Goal: Task Accomplishment & Management: Use online tool/utility

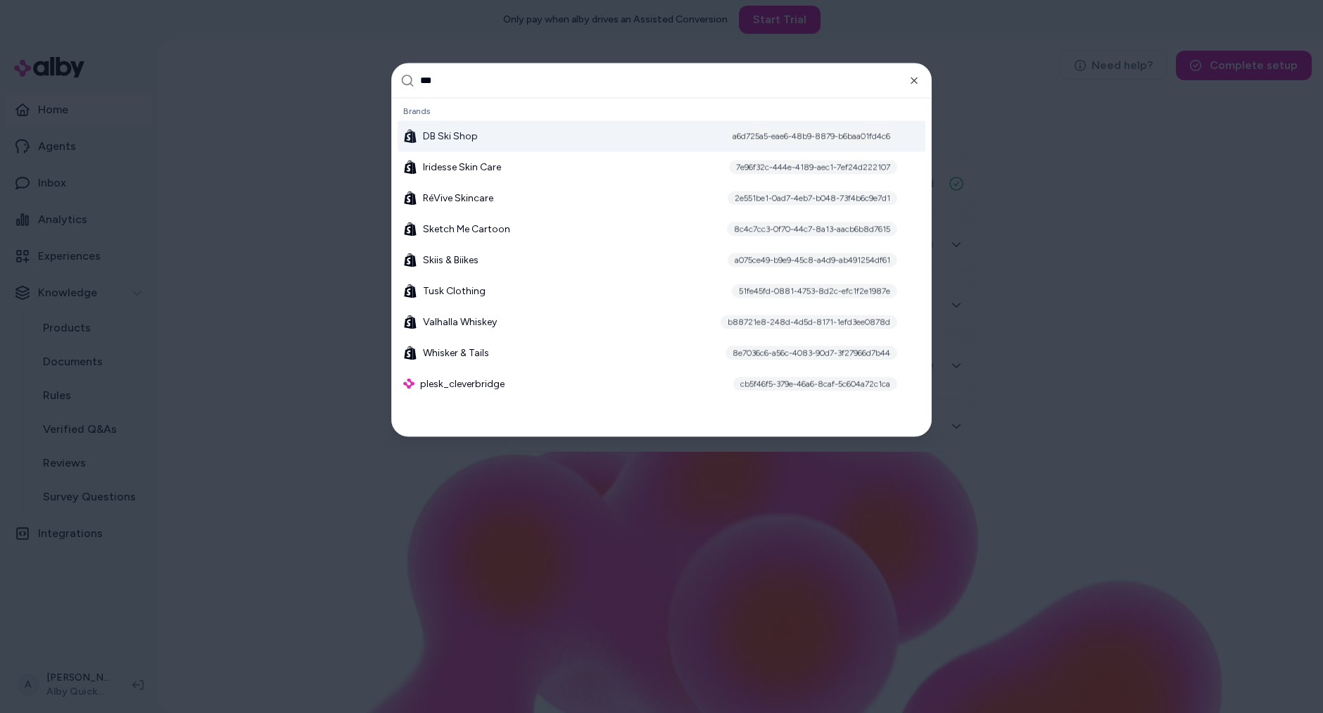
type input "****"
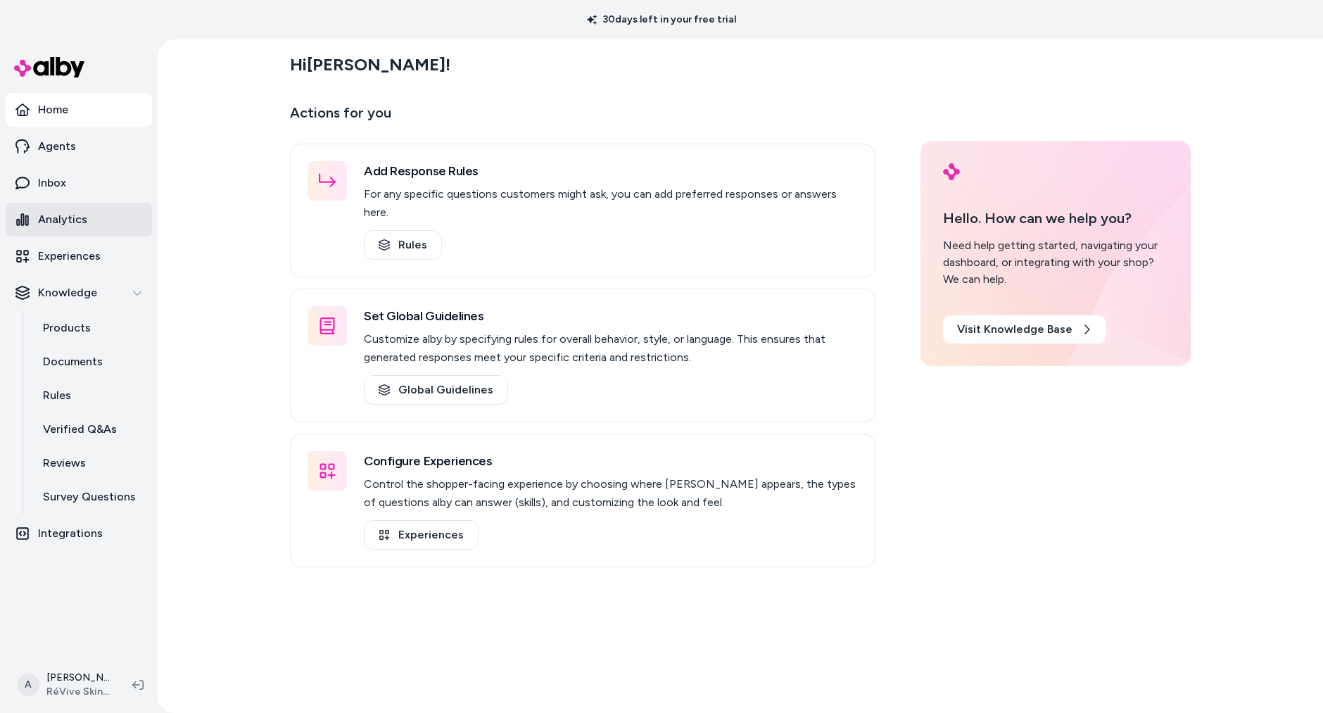
click at [84, 225] on p "Analytics" at bounding box center [62, 219] width 49 height 17
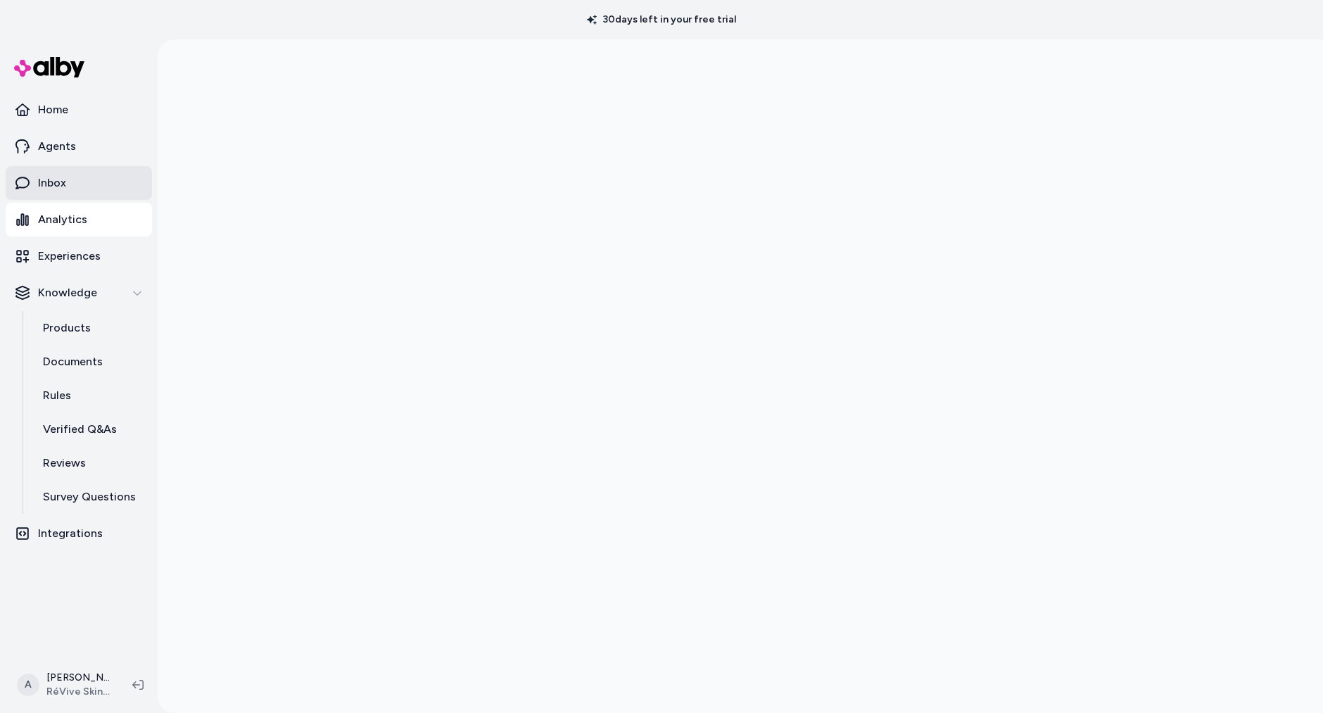
click at [46, 179] on p "Inbox" at bounding box center [52, 183] width 28 height 17
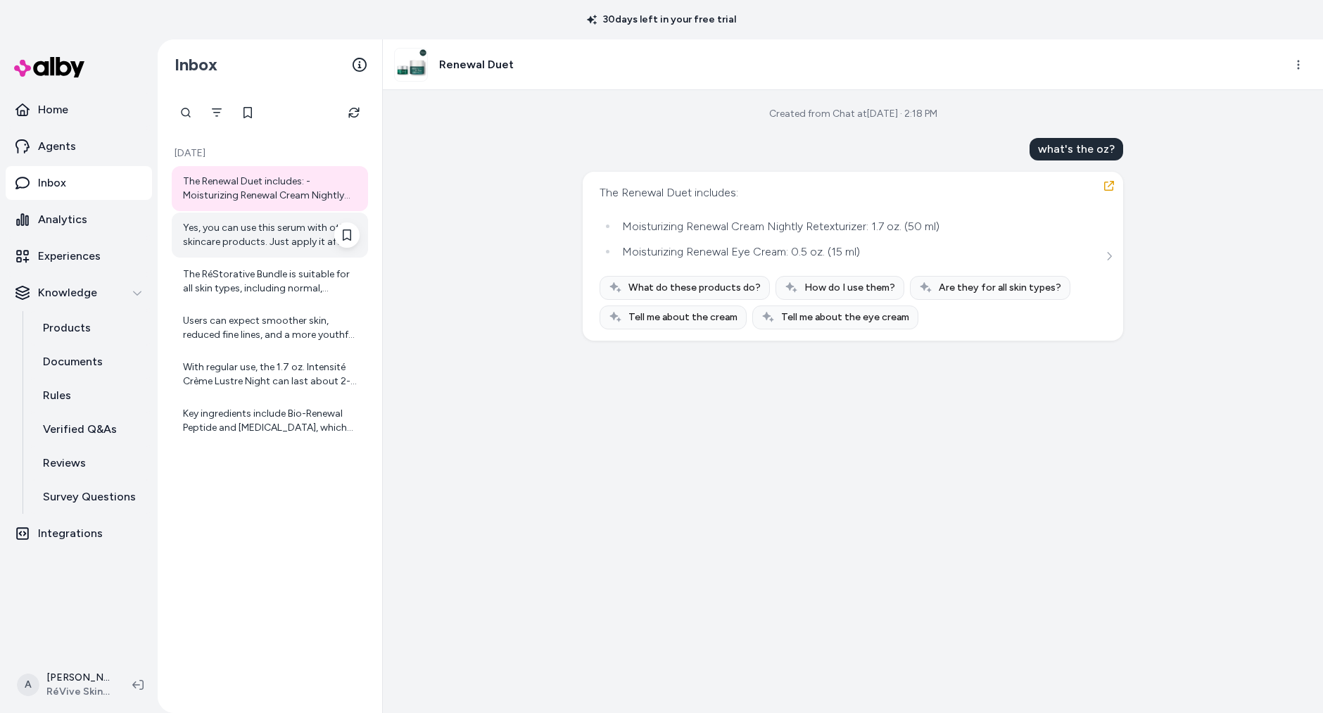
click at [273, 232] on div "Yes, you can use this serum with other skincare products. Just apply it after c…" at bounding box center [271, 235] width 177 height 28
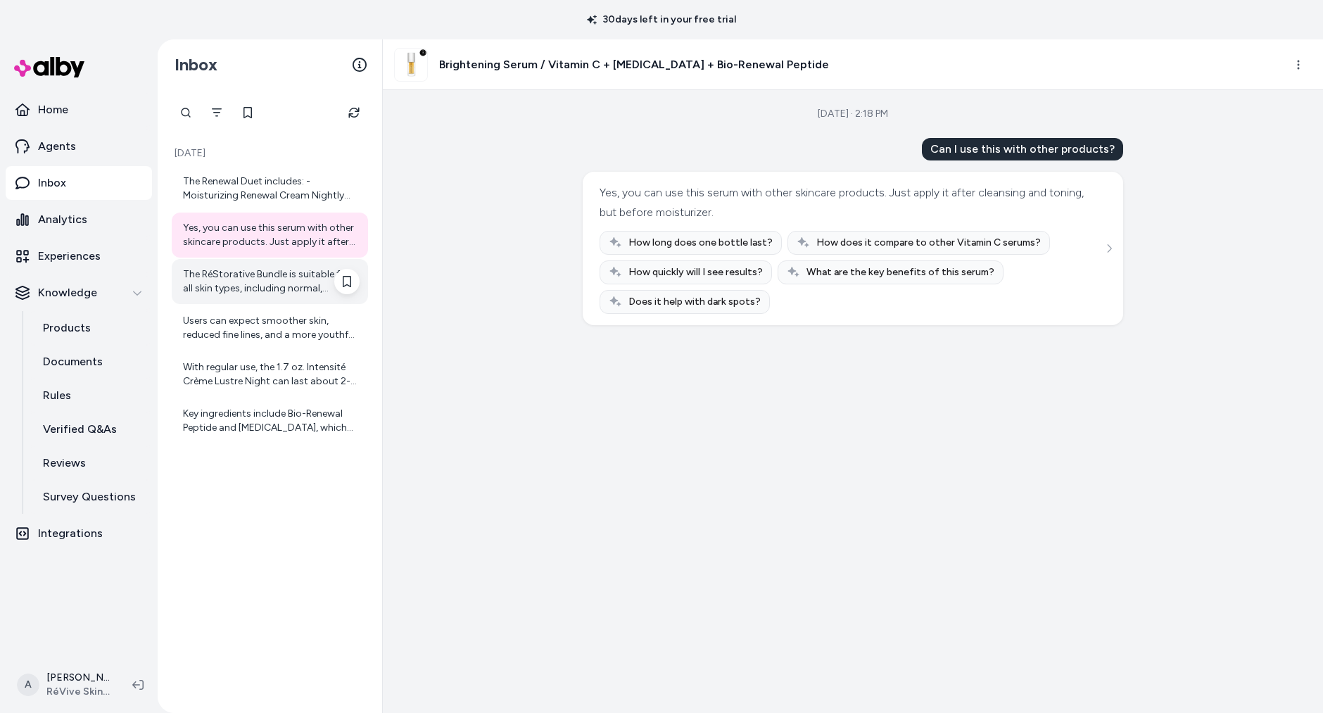
click at [284, 298] on div "The RéStorative Bundle is suitable for all skin types, including normal, combin…" at bounding box center [270, 281] width 196 height 45
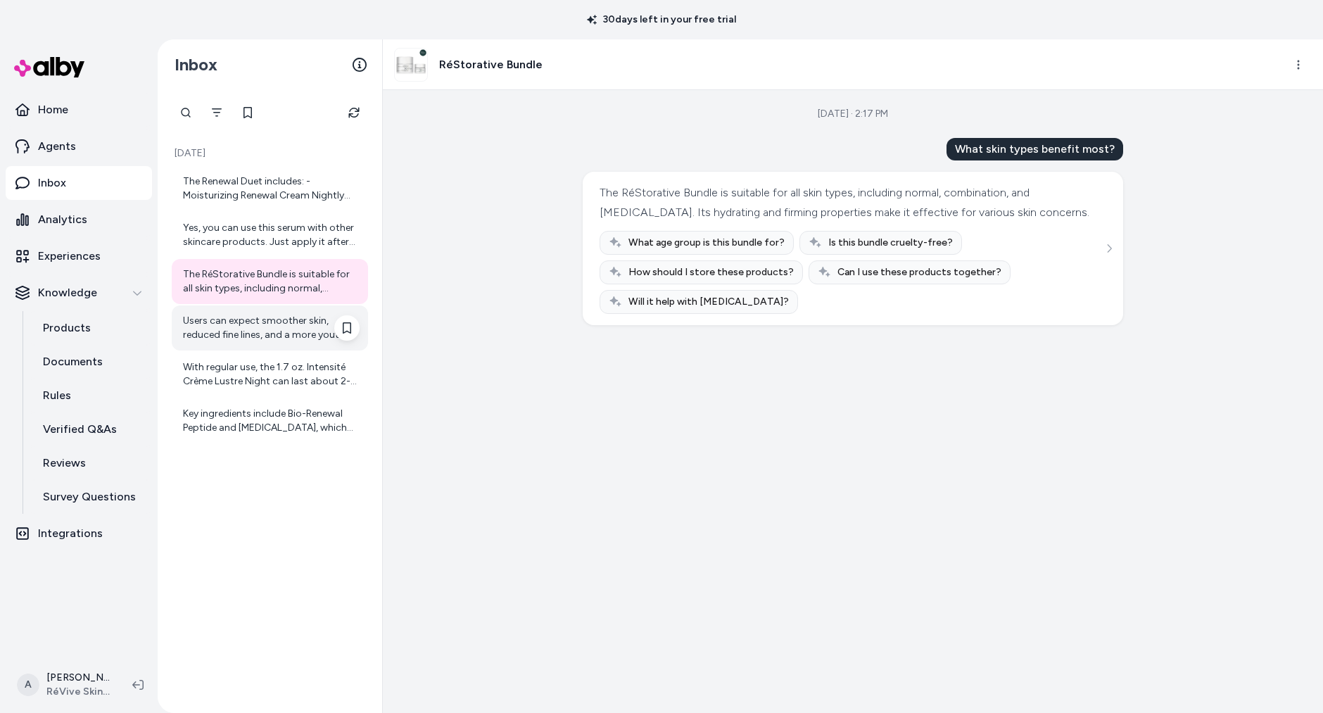
click at [297, 341] on div "Users can expect smoother skin, reduced fine lines, and a more youthful appeara…" at bounding box center [271, 328] width 177 height 28
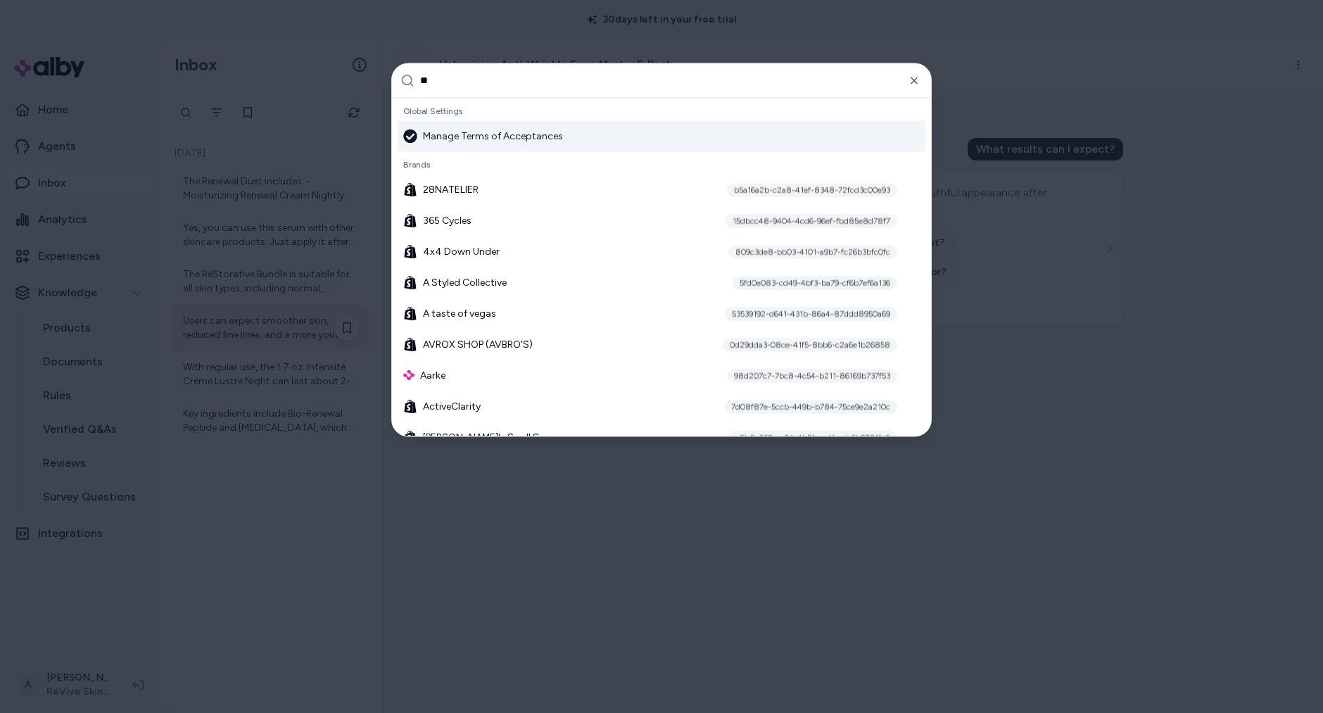
type input "***"
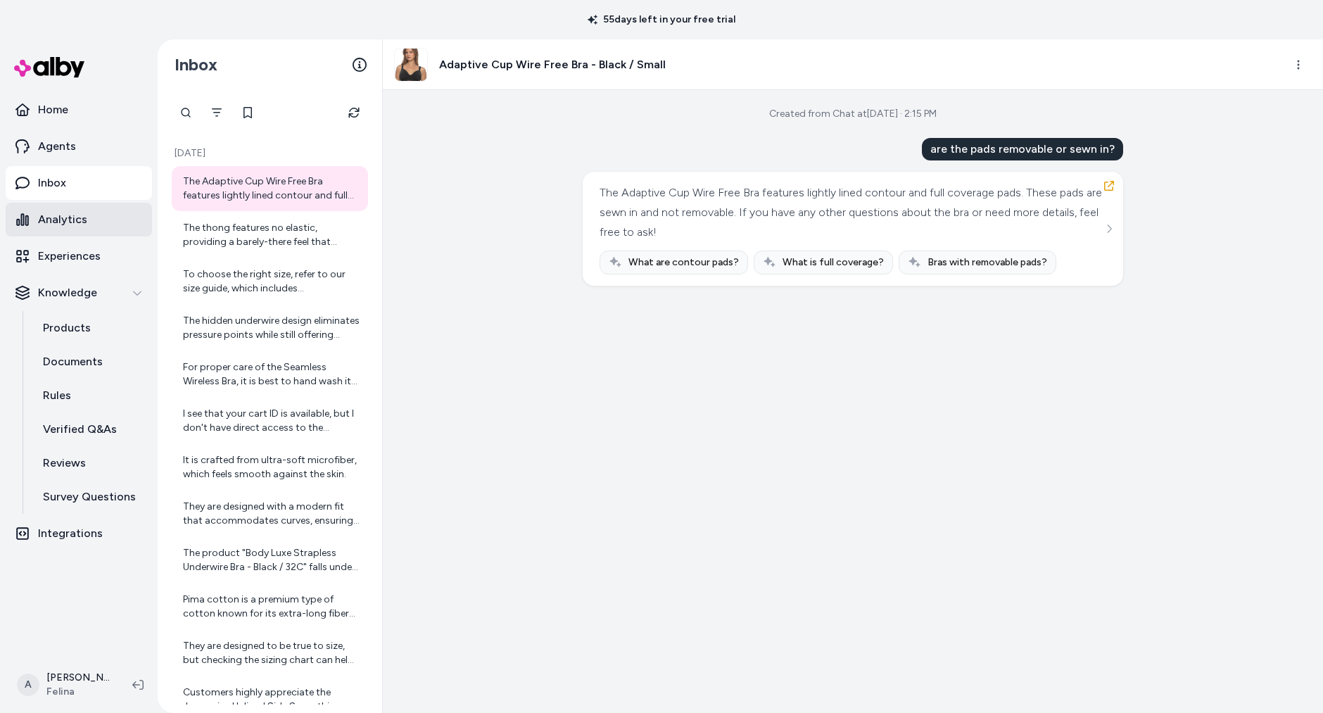
click at [105, 222] on link "Analytics" at bounding box center [79, 220] width 146 height 34
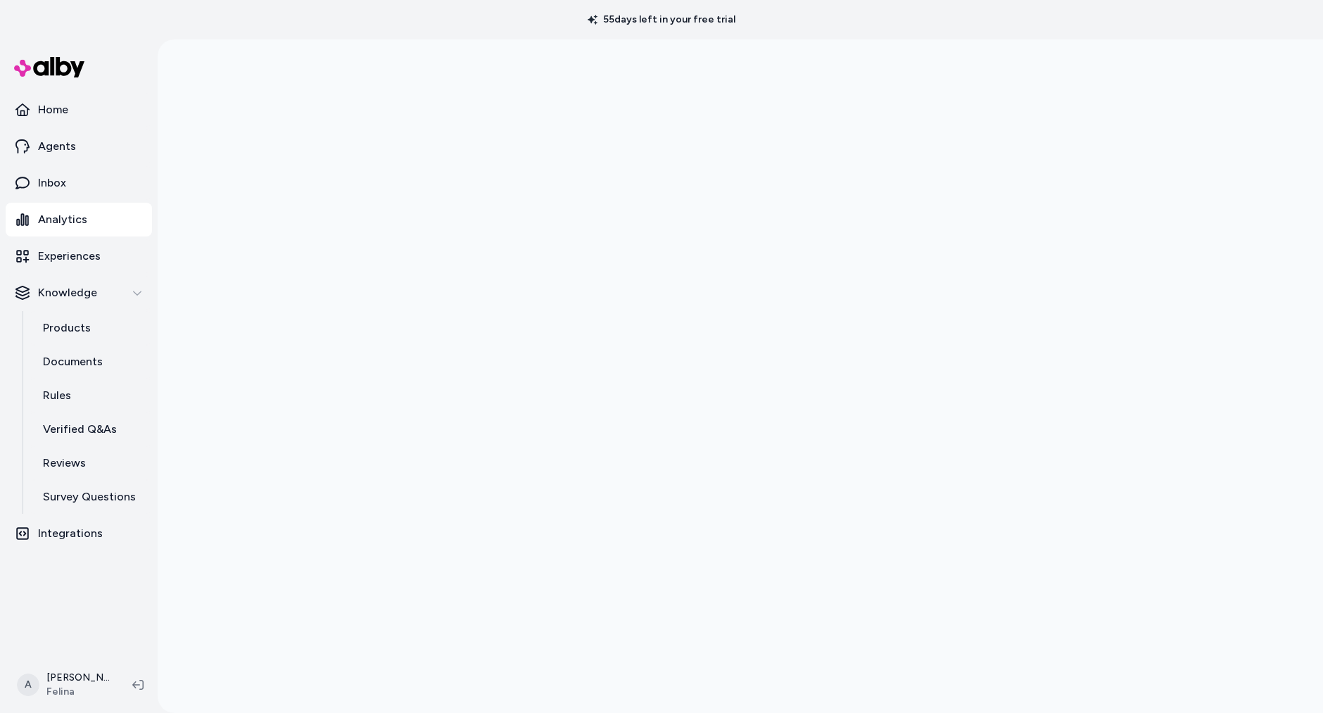
click at [268, 478] on div at bounding box center [741, 395] width 1166 height 713
click at [261, 198] on div at bounding box center [741, 395] width 1166 height 713
click at [263, 198] on div at bounding box center [741, 395] width 1166 height 713
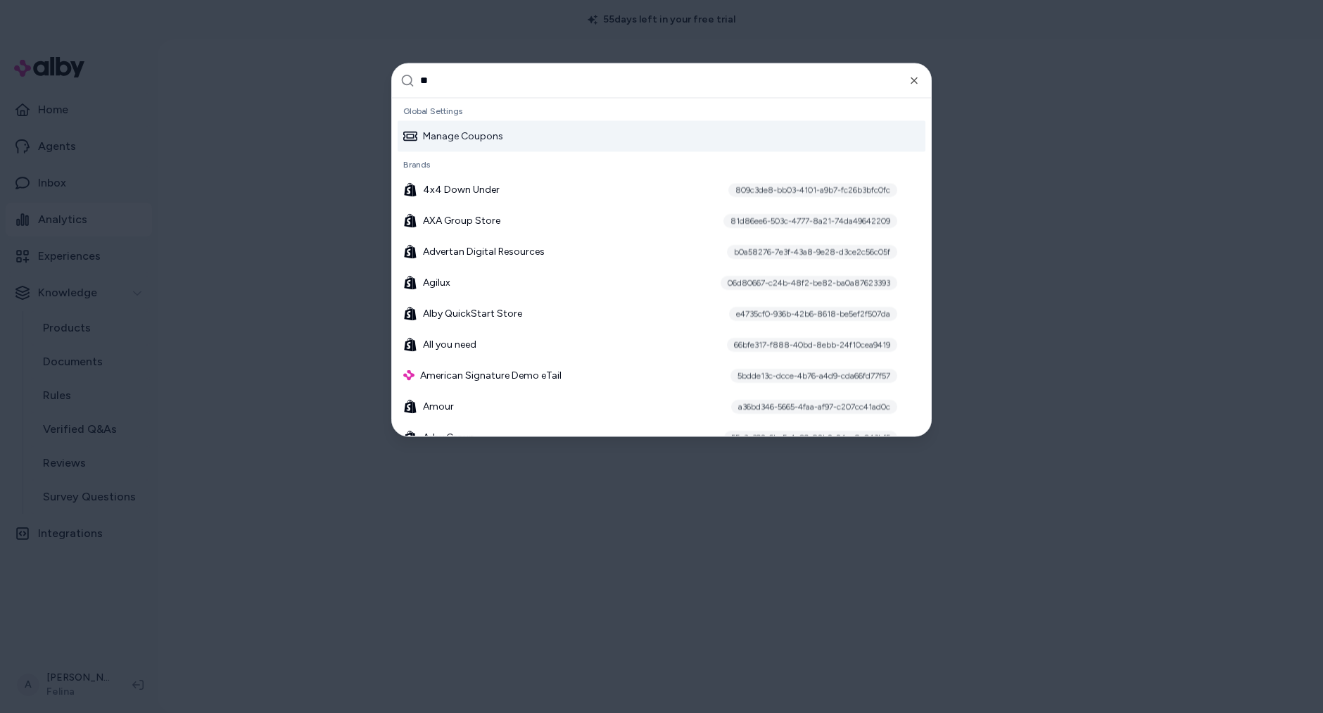
type input "***"
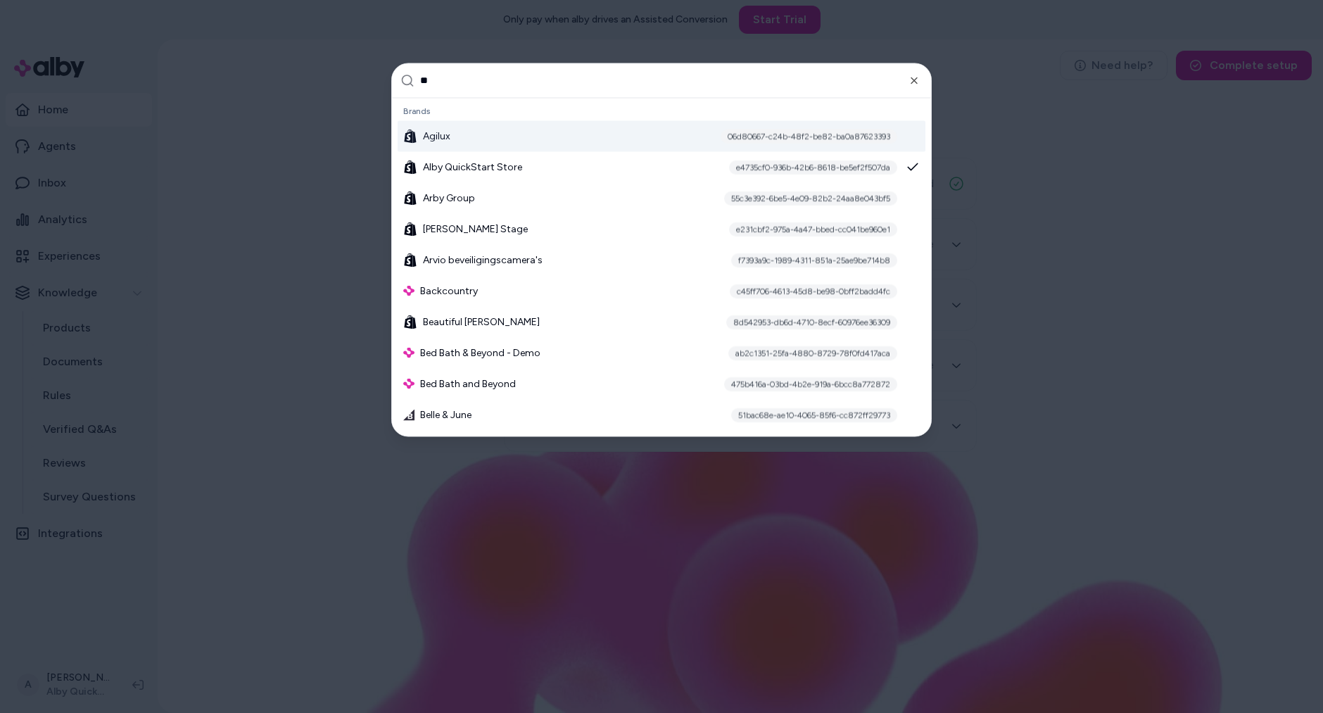
type input "***"
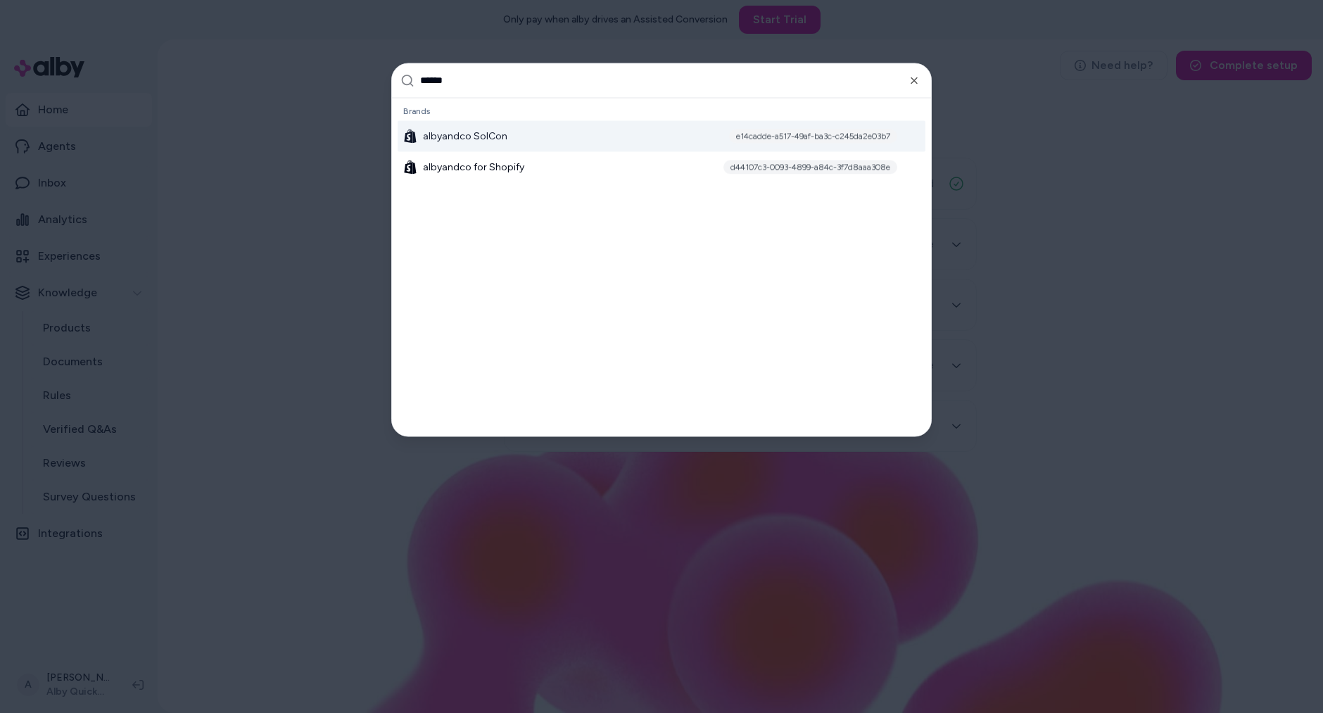
type input "*******"
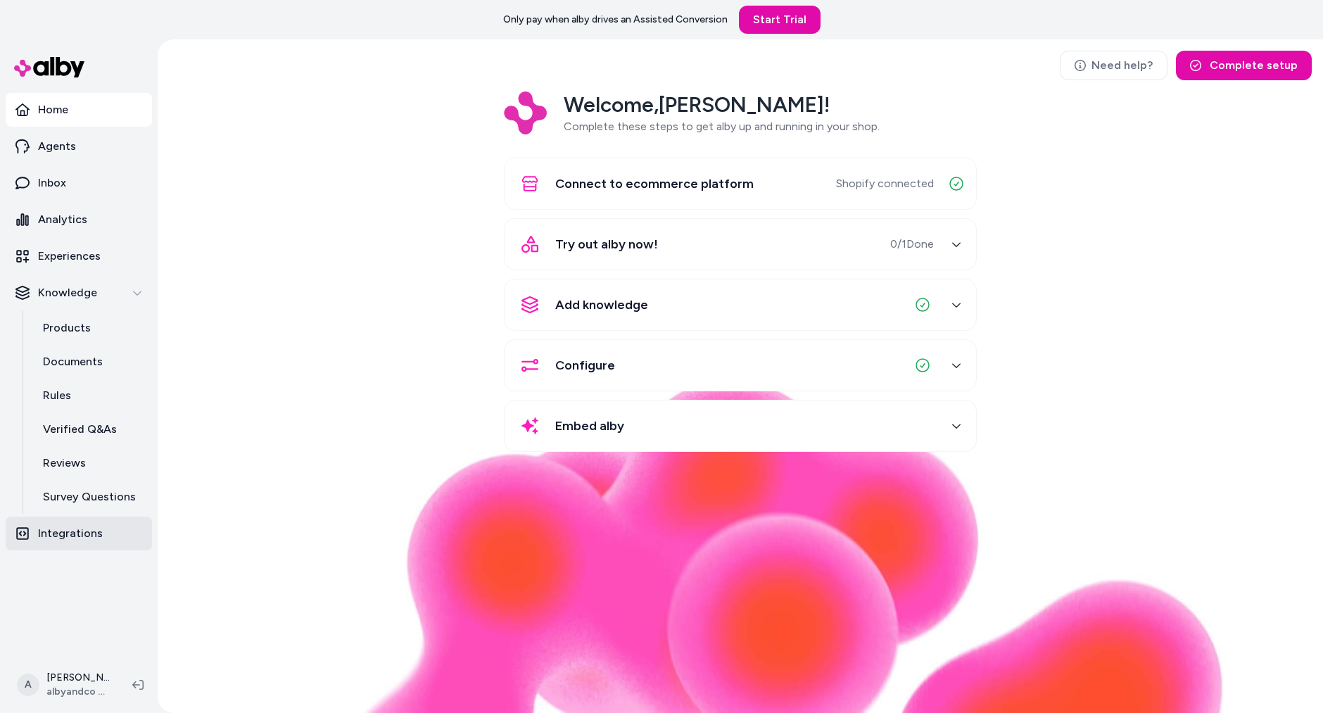
click at [61, 542] on link "Integrations" at bounding box center [79, 534] width 146 height 34
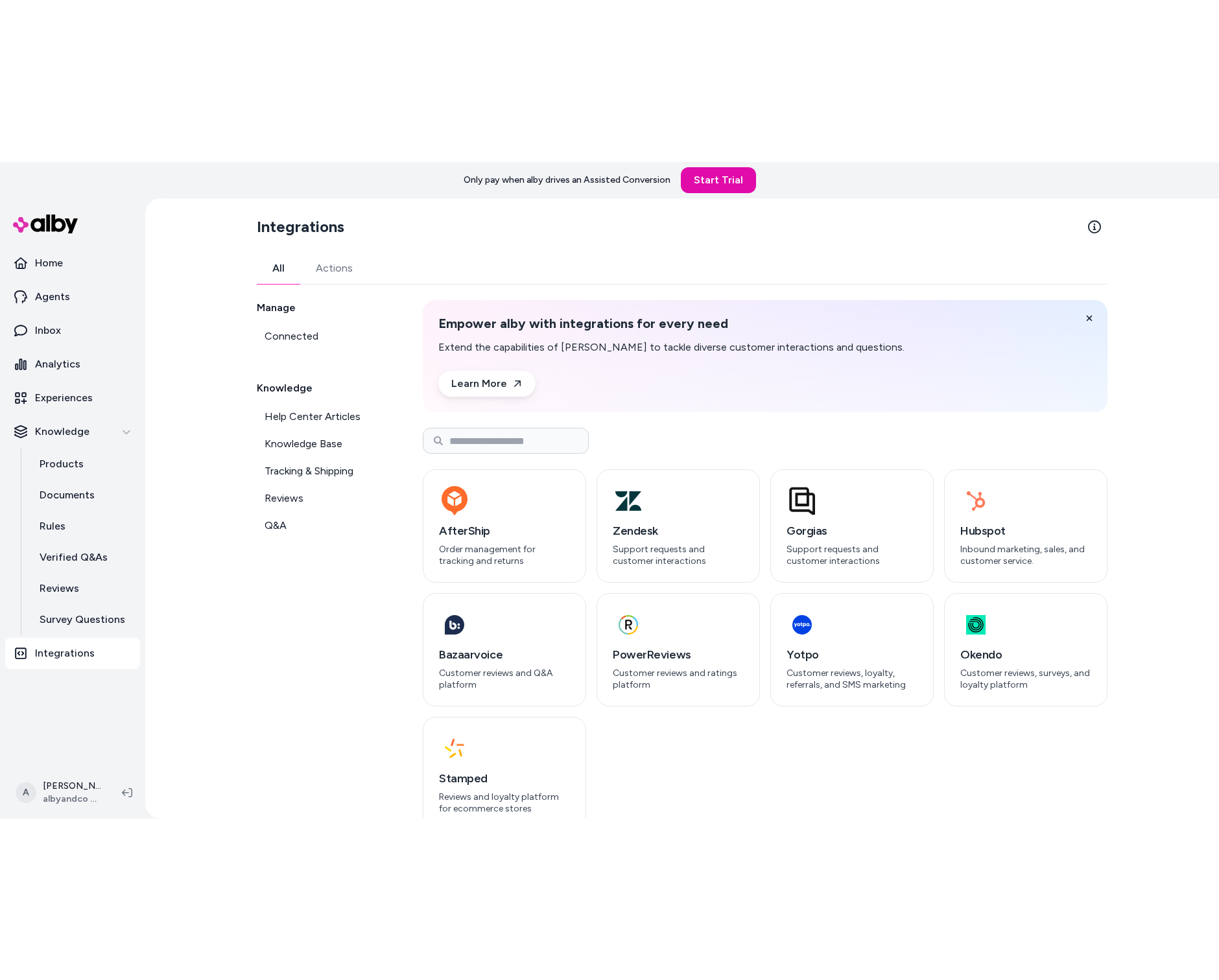
scroll to position [9, 0]
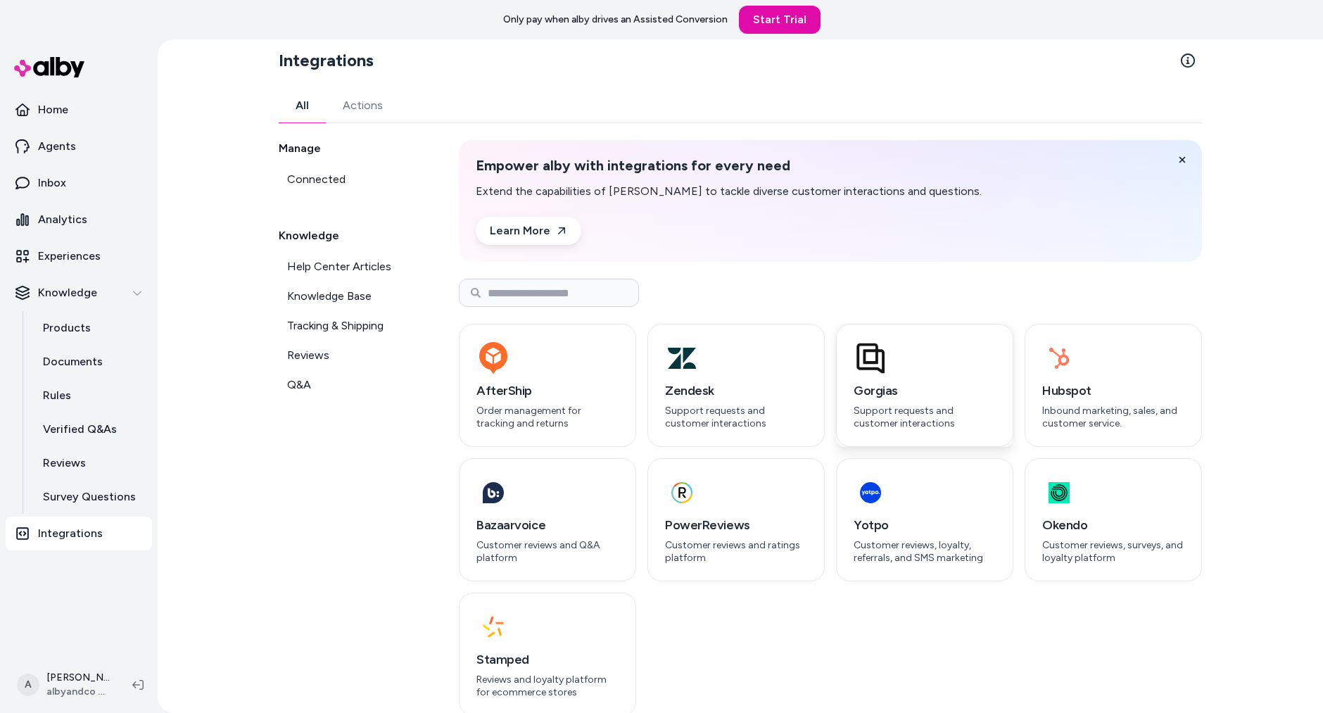
click at [957, 356] on div "button" at bounding box center [925, 358] width 142 height 34
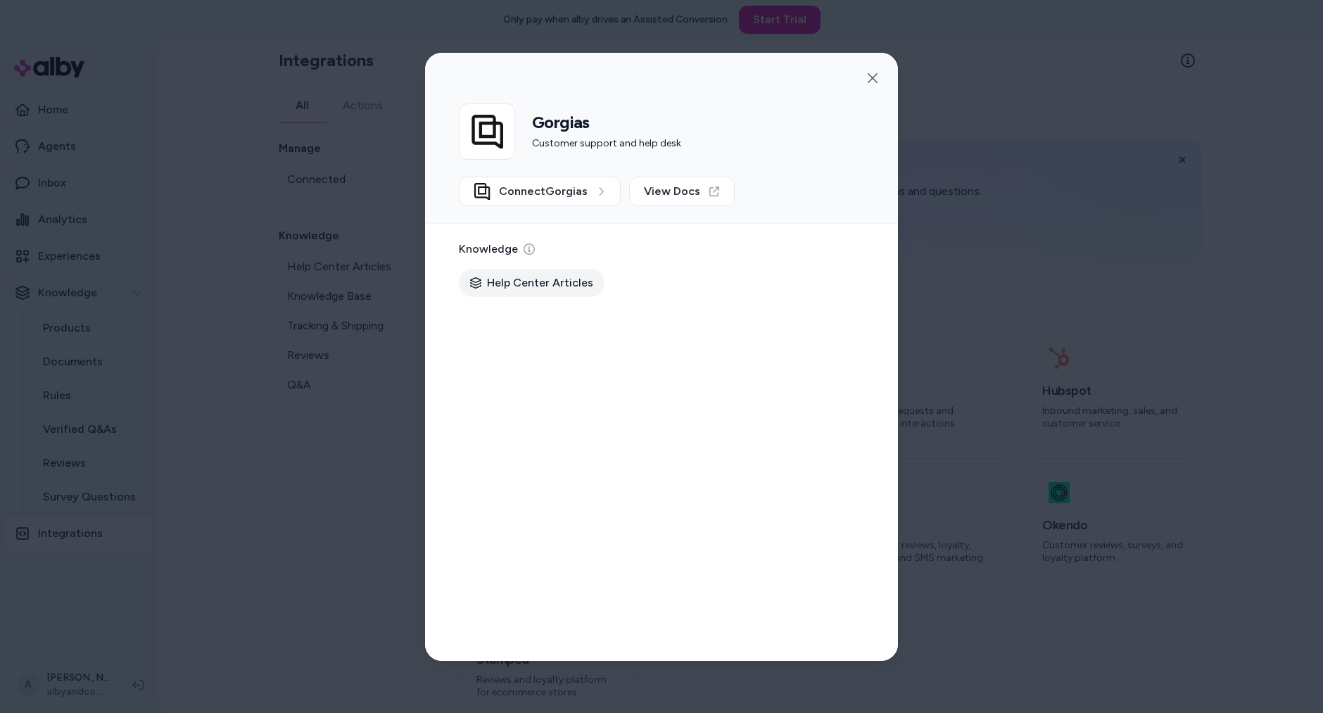
click at [567, 286] on span "Help Center Articles" at bounding box center [540, 282] width 106 height 17
click at [548, 279] on span "Help Center Articles" at bounding box center [540, 282] width 106 height 17
click at [491, 289] on span "Help Center Articles" at bounding box center [540, 282] width 106 height 17
click at [673, 196] on span "View Docs" at bounding box center [672, 191] width 56 height 17
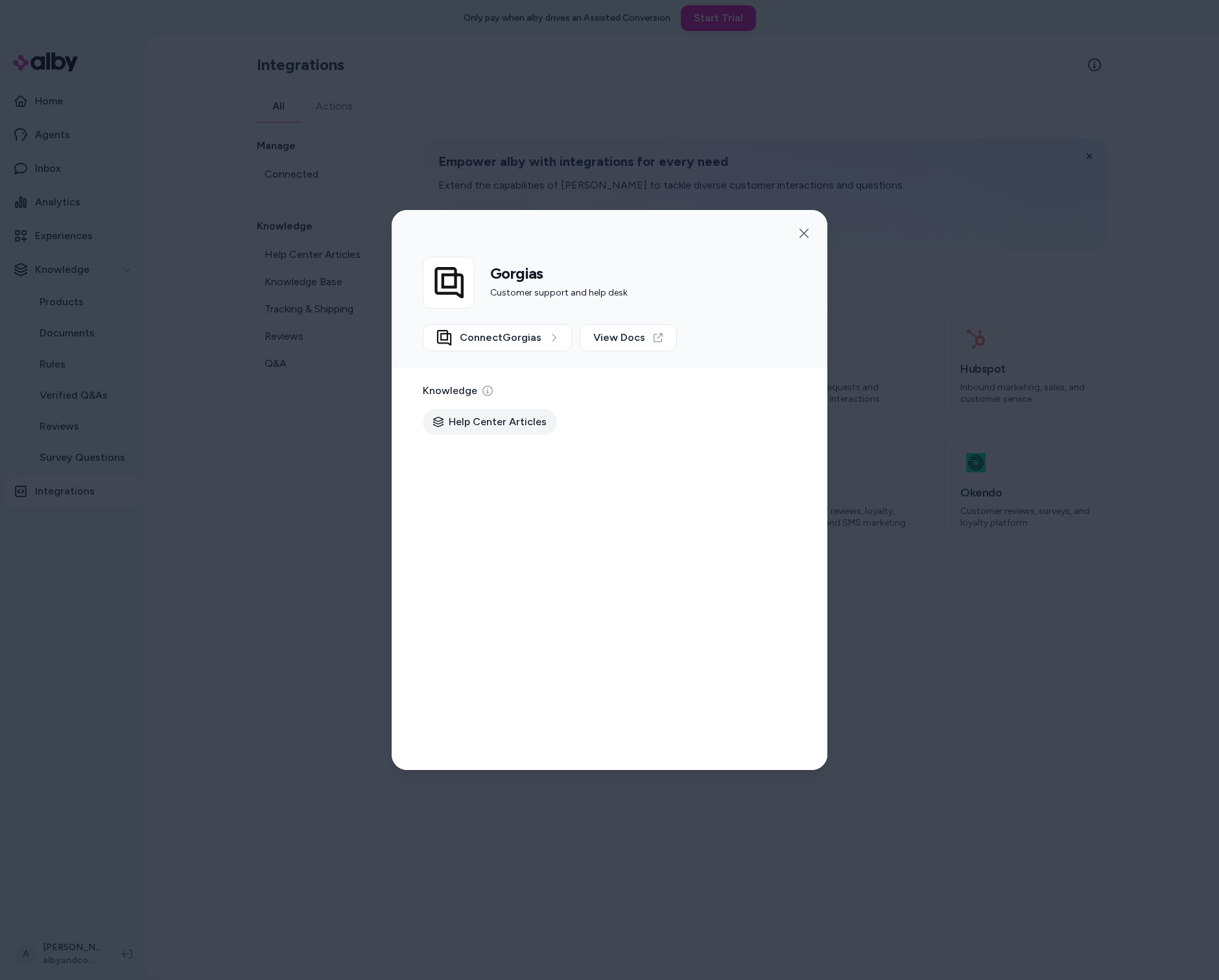
scroll to position [0, 0]
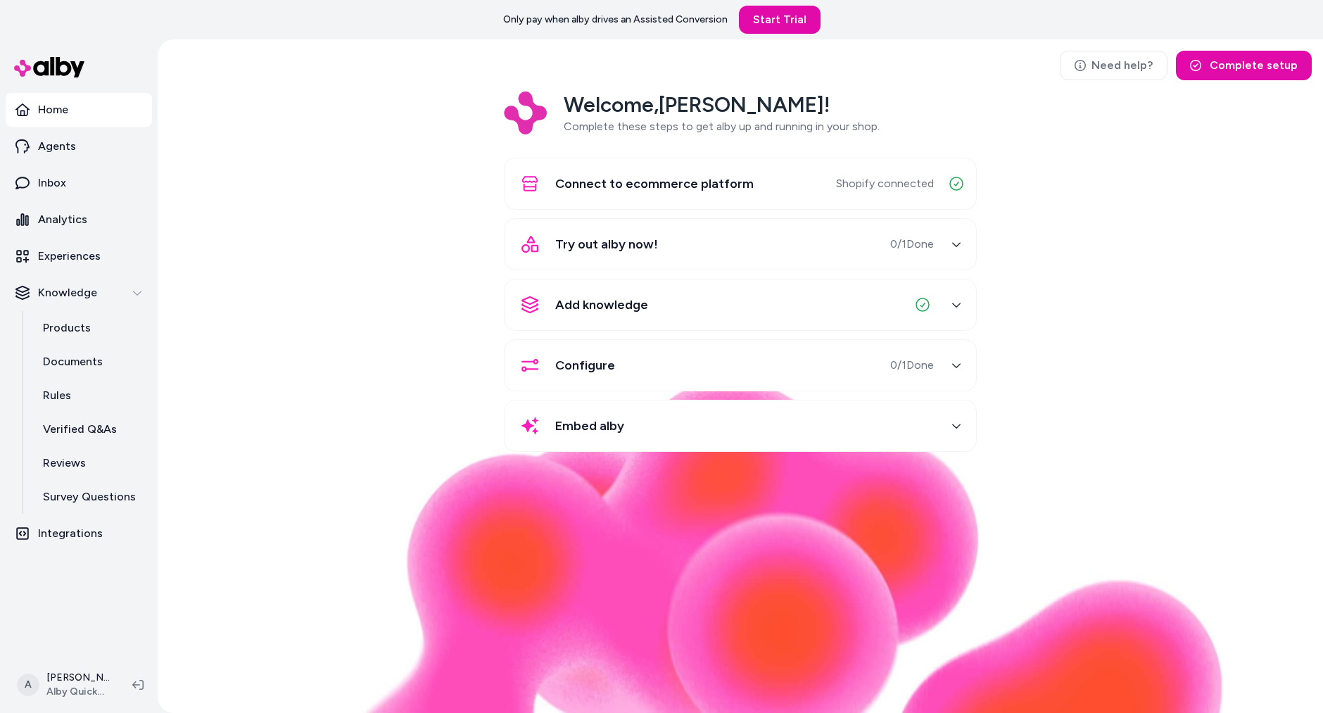
click at [419, 327] on div "Welcome, [PERSON_NAME] ! Complete these steps to get alby up and running in you…" at bounding box center [740, 281] width 1143 height 380
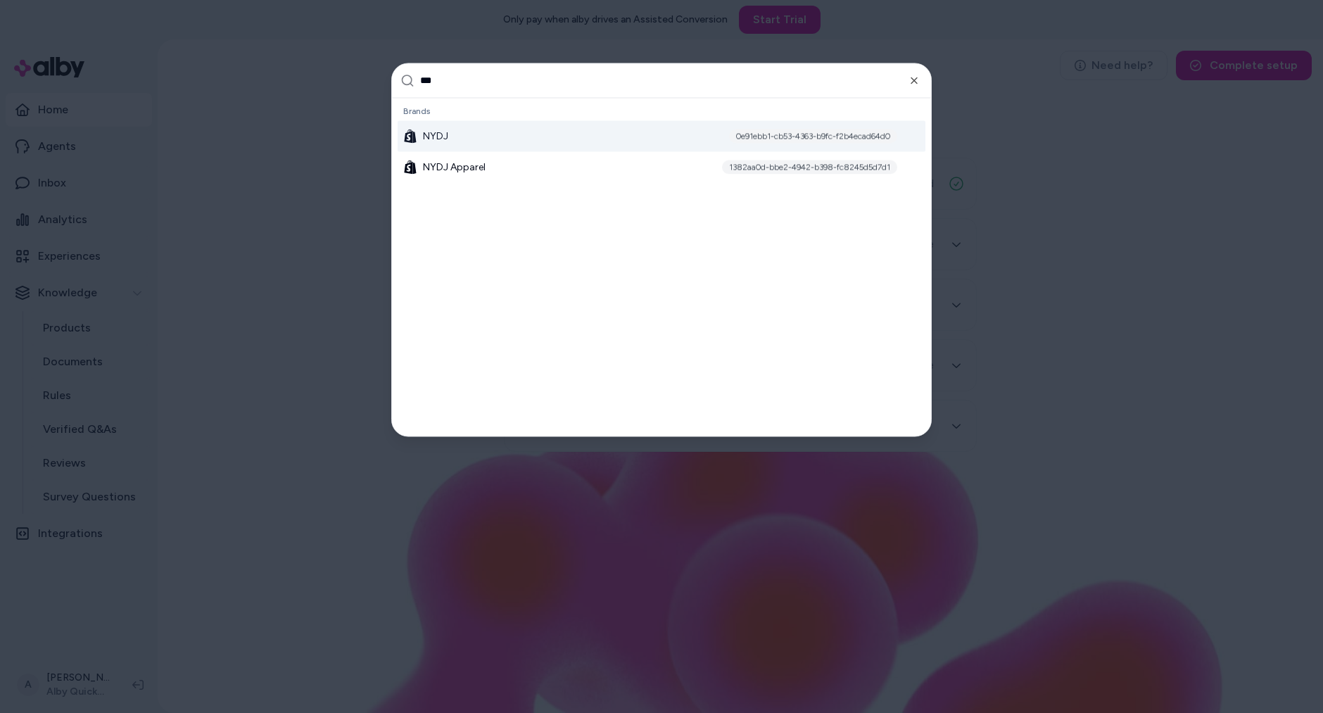
type input "****"
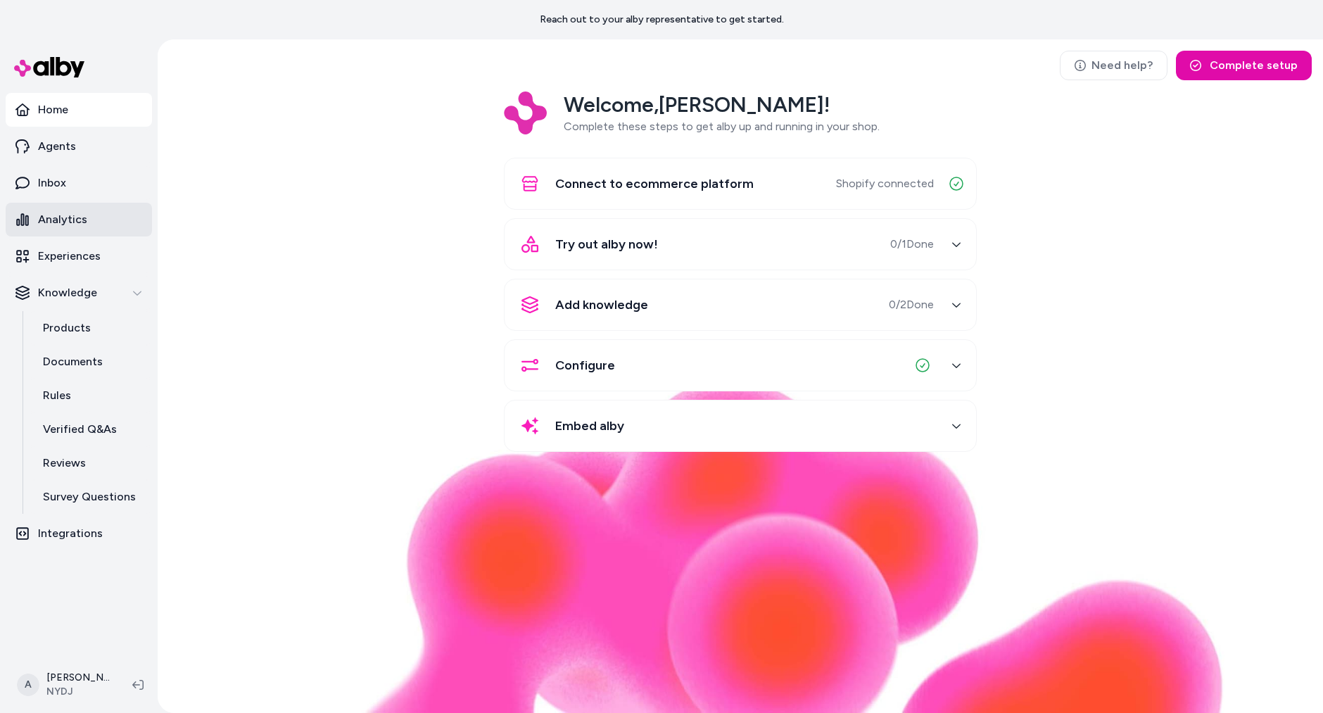
click at [89, 227] on link "Analytics" at bounding box center [79, 220] width 146 height 34
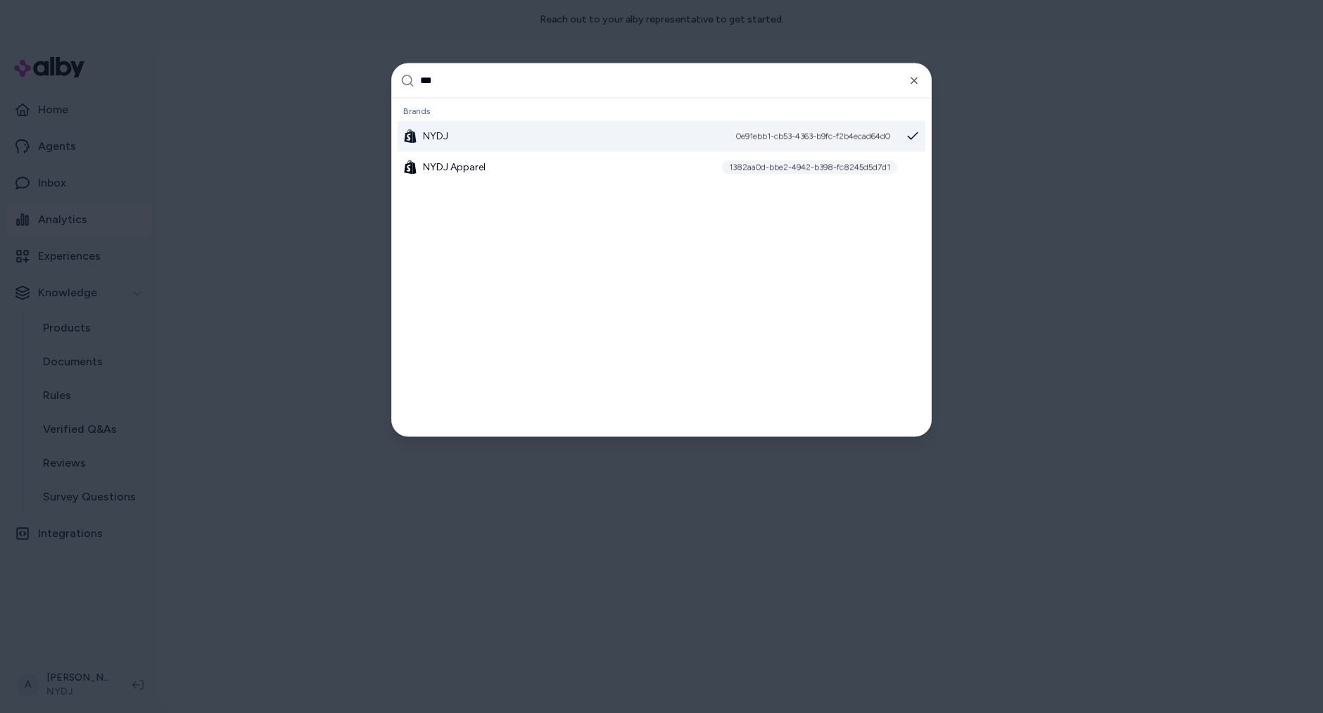
type input "****"
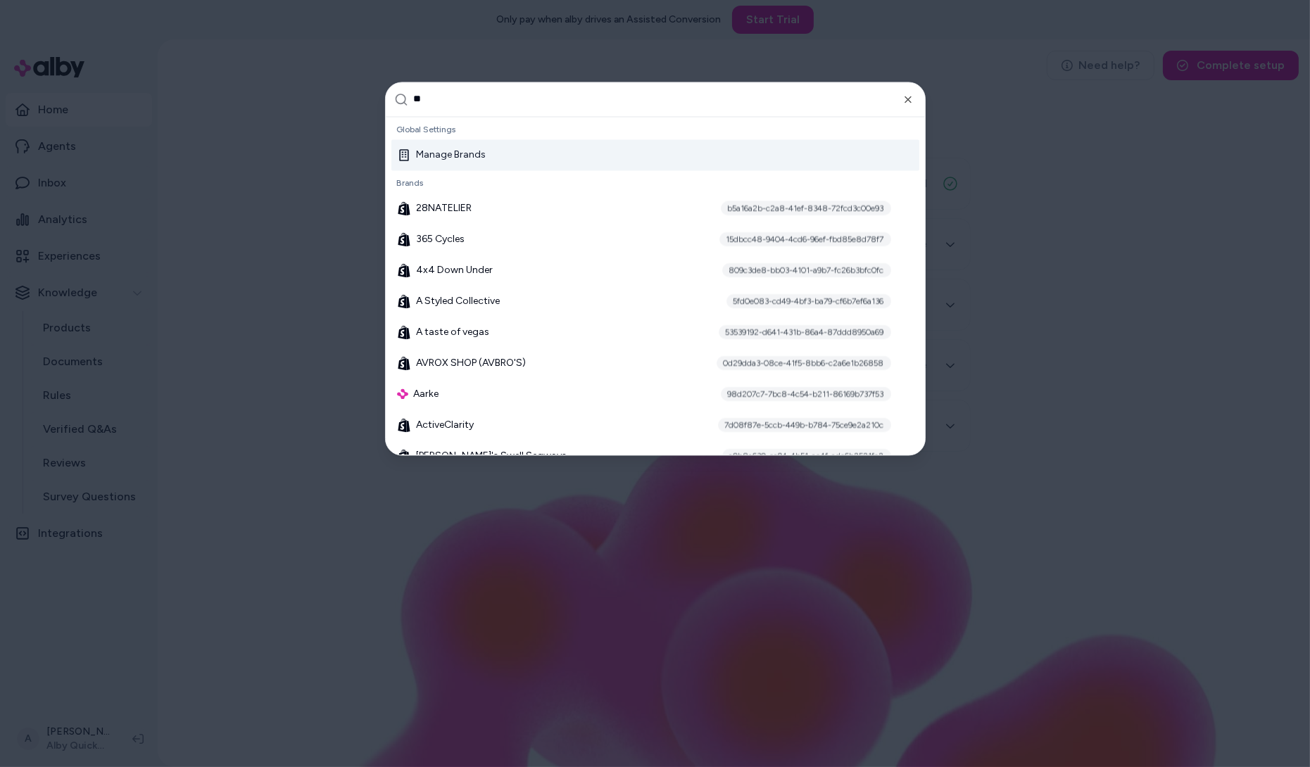
type input "***"
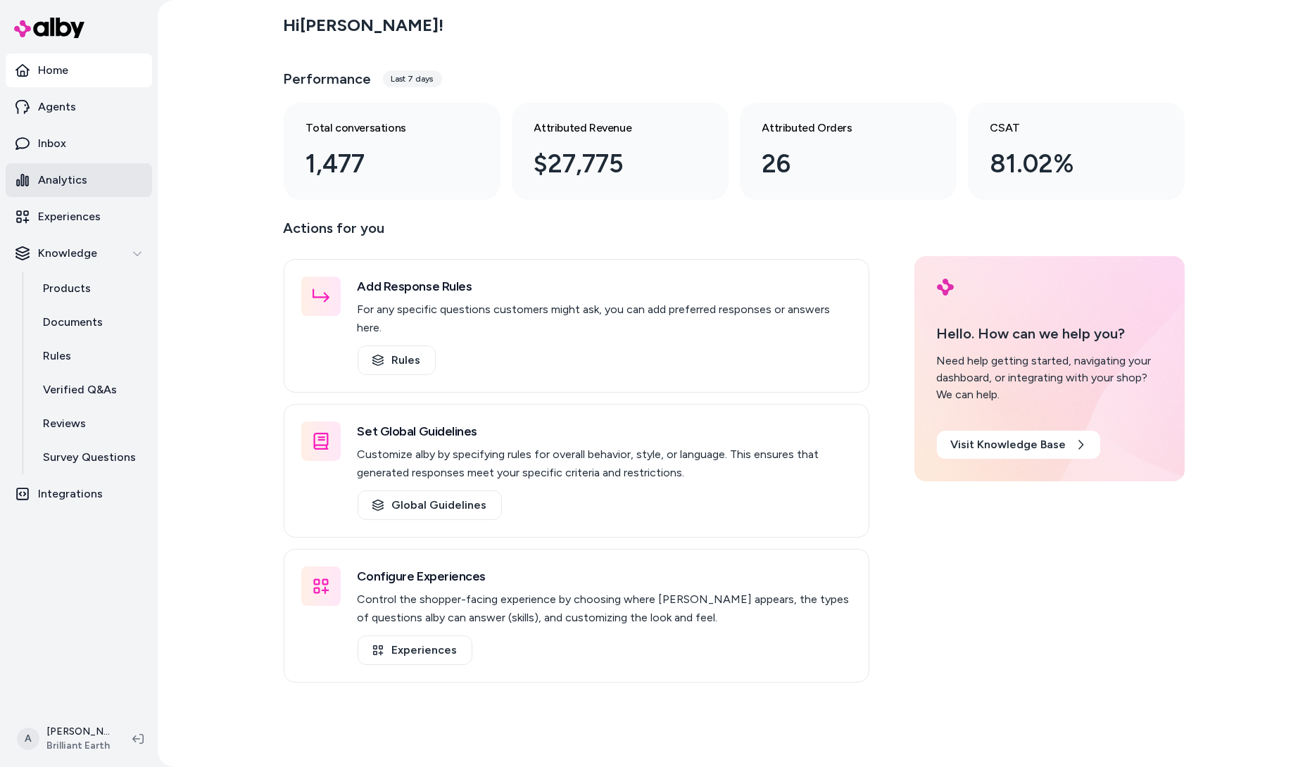
click at [93, 178] on link "Analytics" at bounding box center [79, 180] width 146 height 34
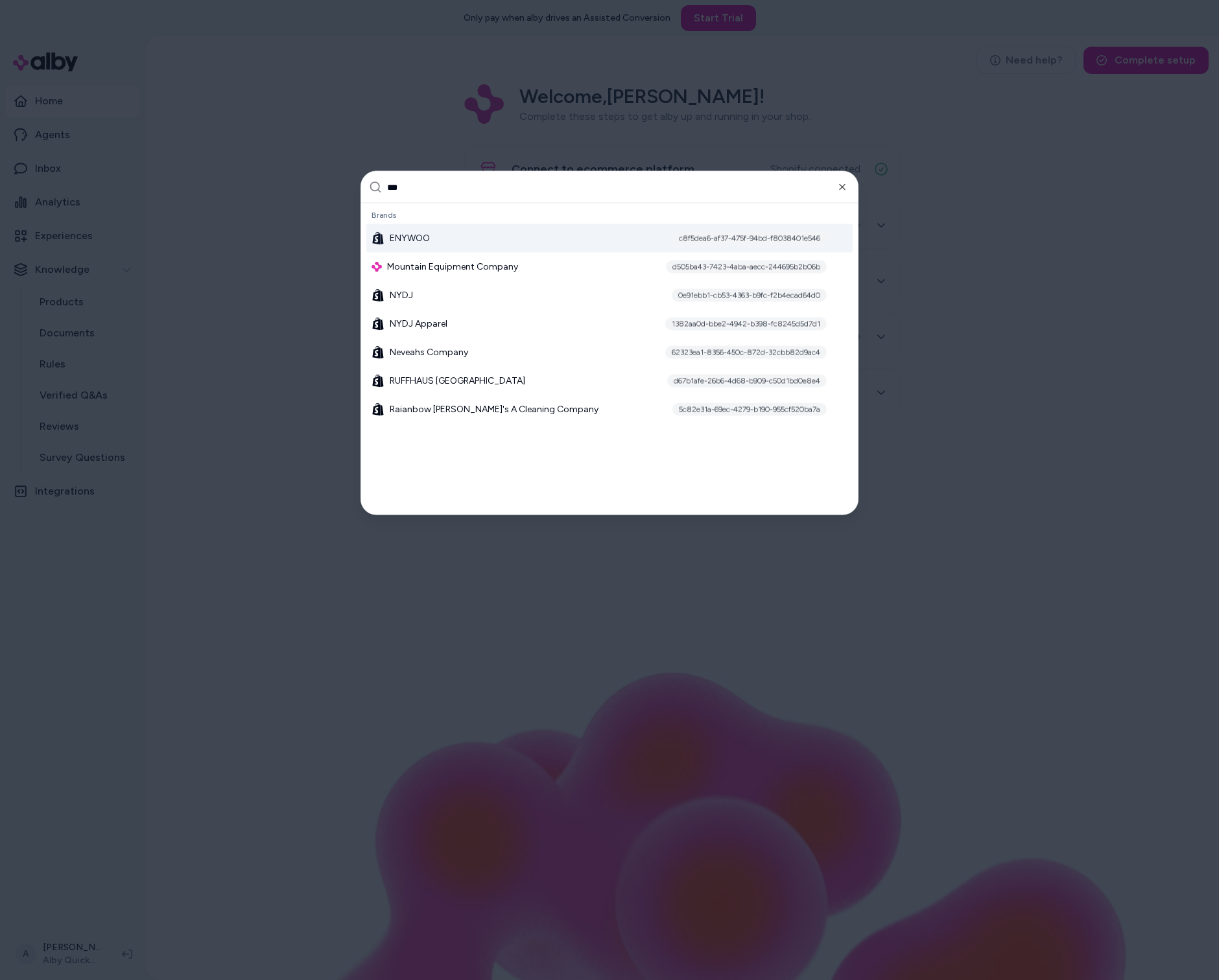
type input "****"
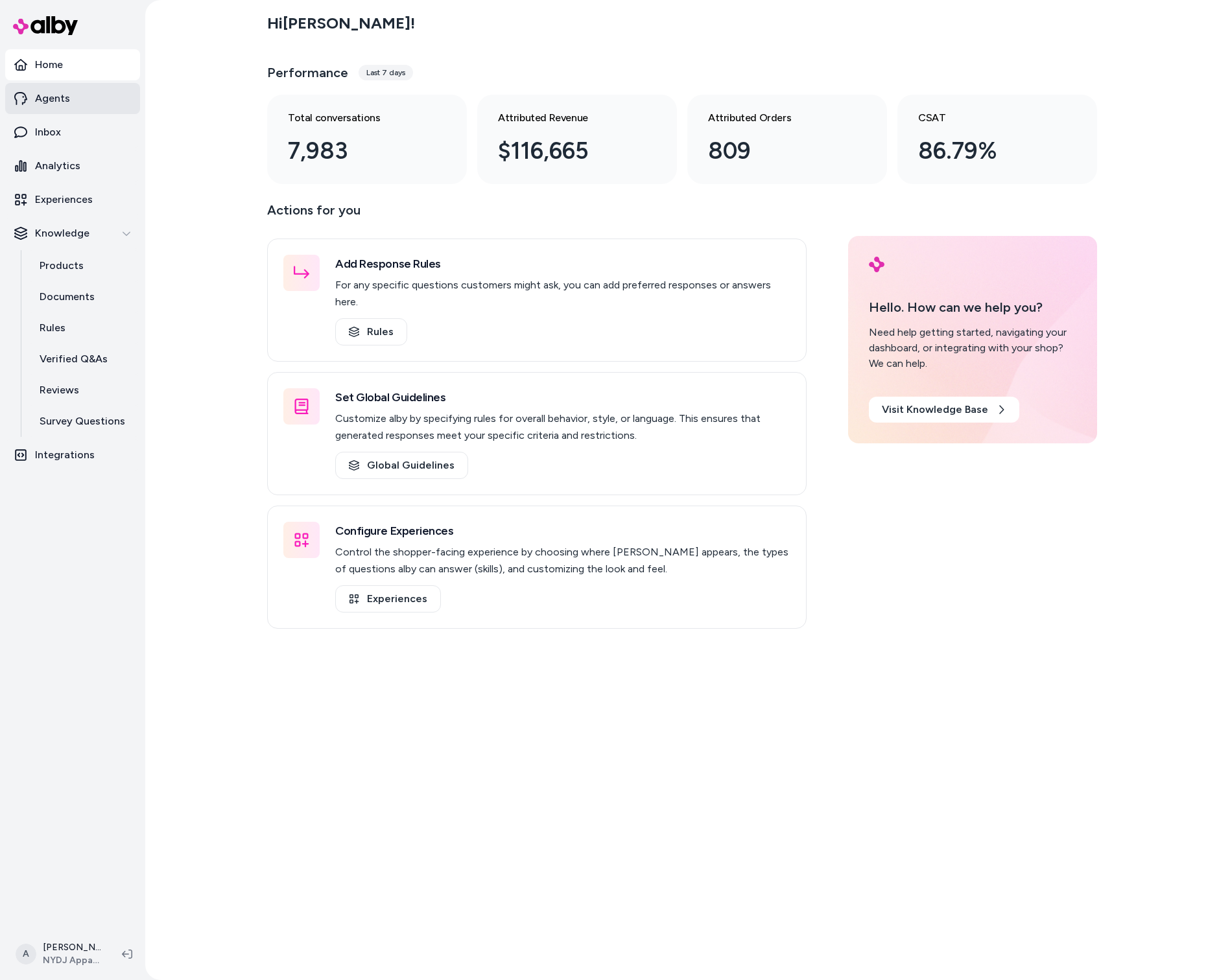
click at [91, 104] on link "Agents" at bounding box center [73, 99] width 135 height 31
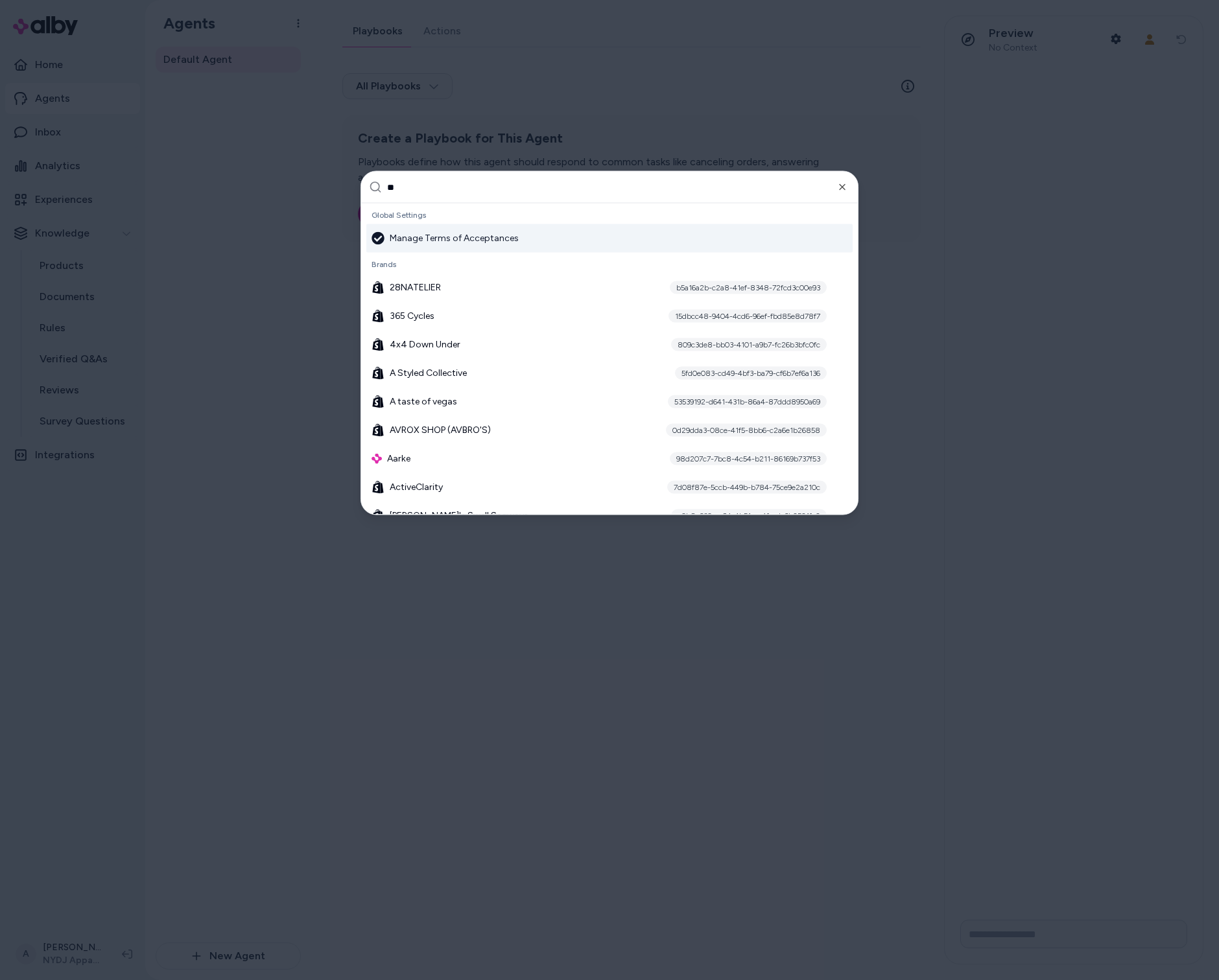
type input "***"
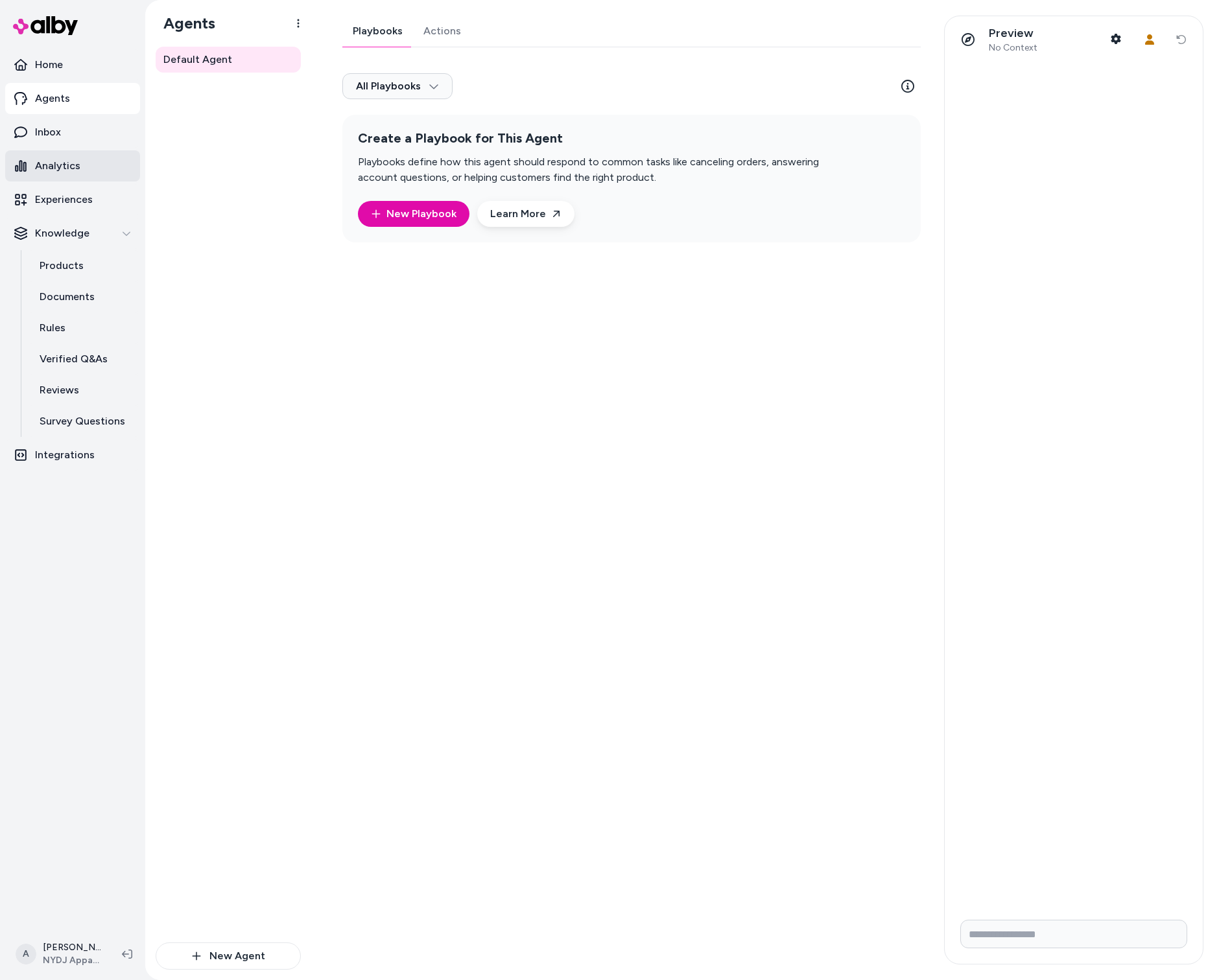
click at [88, 176] on link "Analytics" at bounding box center [73, 166] width 135 height 31
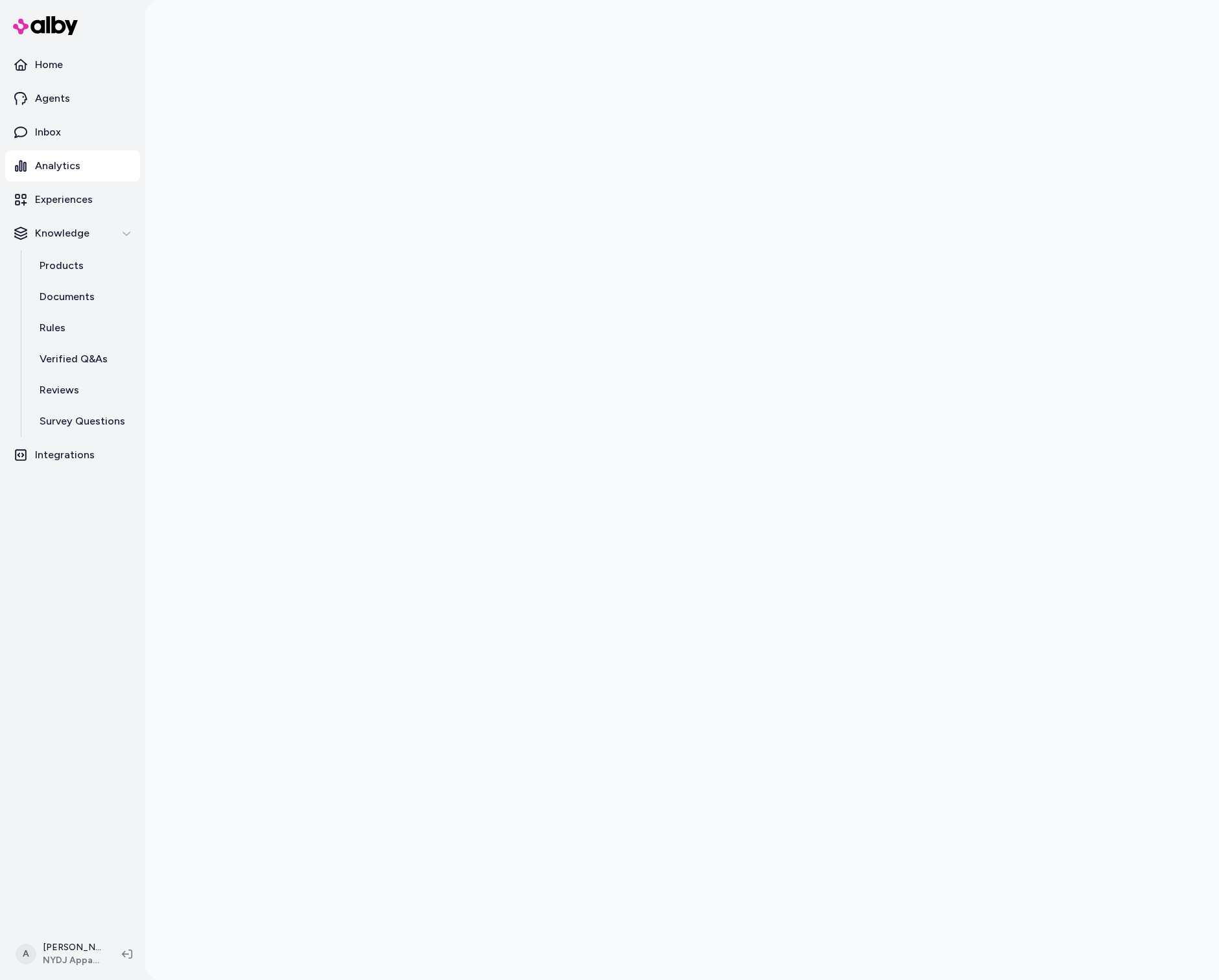
click at [88, 176] on link "Analytics" at bounding box center [73, 166] width 135 height 31
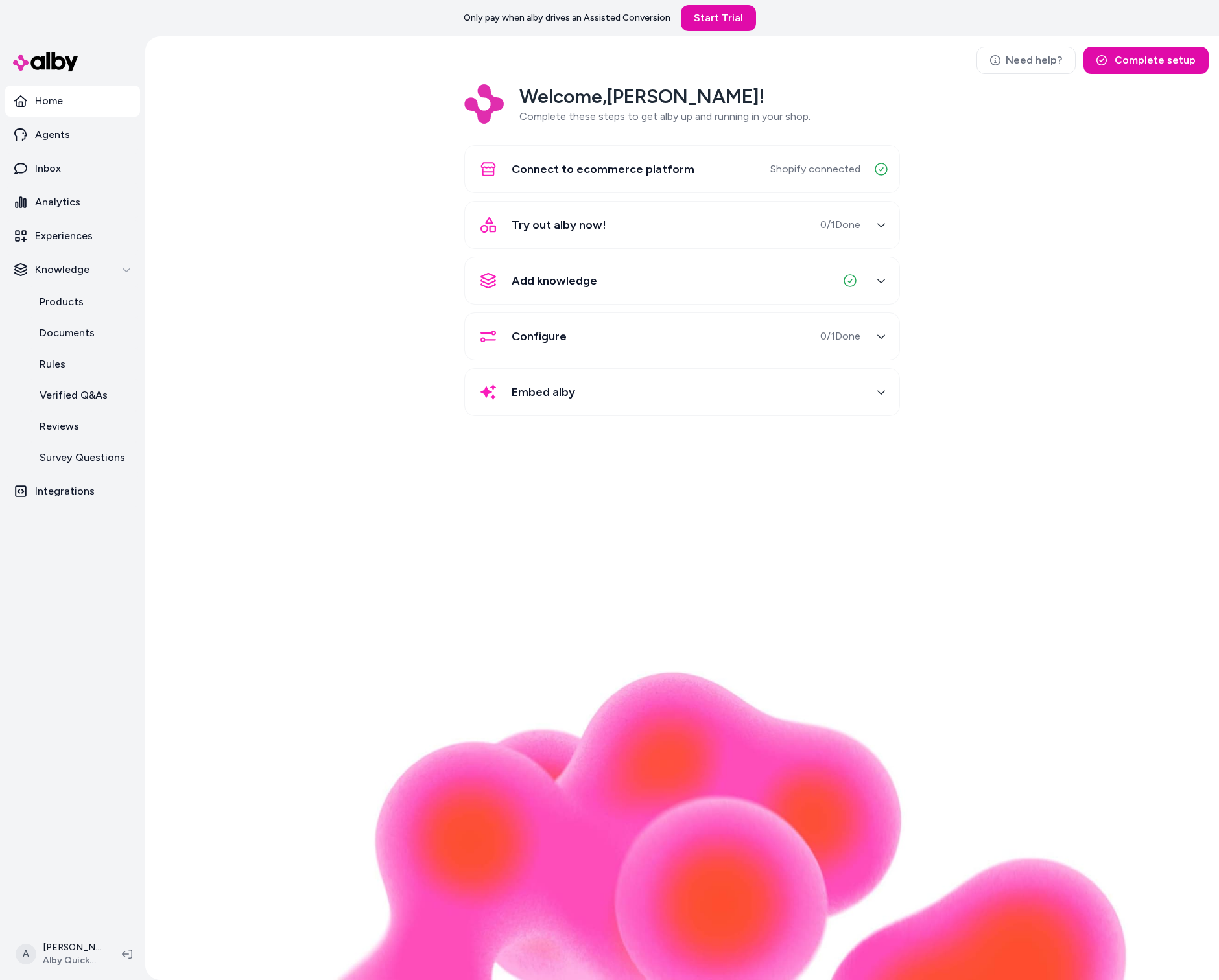
click at [279, 191] on div "Welcome, [PERSON_NAME] ! Complete these steps to get alby up and running in you…" at bounding box center [682, 259] width 1053 height 350
click at [303, 174] on div "Welcome, [PERSON_NAME] ! Complete these steps to get alby up and running in you…" at bounding box center [682, 259] width 1053 height 350
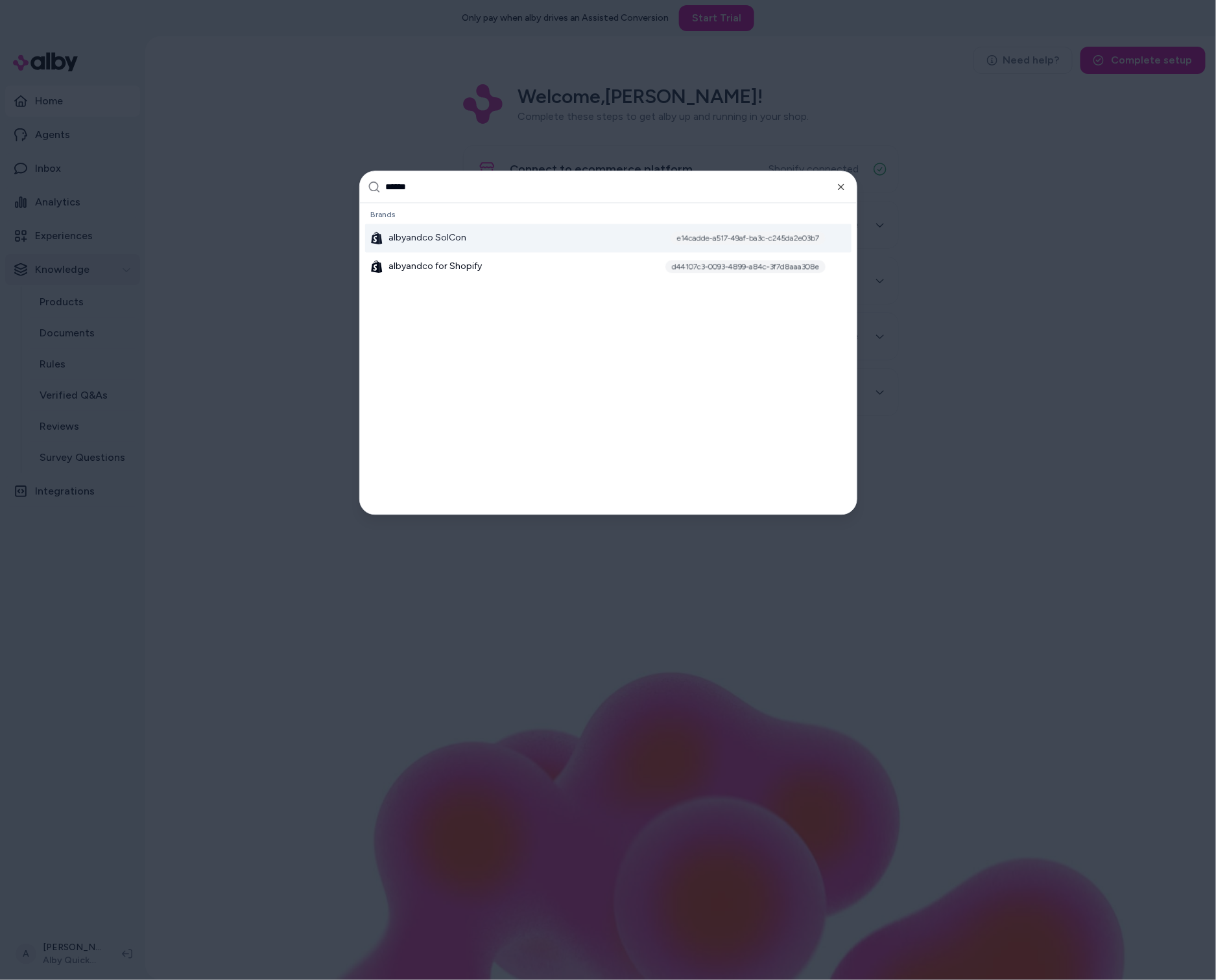
type input "*******"
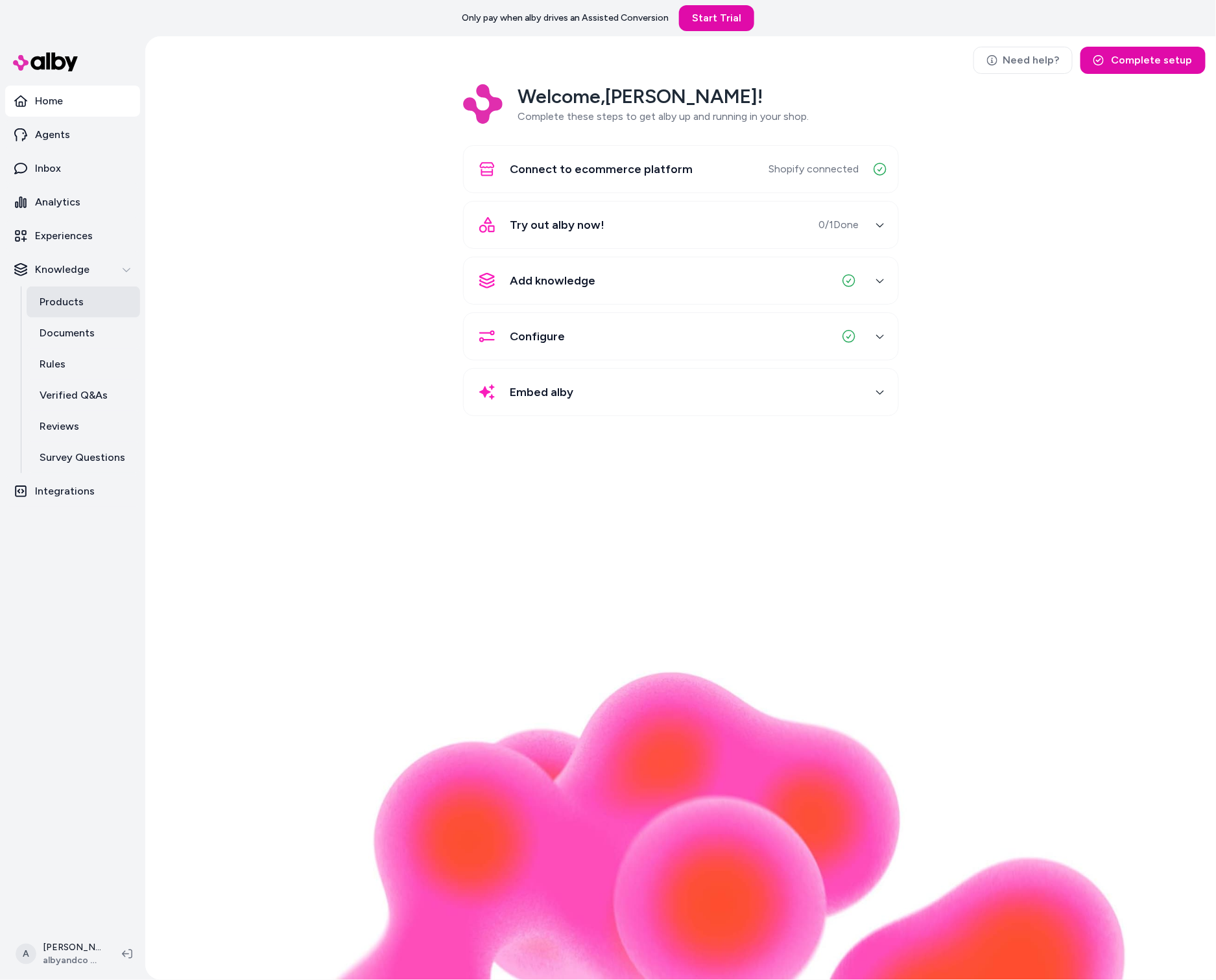
click at [71, 305] on p "Products" at bounding box center [62, 302] width 44 height 16
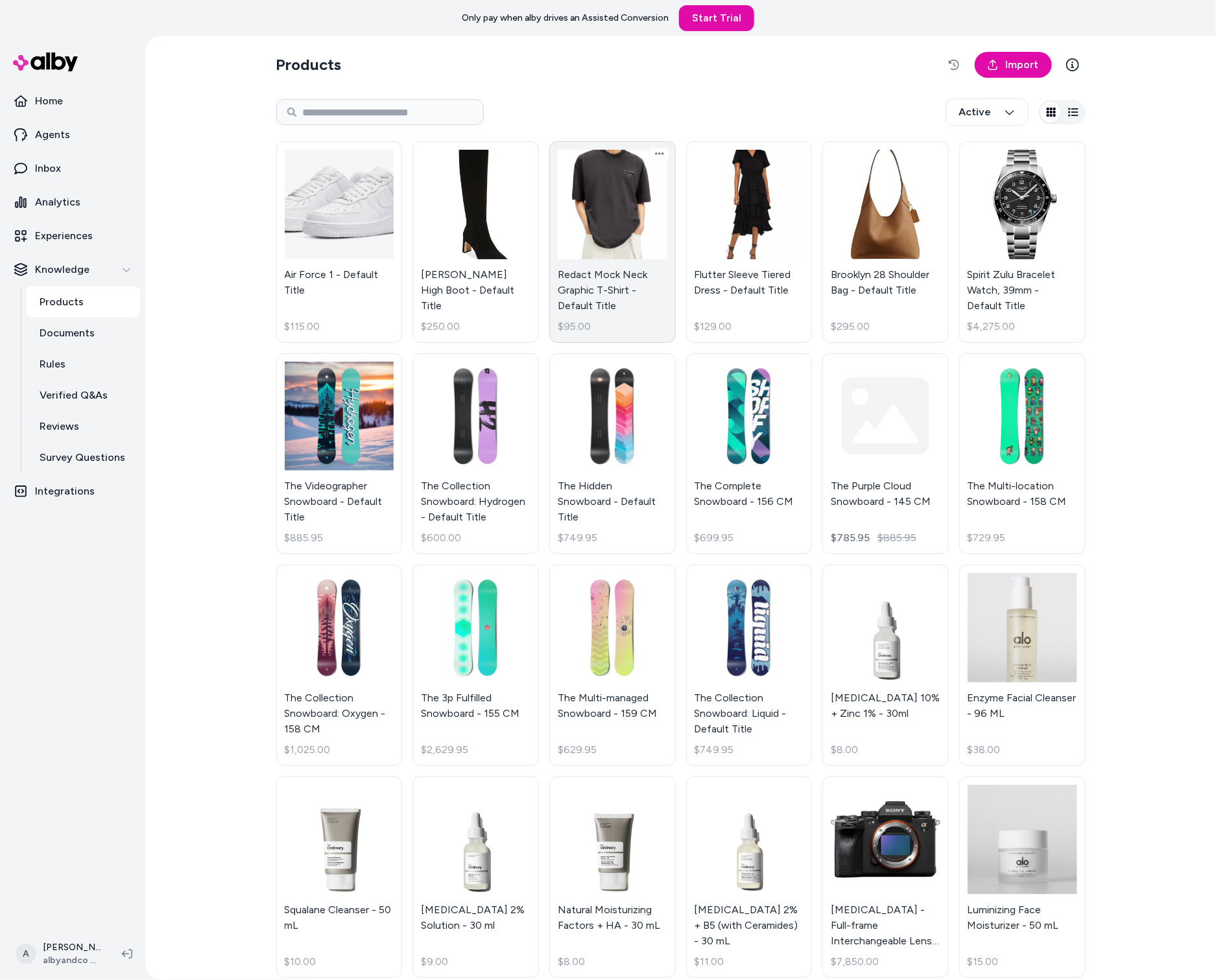
click at [583, 147] on link "Redact Mock Neck Graphic T-Shirt - Default Title $95.00" at bounding box center [612, 241] width 126 height 202
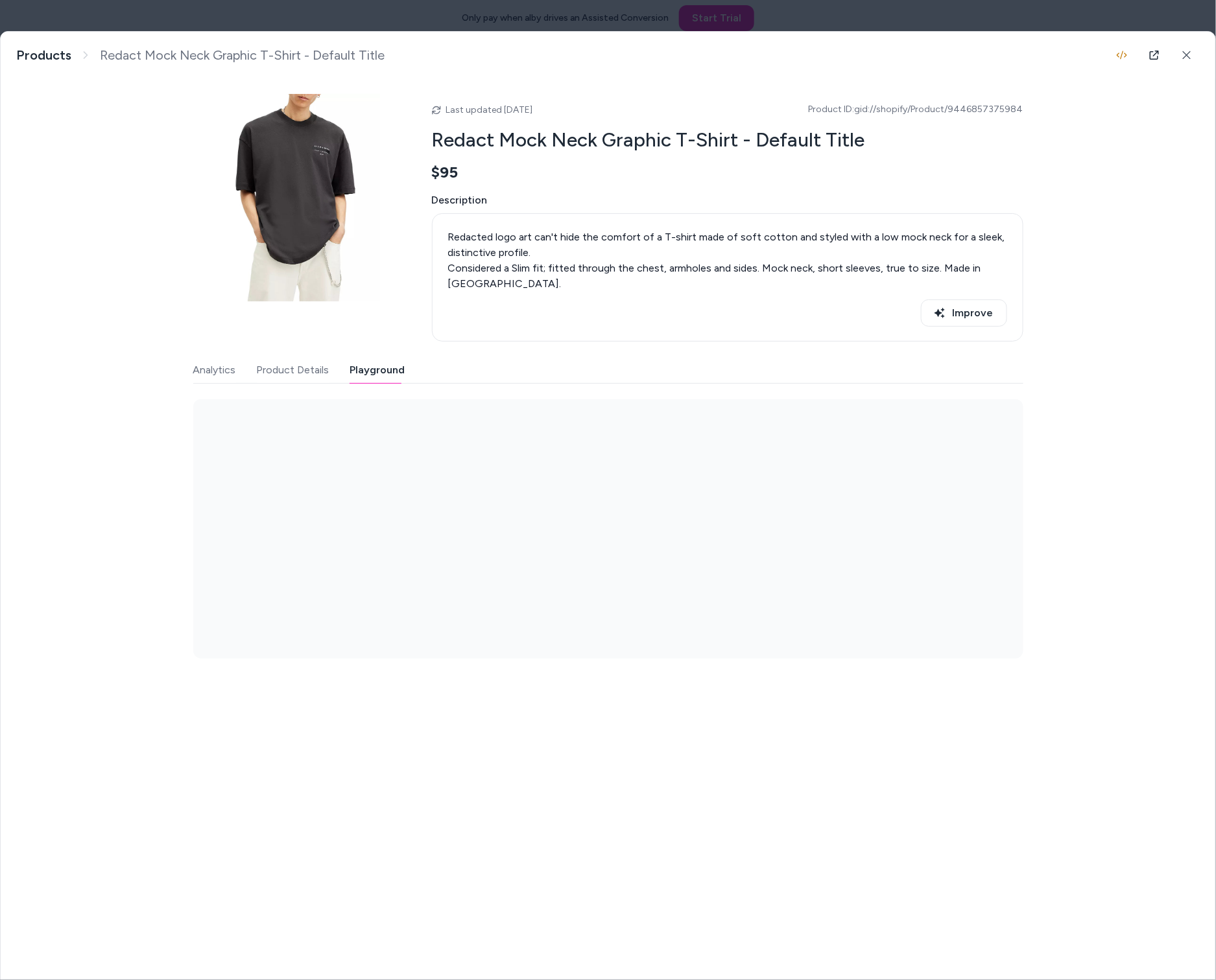
click at [367, 362] on button "Playground" at bounding box center [378, 370] width 55 height 26
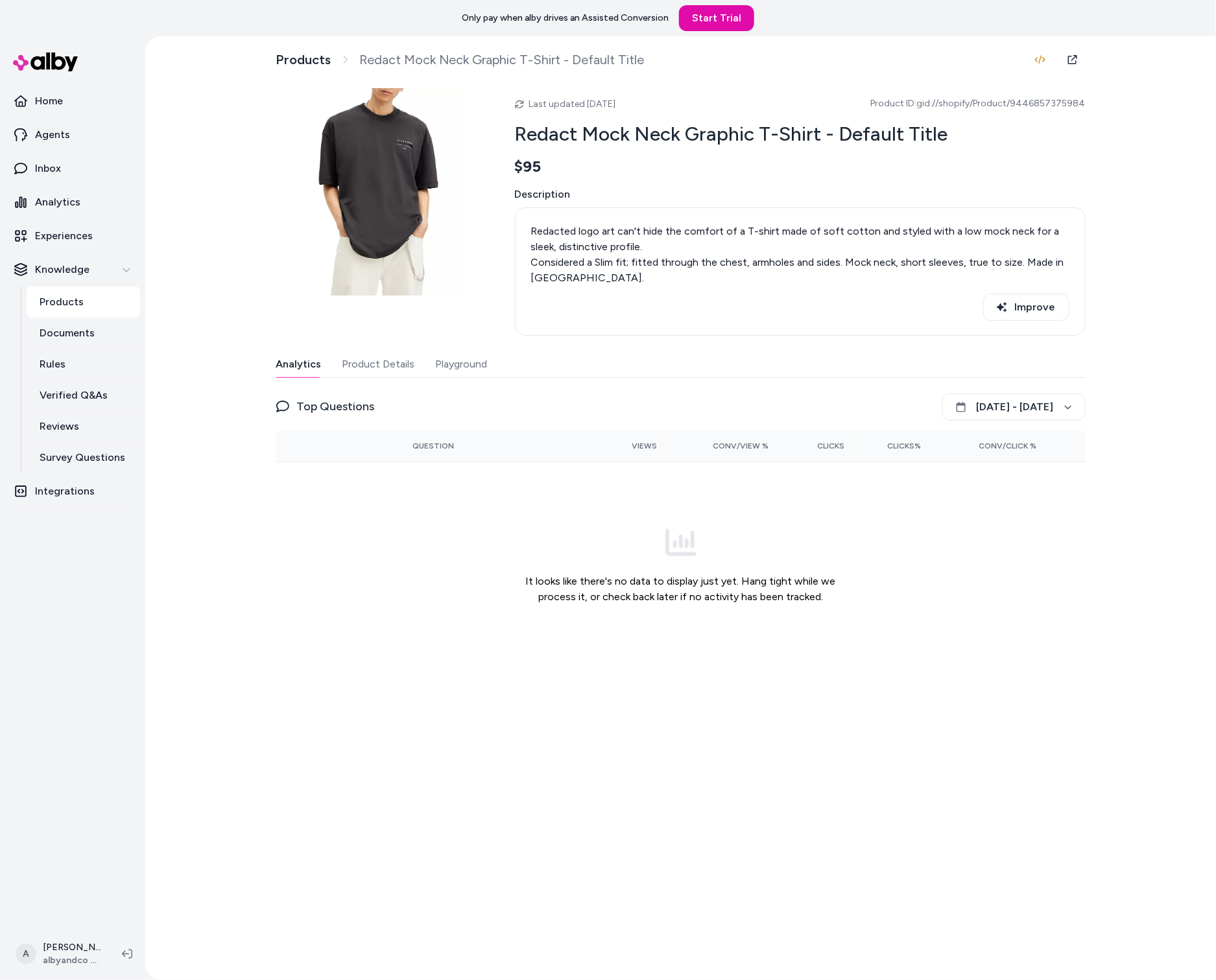
click at [464, 349] on div "Last updated [DATE] Product ID: gid://shopify/Product/9446857375984 Redact Mock…" at bounding box center [681, 379] width 809 height 581
click at [470, 360] on button "Playground" at bounding box center [462, 364] width 52 height 26
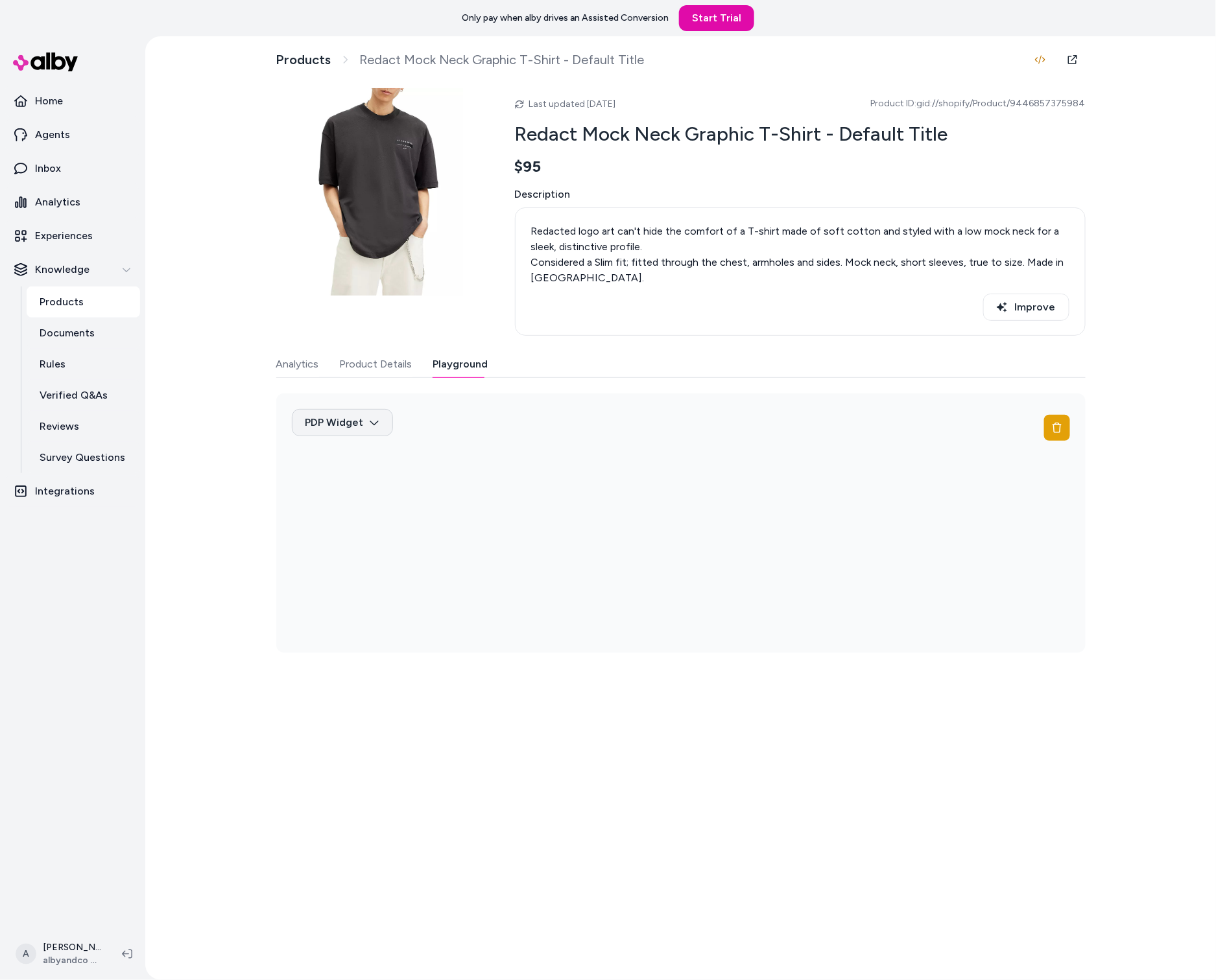
click at [371, 417] on html "Only pay when alby drives an Assisted Conversion Start Trial Home Agents Inbox …" at bounding box center [608, 490] width 1216 height 980
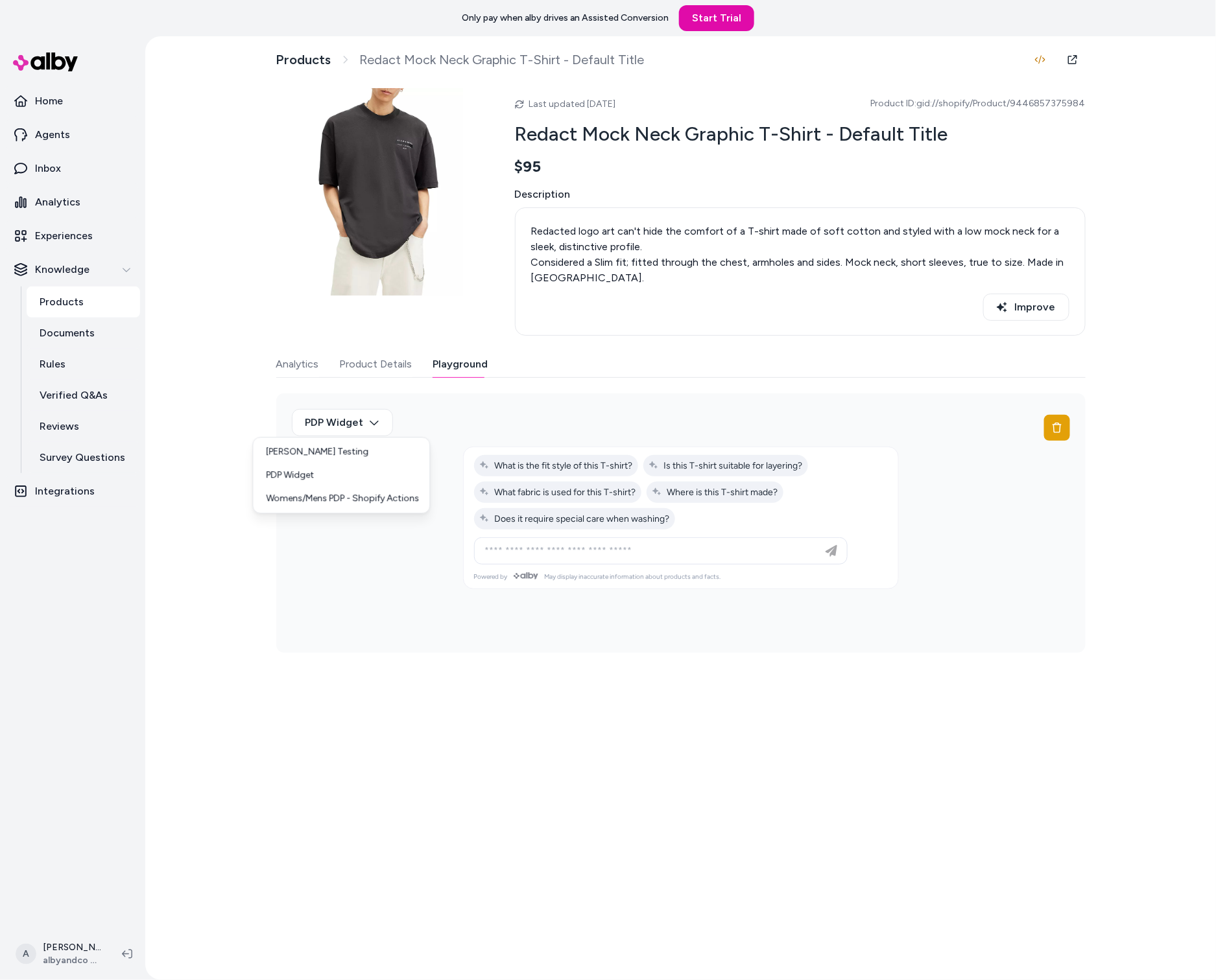
click at [610, 368] on html "Only pay when alby drives an Assisted Conversion Start Trial Home Agents Inbox …" at bounding box center [608, 490] width 1216 height 980
click at [602, 461] on span "What is the fit style of this T-shirt?" at bounding box center [555, 466] width 154 height 11
type input "**********"
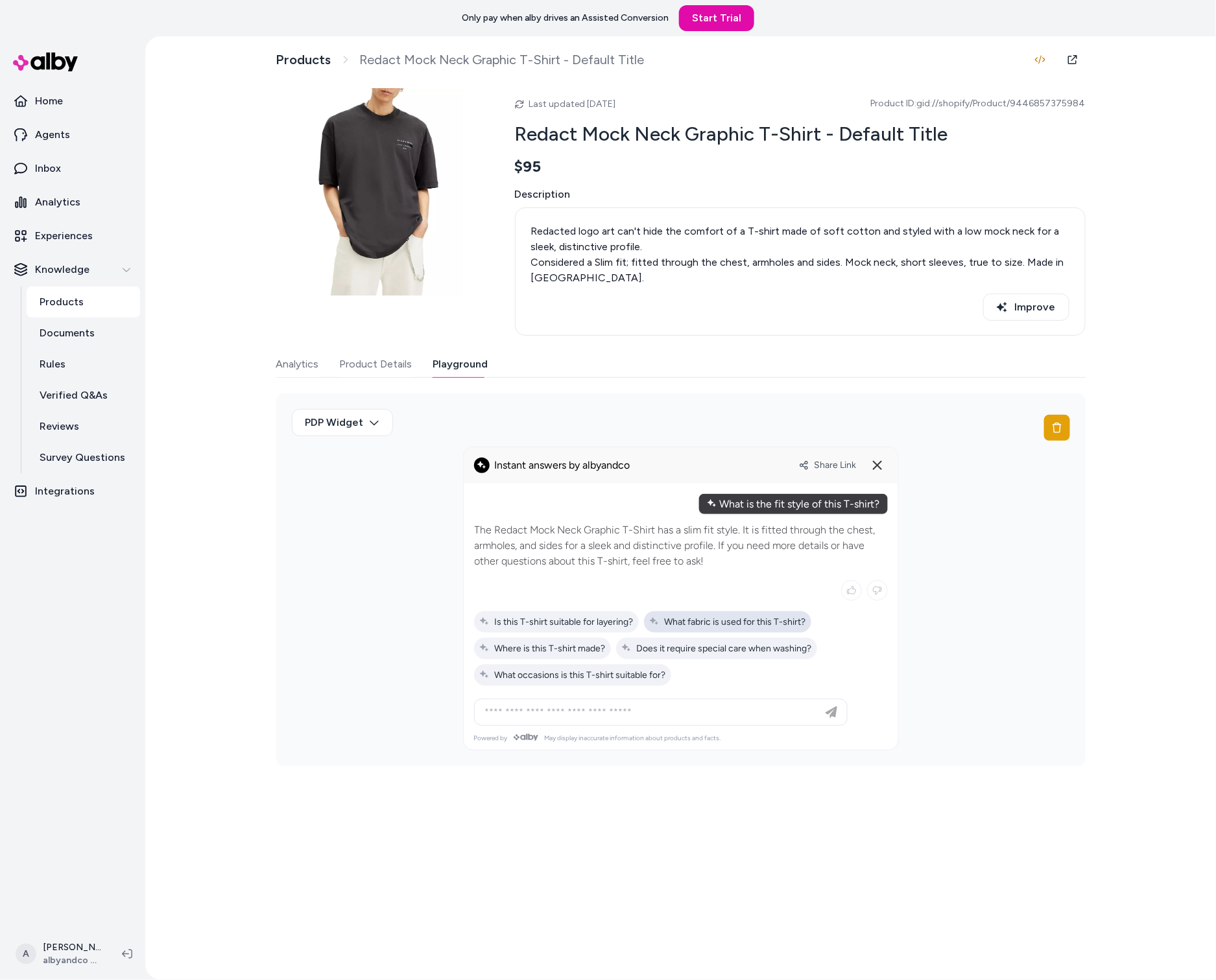
click at [742, 612] on div "What fabric is used for this T-shirt?" at bounding box center [728, 622] width 168 height 21
type input "**********"
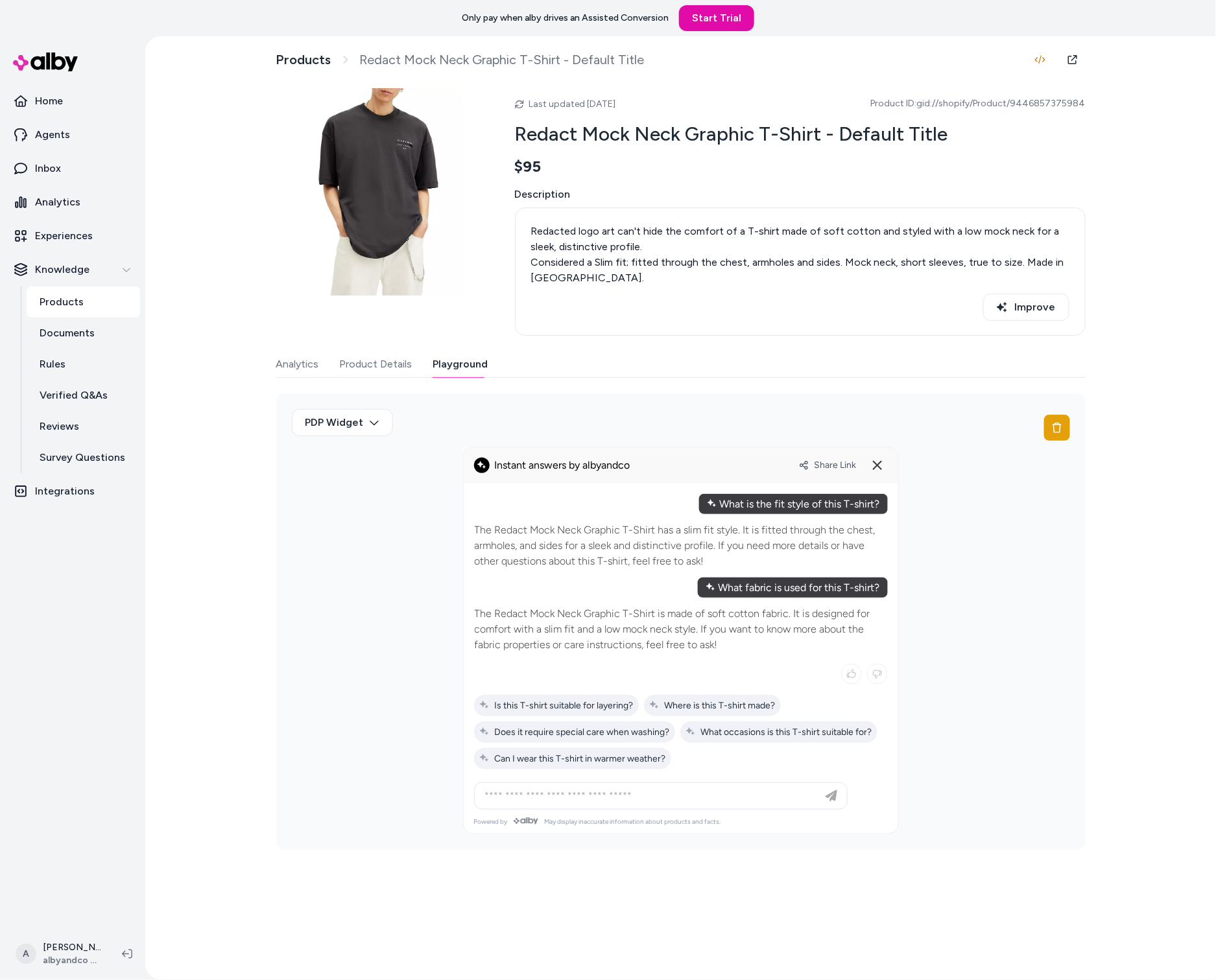
click at [397, 368] on button "Product Details" at bounding box center [376, 364] width 73 height 26
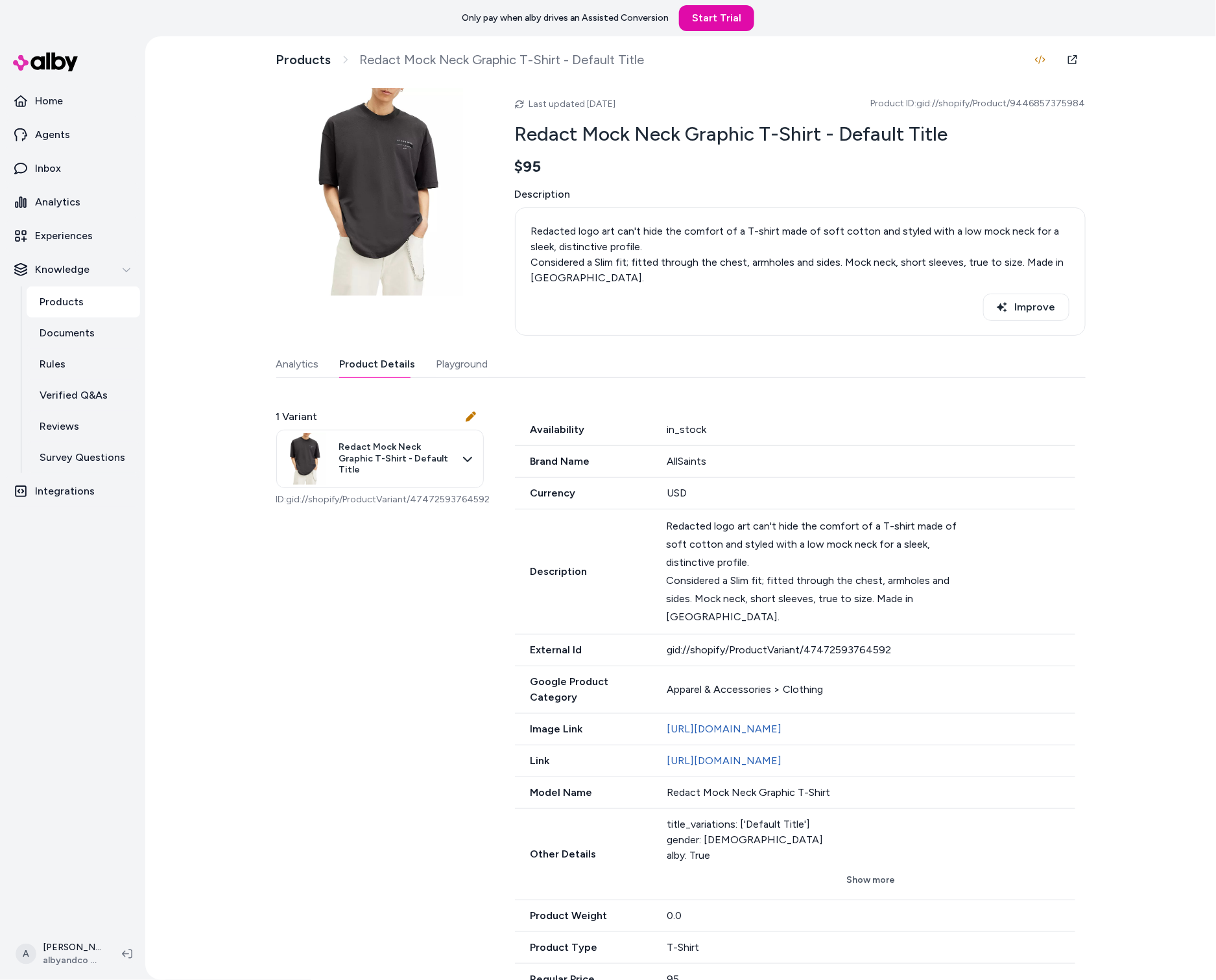
scroll to position [81, 0]
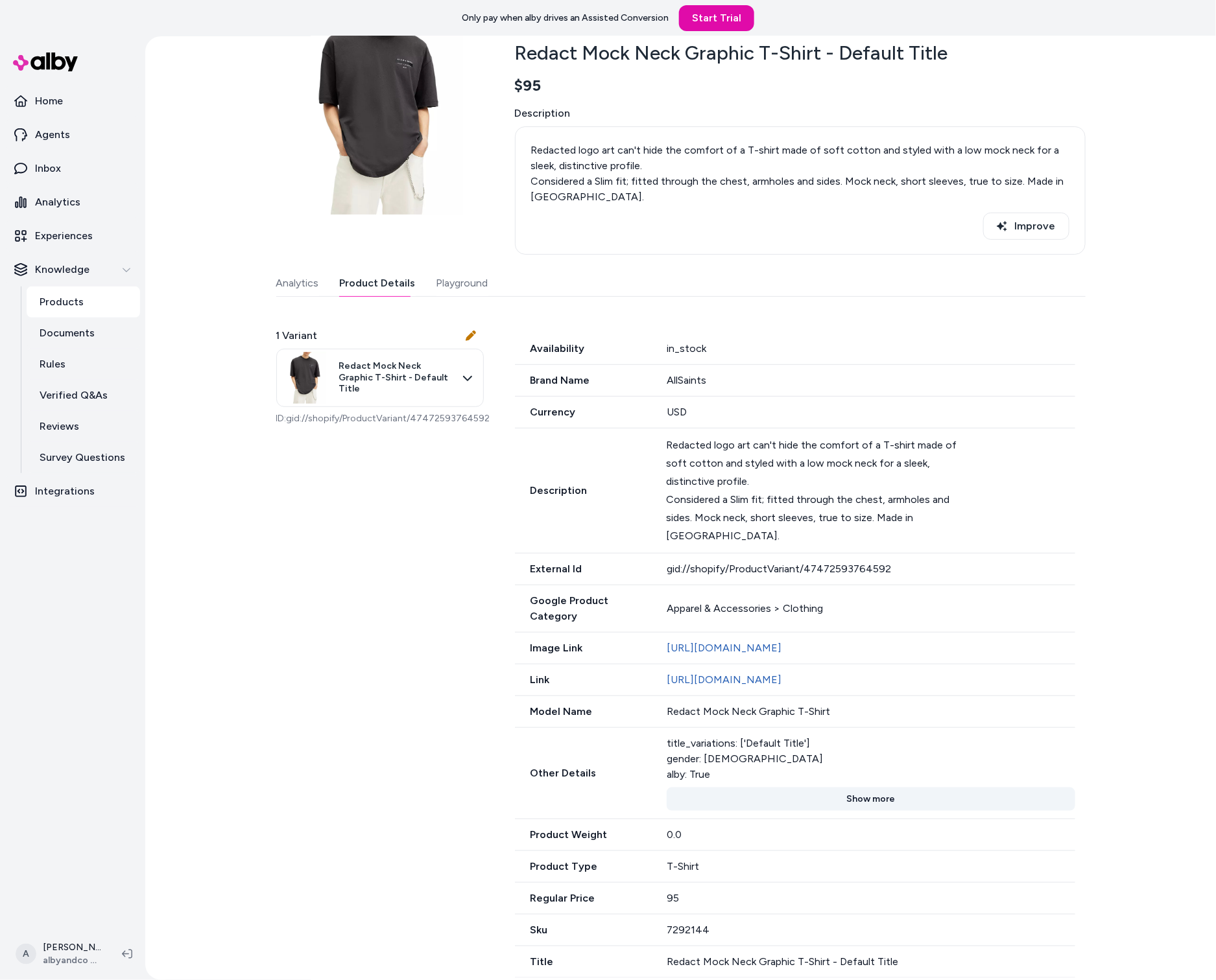
click at [883, 789] on button "Show more" at bounding box center [871, 799] width 408 height 23
drag, startPoint x: 668, startPoint y: 461, endPoint x: 662, endPoint y: 465, distance: 7.2
click at [662, 465] on div "Description Redacted logo art can't hide the comfort of a T-shirt made of soft …" at bounding box center [795, 491] width 560 height 125
drag, startPoint x: 952, startPoint y: 445, endPoint x: 707, endPoint y: 459, distance: 245.4
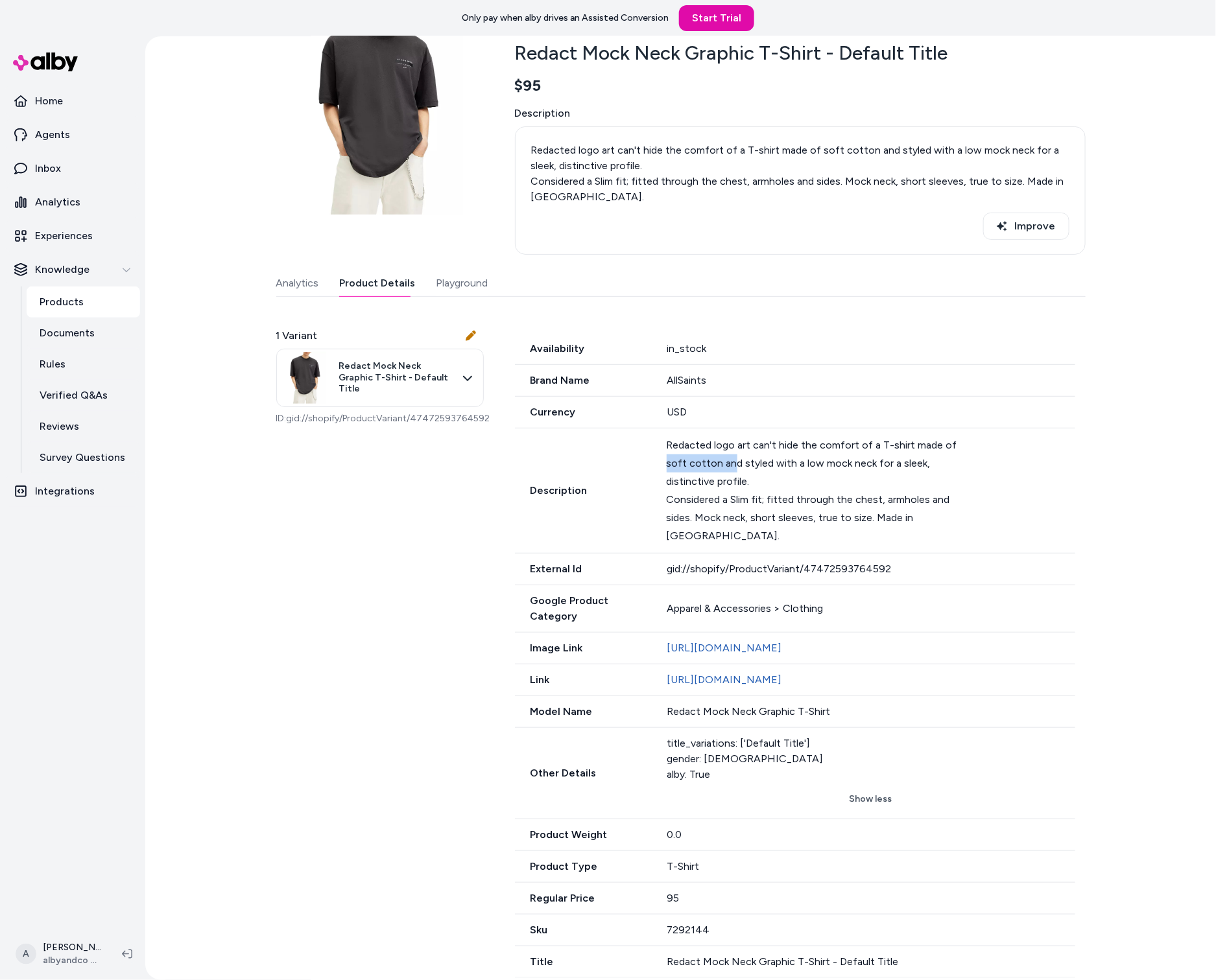
click at [707, 459] on div "Redacted logo art can't hide the comfort of a T-shirt made of soft cotton and s…" at bounding box center [820, 463] width 306 height 54
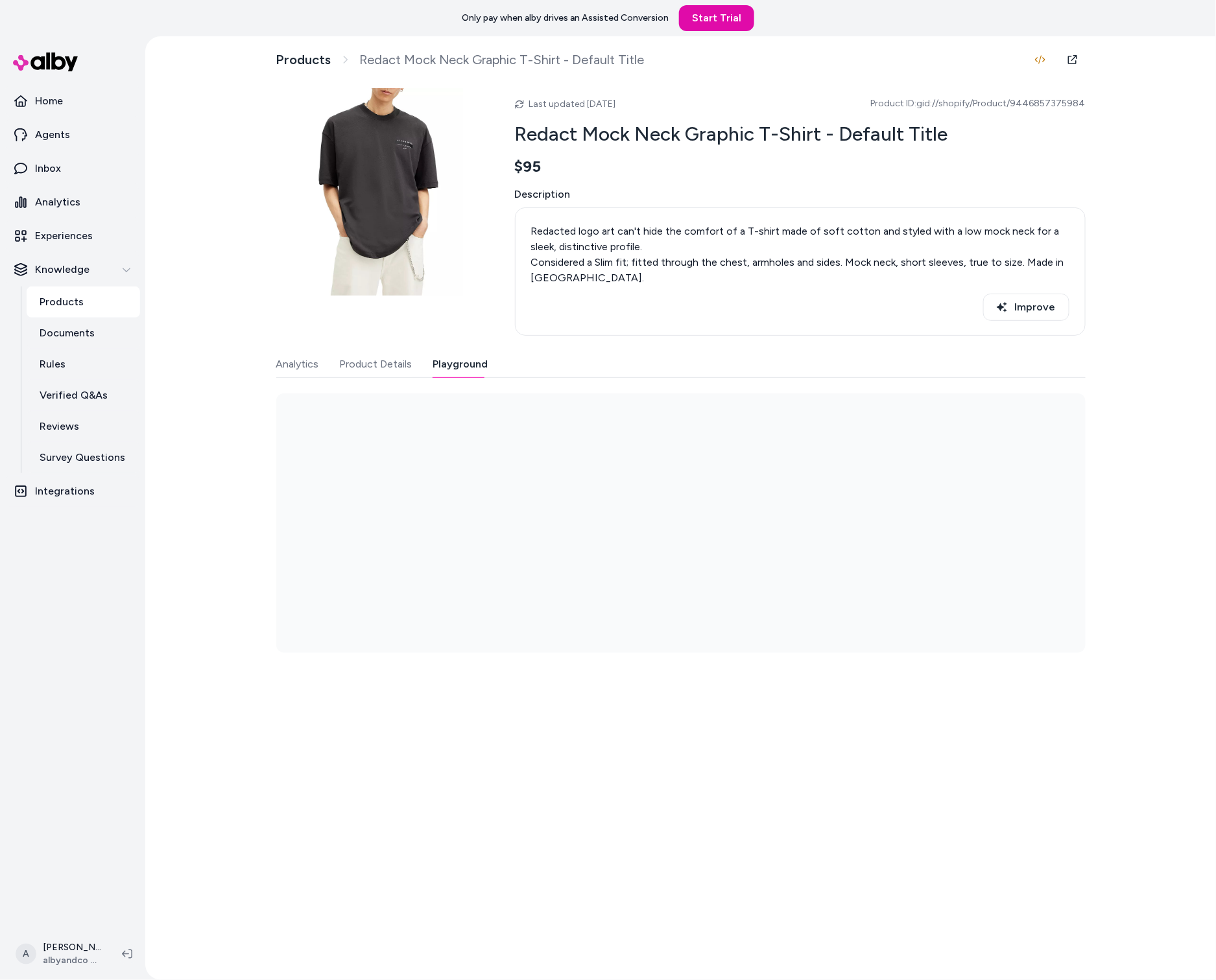
scroll to position [0, 0]
click at [438, 281] on div "Last updated Aug 04, 2025 Product ID: gid://shopify/Product/9446857375984 Redac…" at bounding box center [681, 370] width 809 height 565
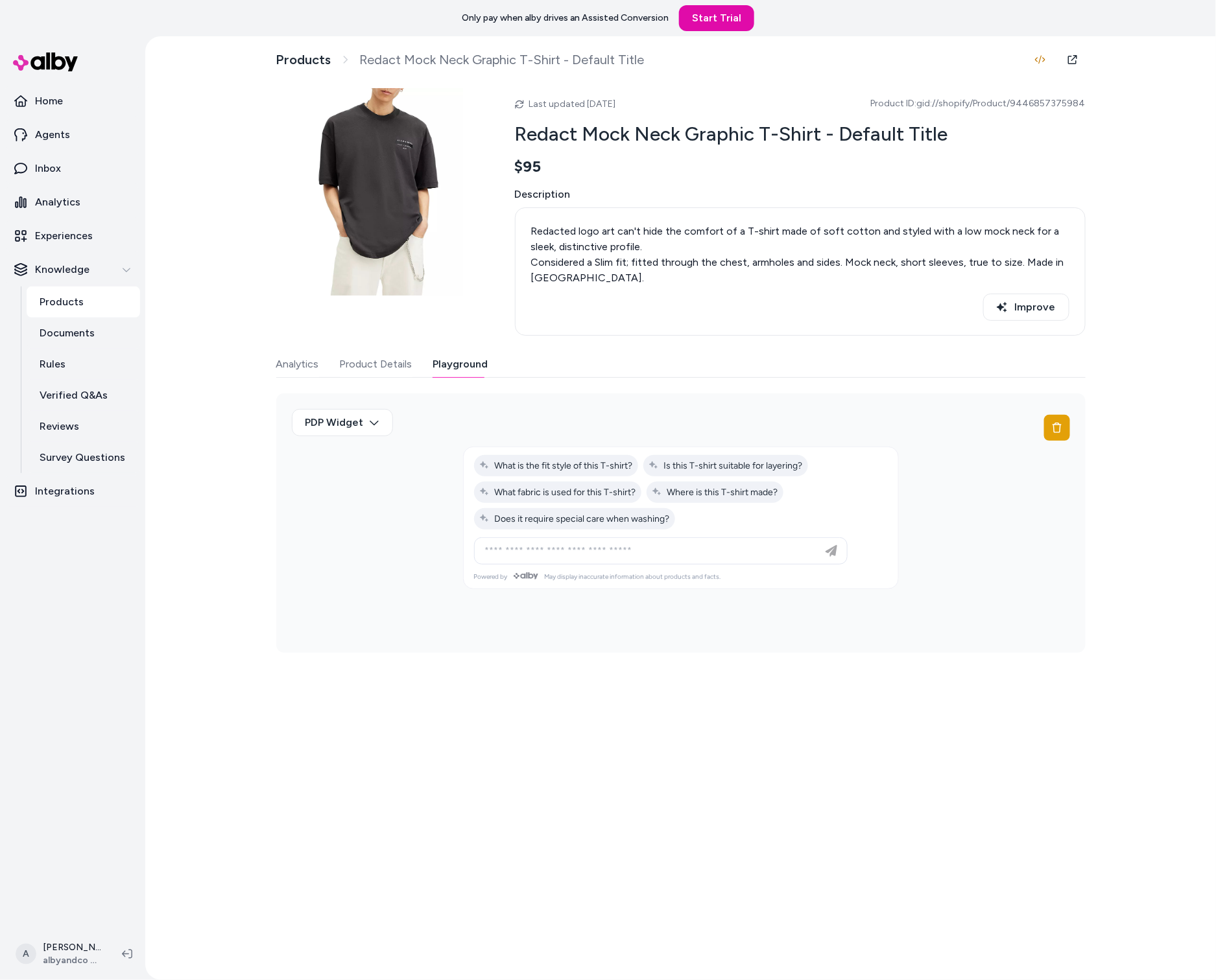
click at [522, 620] on div "PDP Widget" at bounding box center [681, 523] width 809 height 260
click at [553, 549] on input at bounding box center [648, 551] width 341 height 16
click at [1066, 443] on div "PDP Widget" at bounding box center [681, 427] width 778 height 38
click at [1058, 436] on button at bounding box center [1057, 427] width 26 height 26
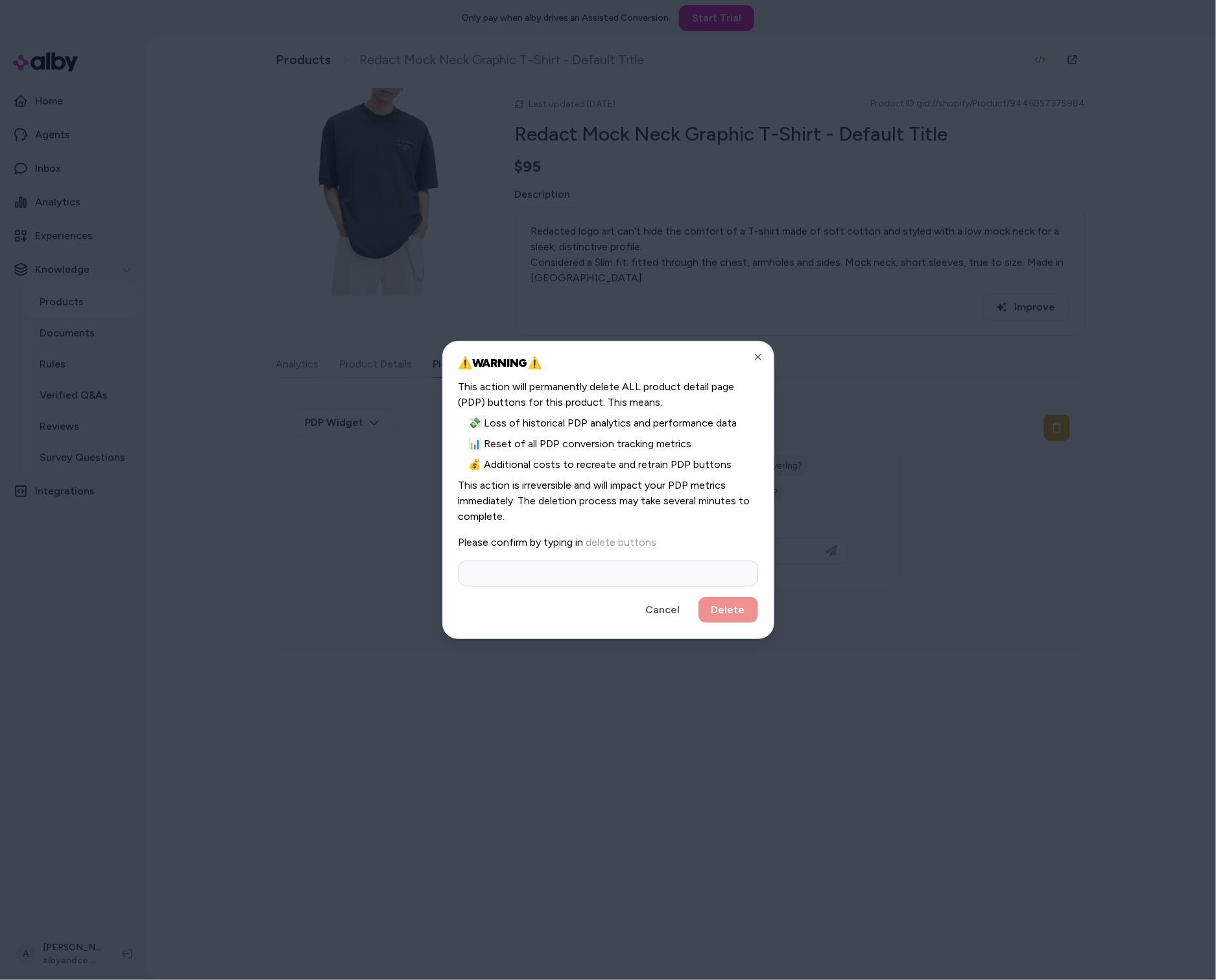
click at [579, 579] on input at bounding box center [608, 574] width 299 height 26
click at [758, 353] on icon "button" at bounding box center [757, 356] width 10 height 10
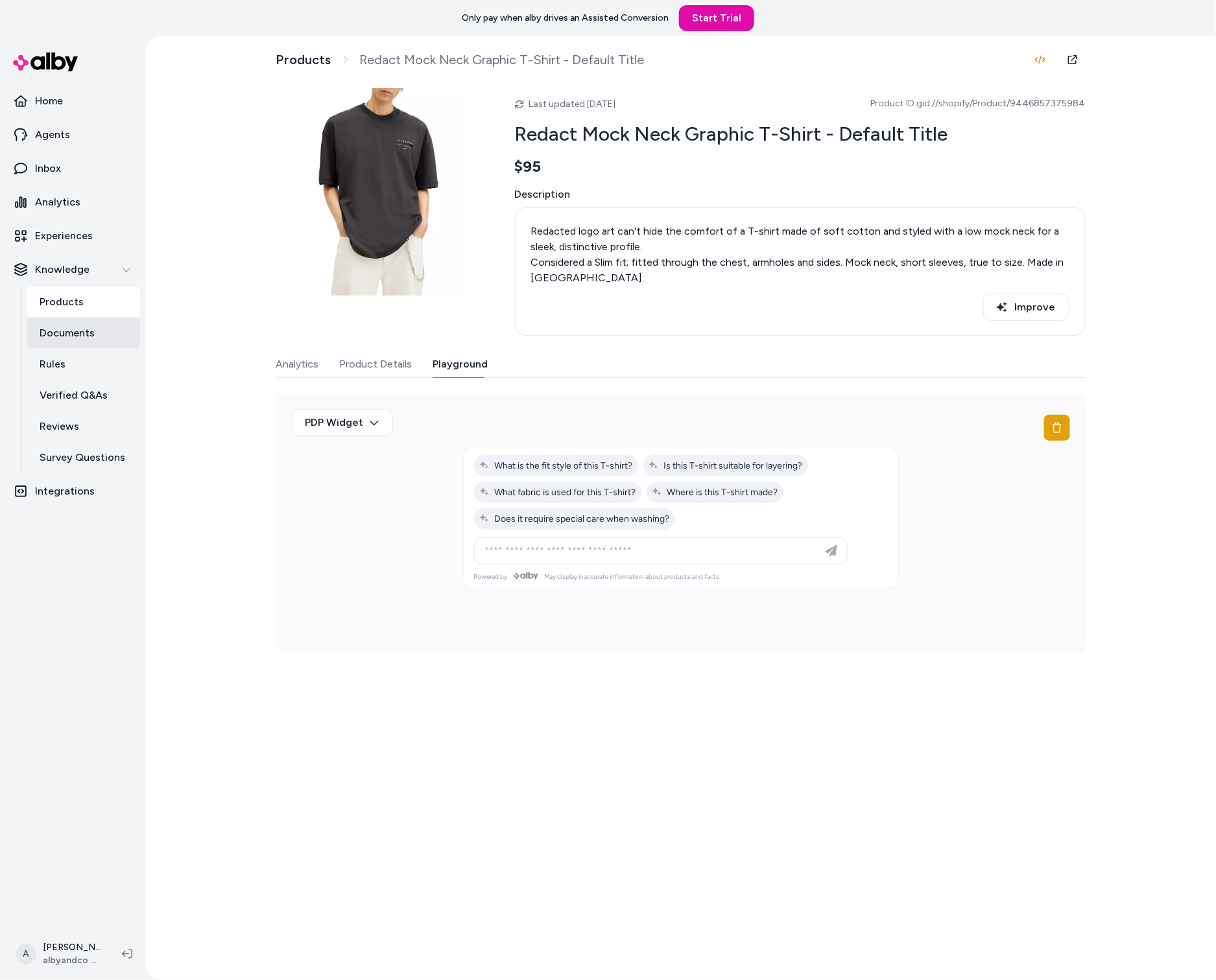
click at [63, 334] on p "Documents" at bounding box center [67, 332] width 55 height 16
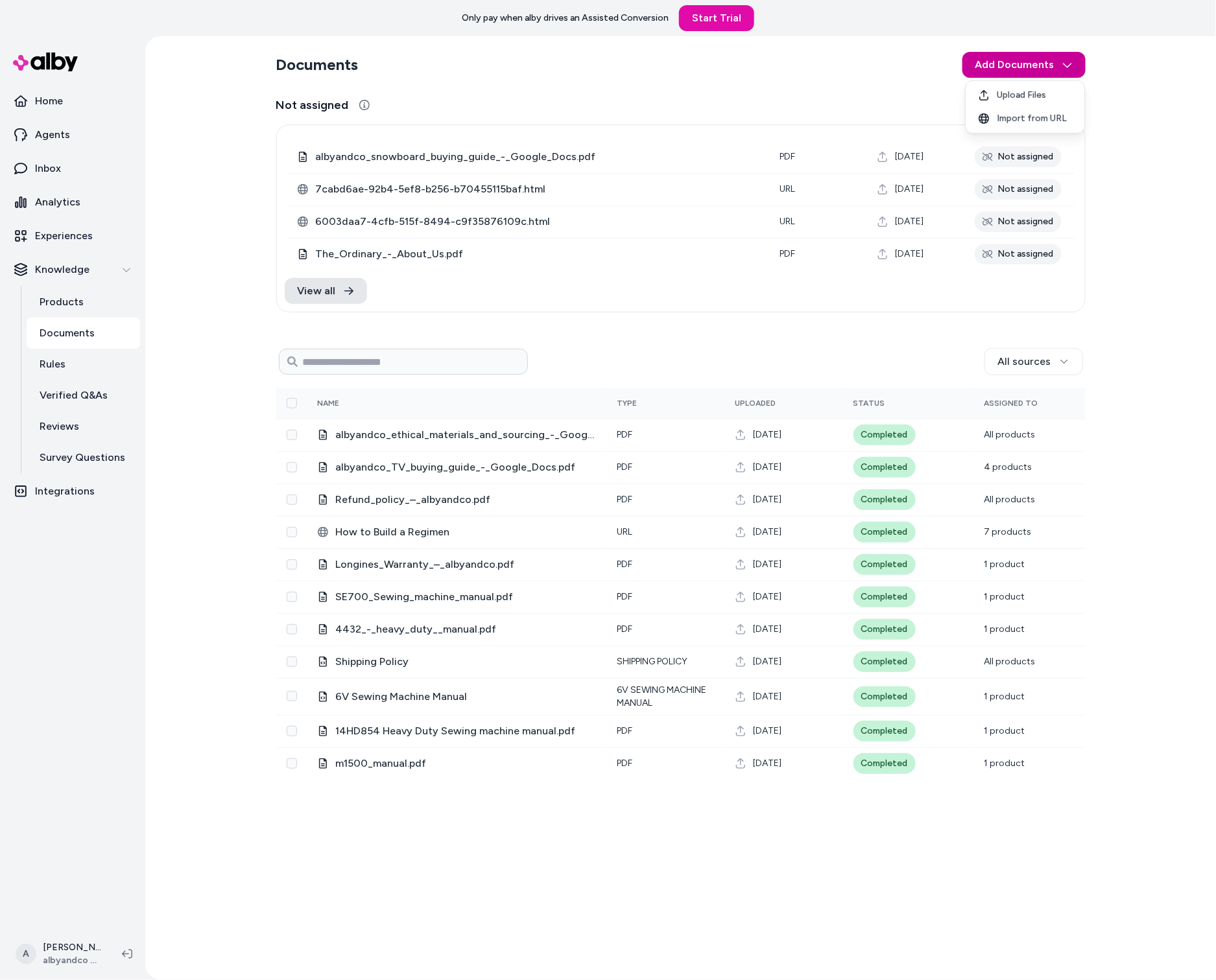
click at [1065, 76] on html "Only pay when alby drives an Assisted Conversion Start Trial Home Agents Inbox …" at bounding box center [608, 490] width 1216 height 980
click at [207, 225] on html "Only pay when alby drives an Assisted Conversion Start Trial Home Agents Inbox …" at bounding box center [608, 490] width 1216 height 980
click at [80, 367] on link "Rules" at bounding box center [83, 365] width 113 height 31
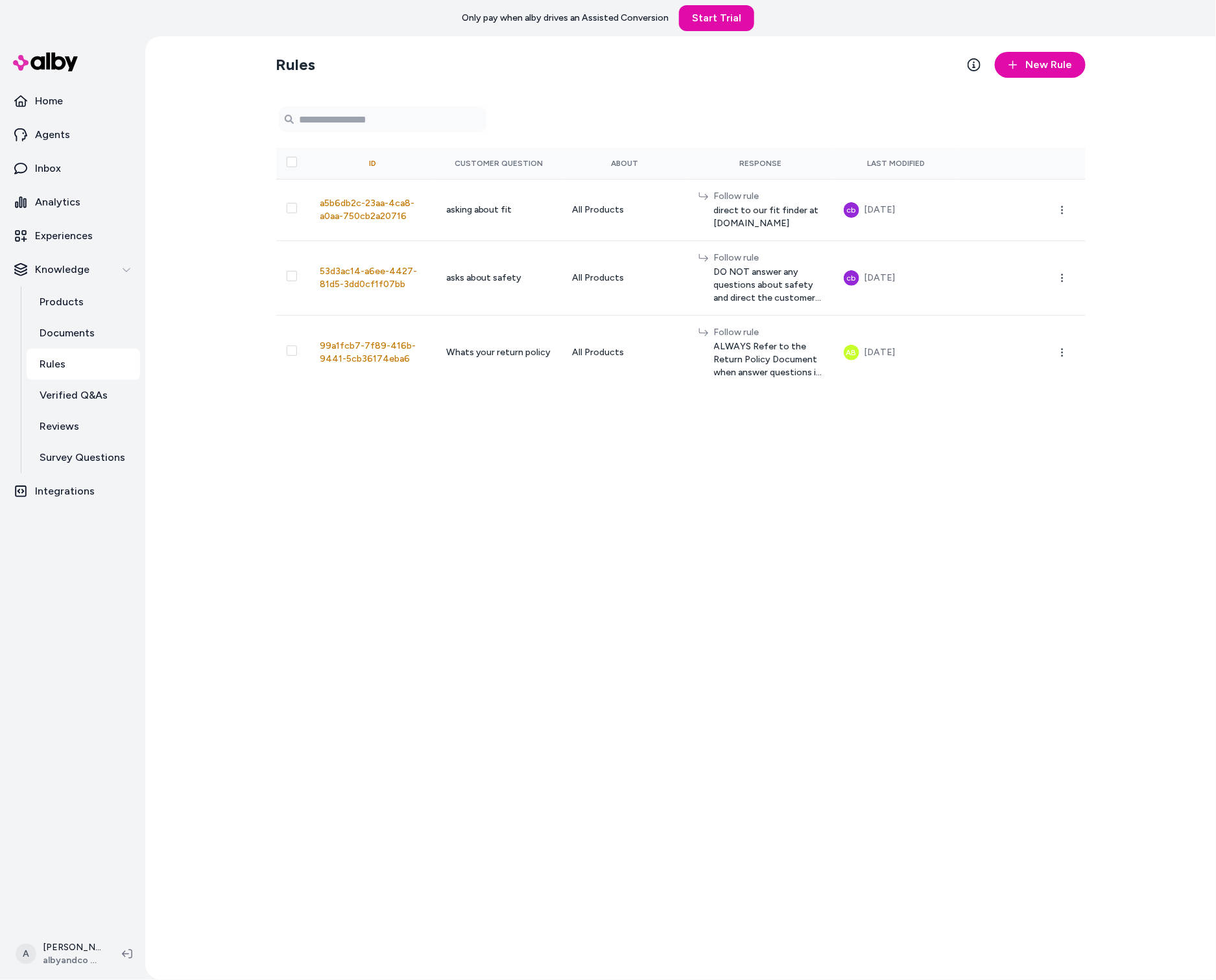
click at [241, 153] on div "Rules New Rule 0 selected Search Products ID Customer Question About Response L…" at bounding box center [681, 508] width 1070 height 944
click at [93, 414] on link "Reviews" at bounding box center [83, 426] width 113 height 31
click at [93, 403] on link "Verified Q&As" at bounding box center [83, 395] width 113 height 31
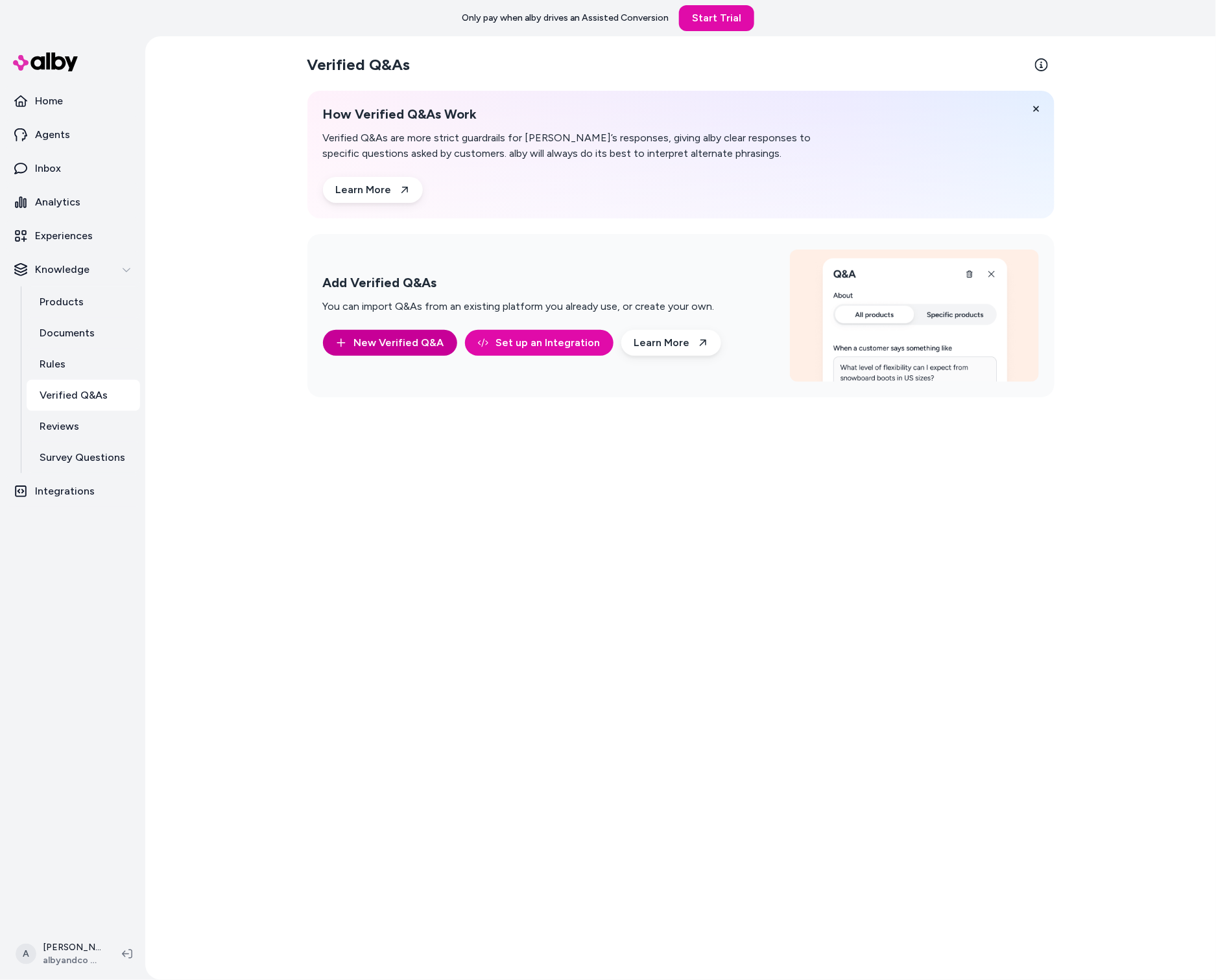
click at [392, 350] on button "New Verified Q&A" at bounding box center [391, 343] width 134 height 26
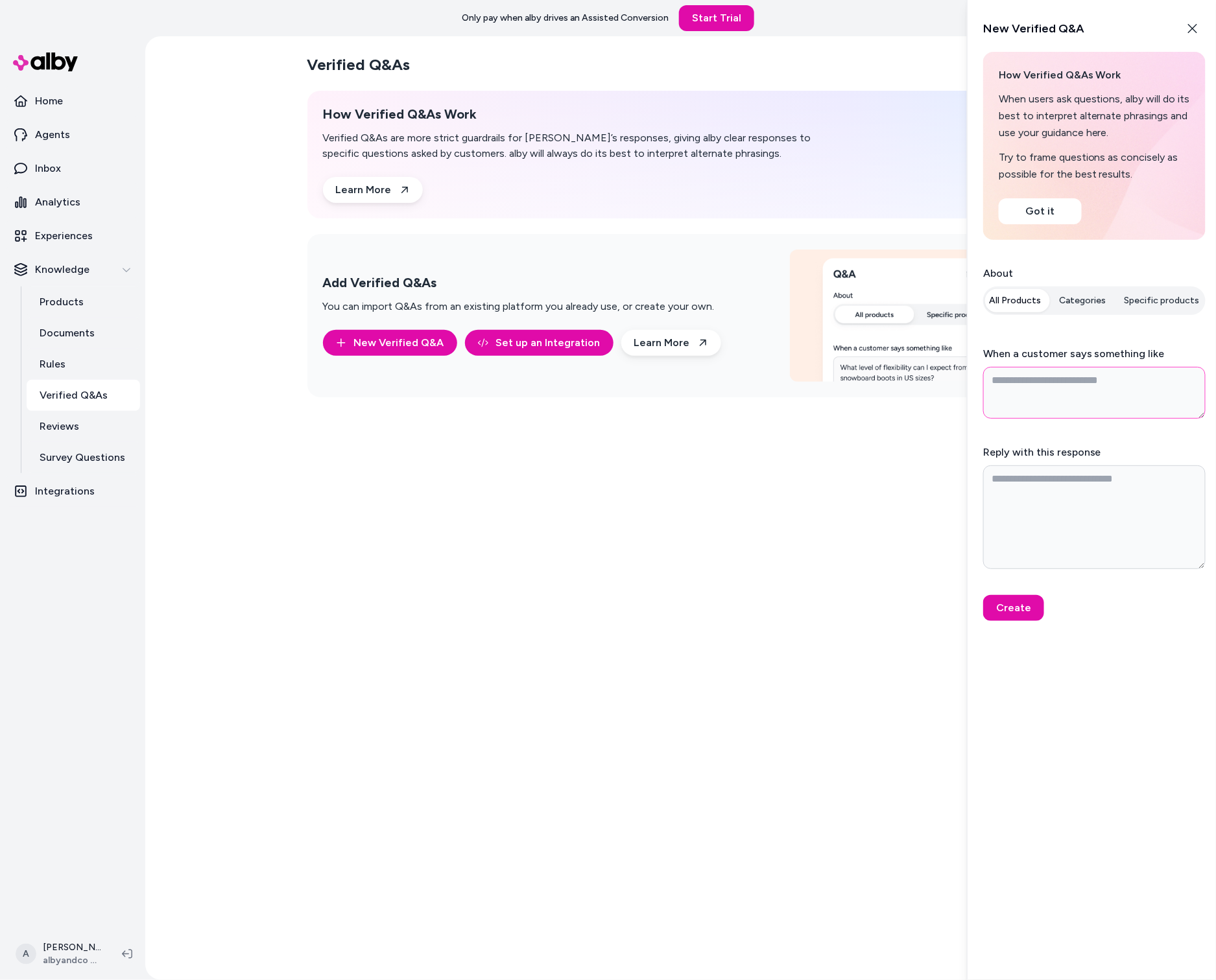
click at [1084, 384] on textarea "When a customer says something like" at bounding box center [1093, 392] width 222 height 52
click at [1103, 476] on textarea "Reply with this response" at bounding box center [1093, 517] width 222 height 104
click at [1191, 21] on button "Close" at bounding box center [1192, 29] width 26 height 26
type textarea "*"
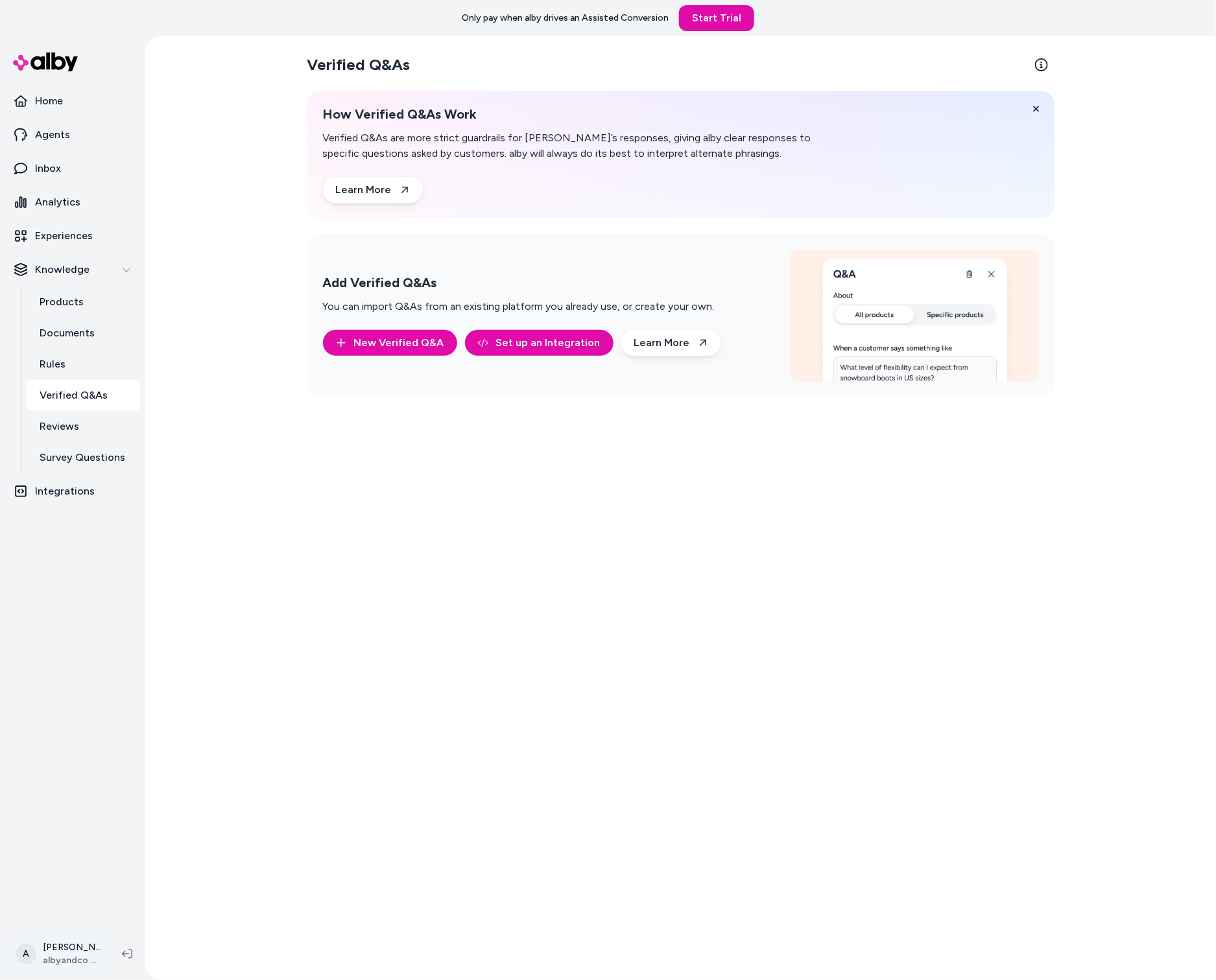
click at [70, 944] on html "Only pay when alby drives an Assisted Conversion Start Trial Home Agents Inbox …" at bounding box center [608, 490] width 1216 height 980
click at [96, 804] on link "Settings" at bounding box center [103, 809] width 179 height 31
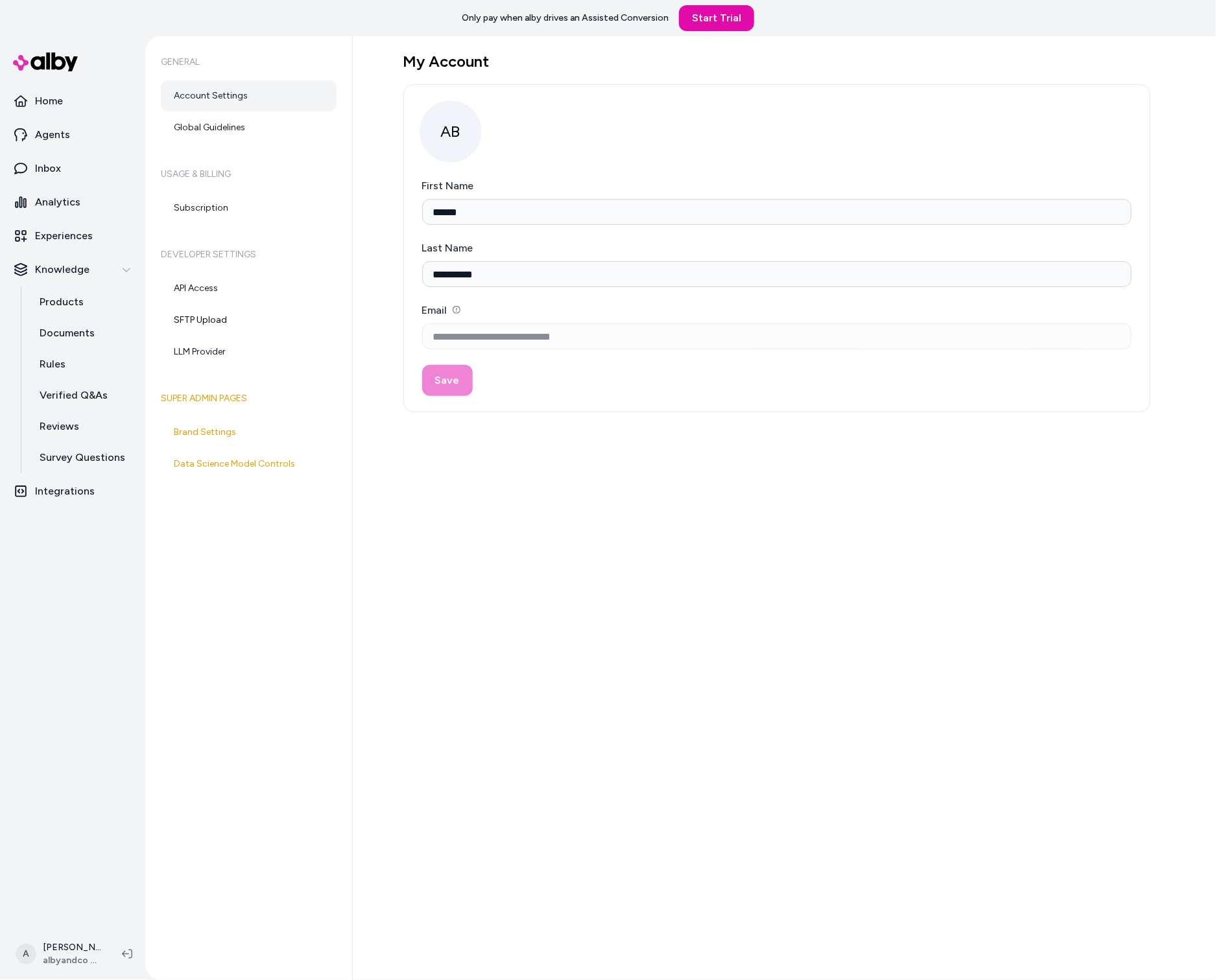
click at [247, 144] on div "General Account Settings Global Guidelines Usage & Billing Subscription Develop…" at bounding box center [249, 508] width 207 height 944
click at [248, 136] on link "Global Guidelines" at bounding box center [249, 128] width 176 height 31
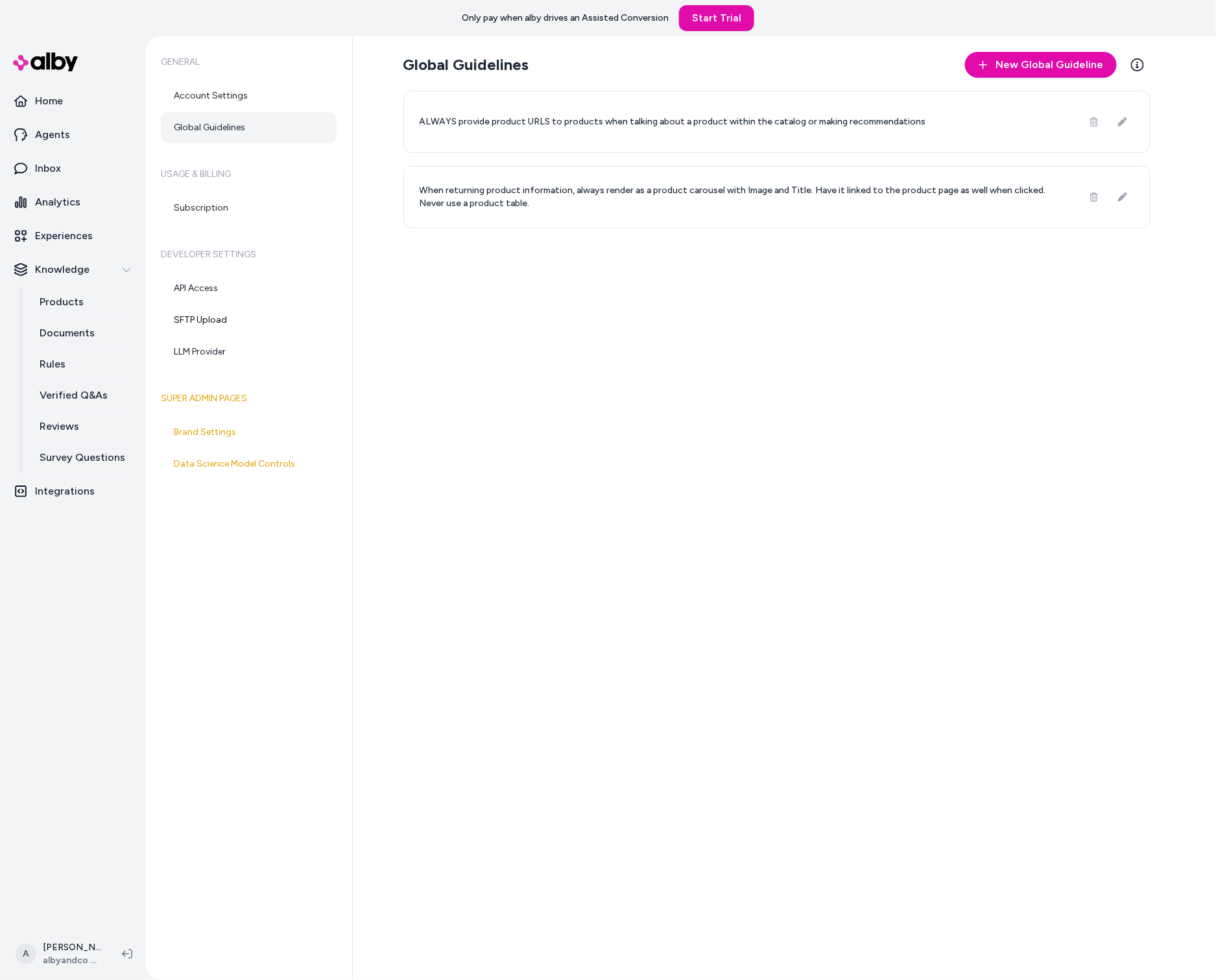
click at [659, 372] on div "Global Guidelines New Global Guideline Learn More ALWAYS provide product URLS t…" at bounding box center [784, 508] width 863 height 944
click at [76, 216] on link "Analytics" at bounding box center [73, 203] width 134 height 31
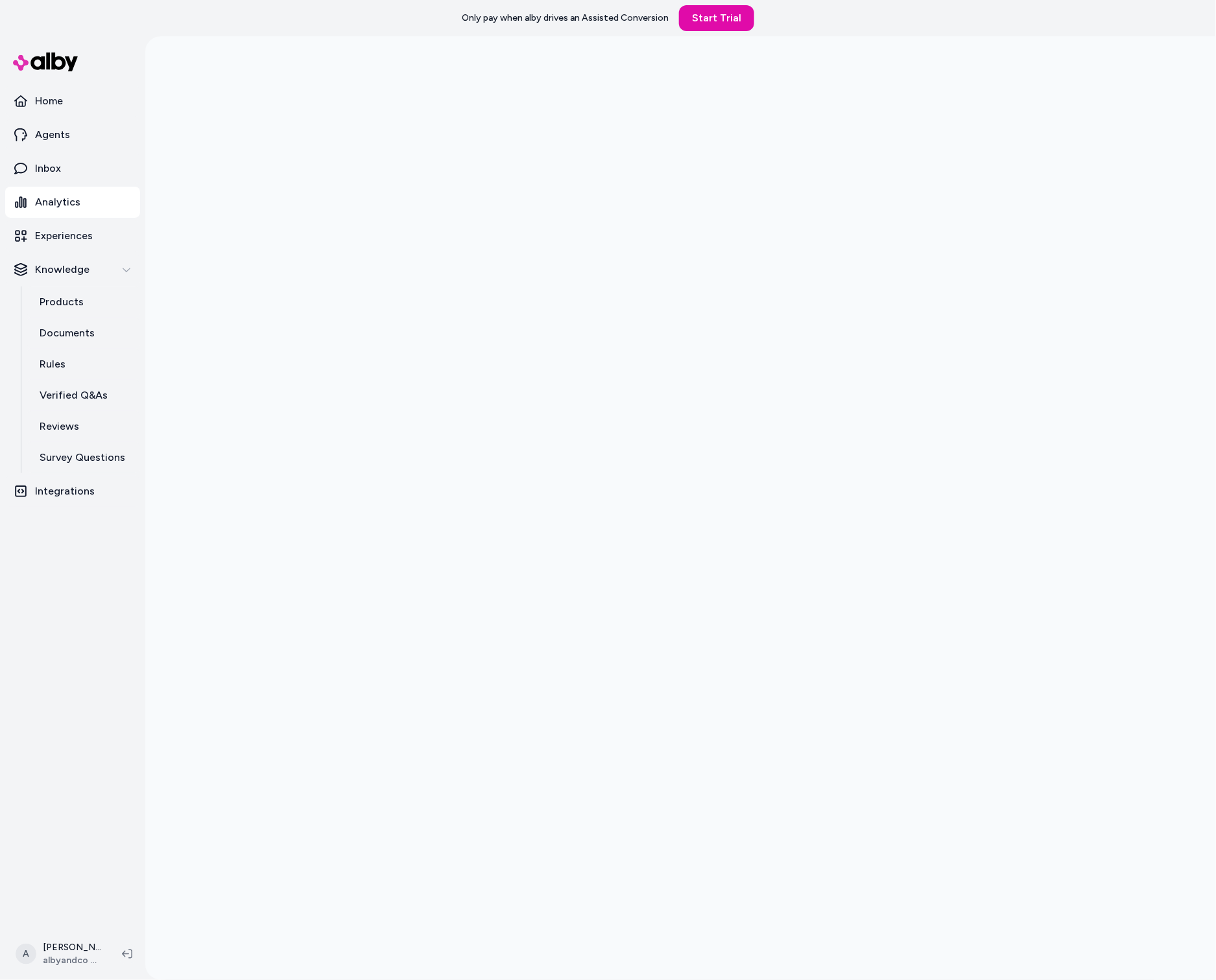
scroll to position [36, 0]
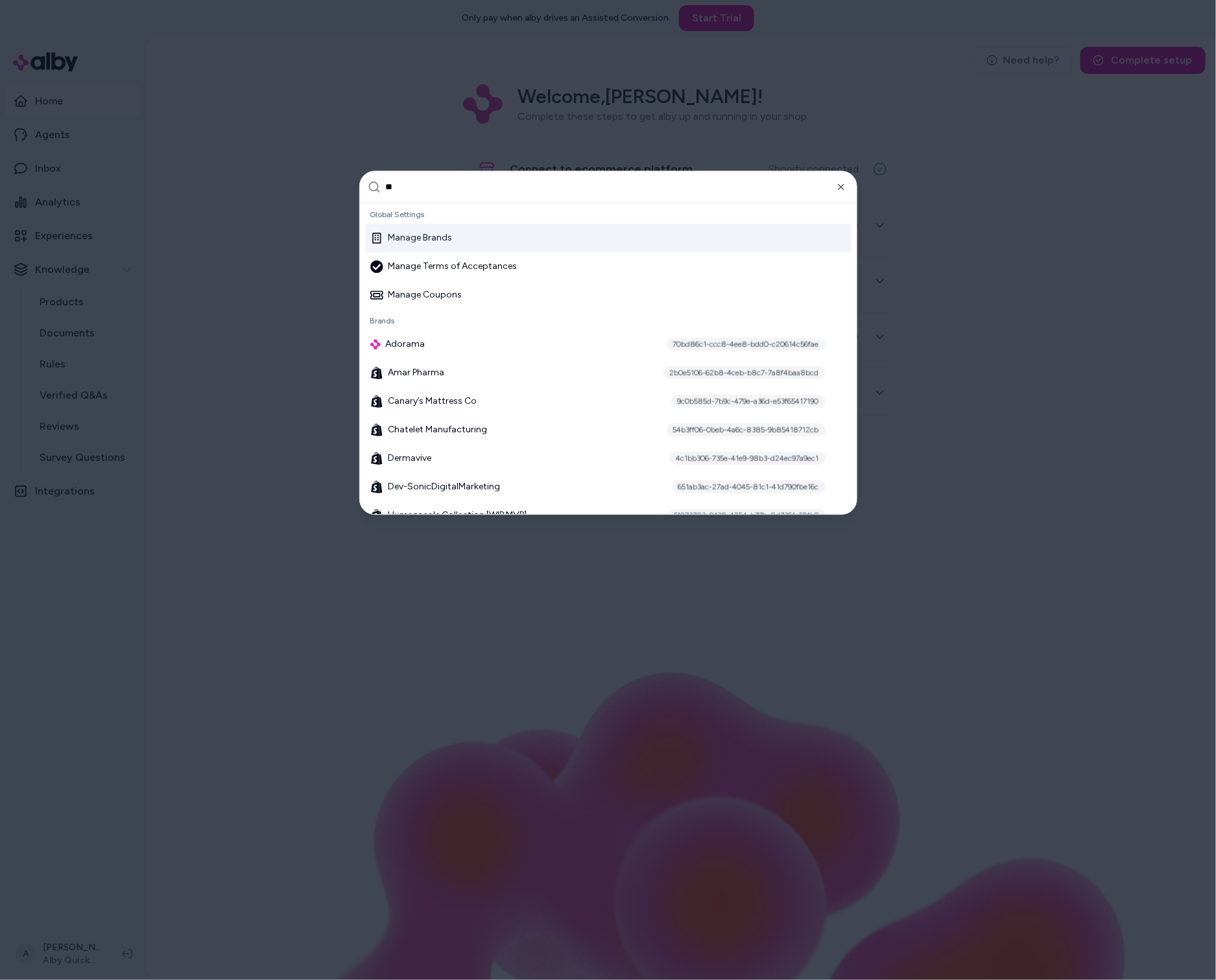
type input "***"
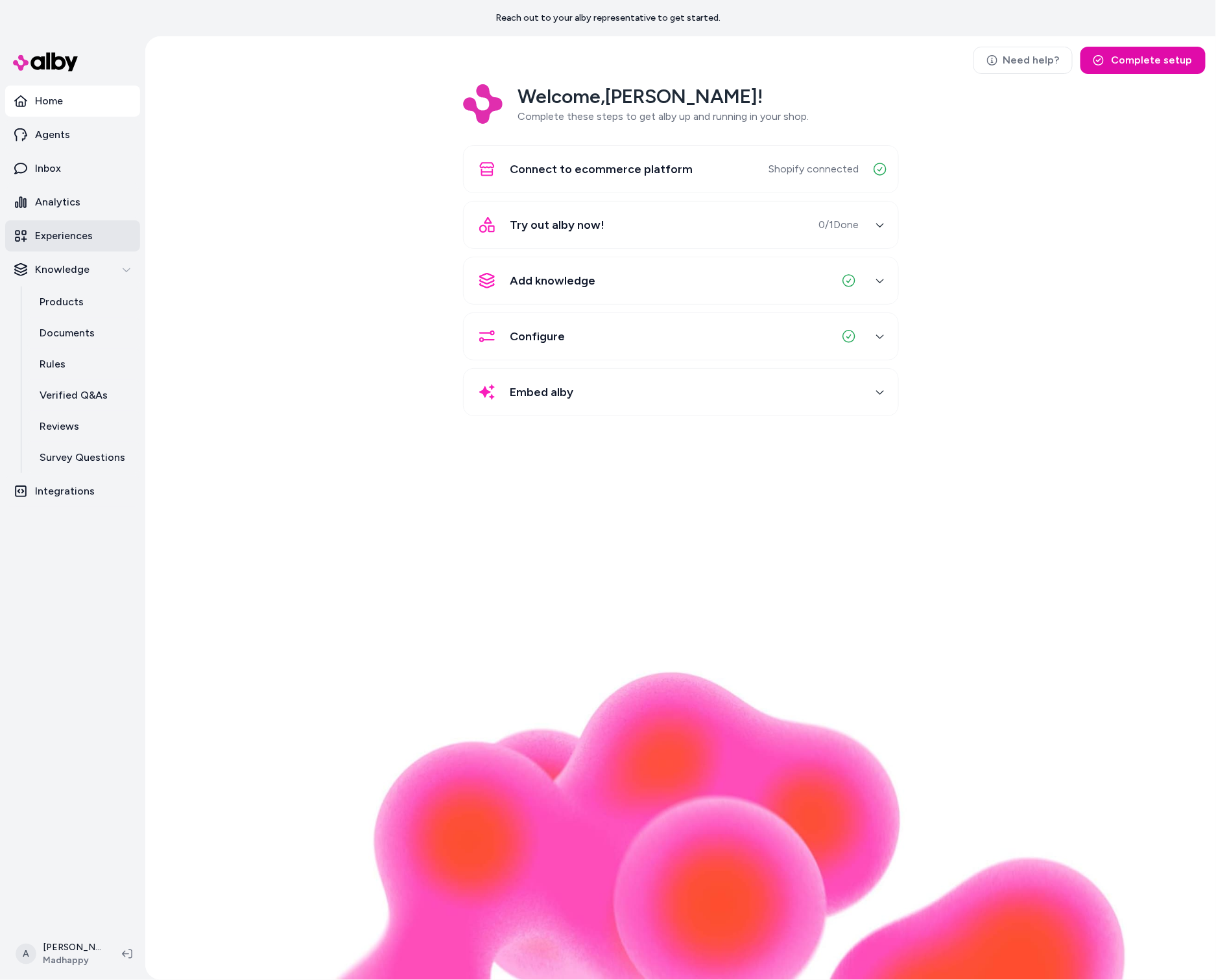
click at [89, 232] on p "Experiences" at bounding box center [64, 236] width 58 height 16
click at [89, 231] on p "Experiences" at bounding box center [64, 236] width 58 height 16
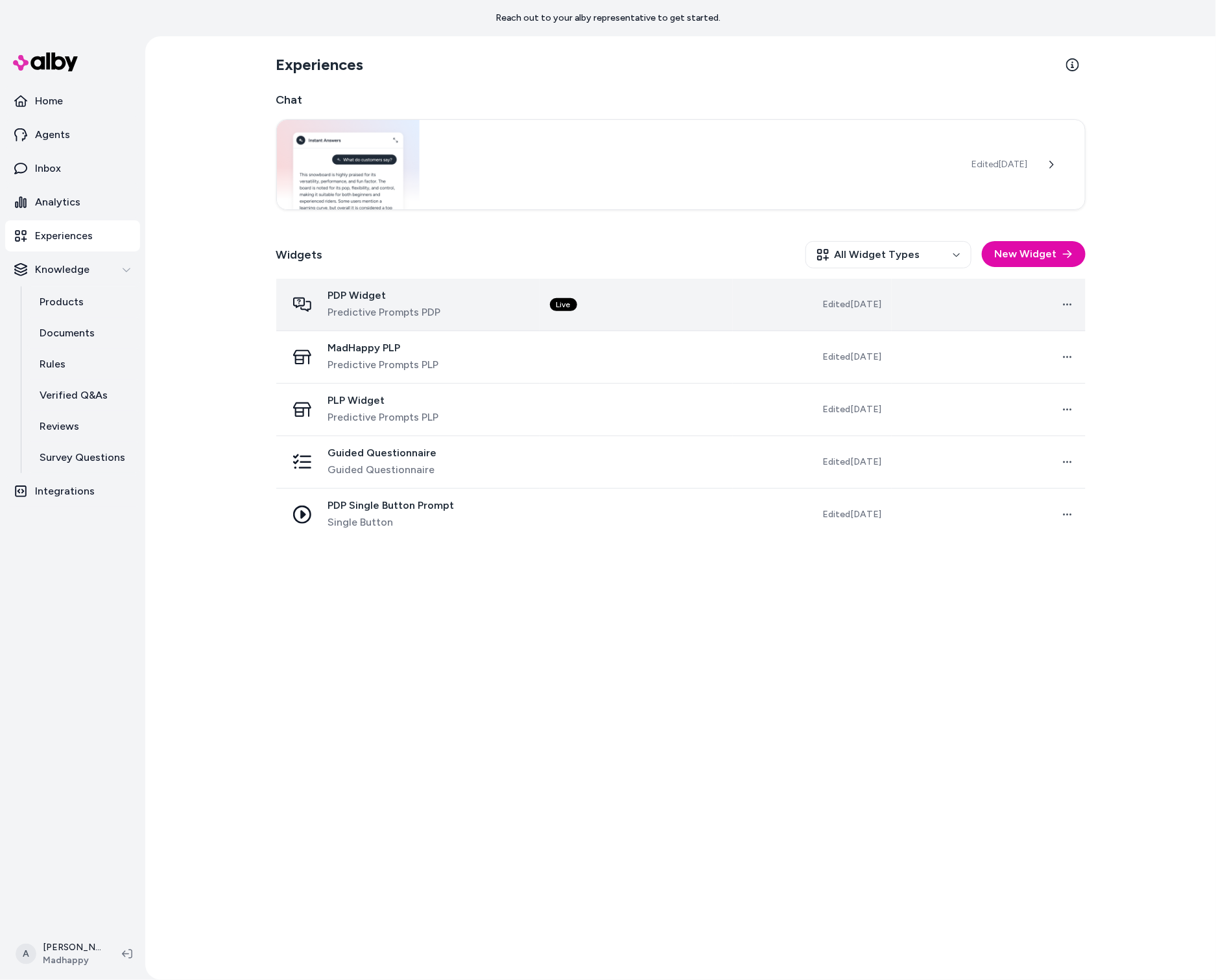
click at [409, 301] on div "PDP Widget Predictive Prompts PDP" at bounding box center [384, 305] width 112 height 31
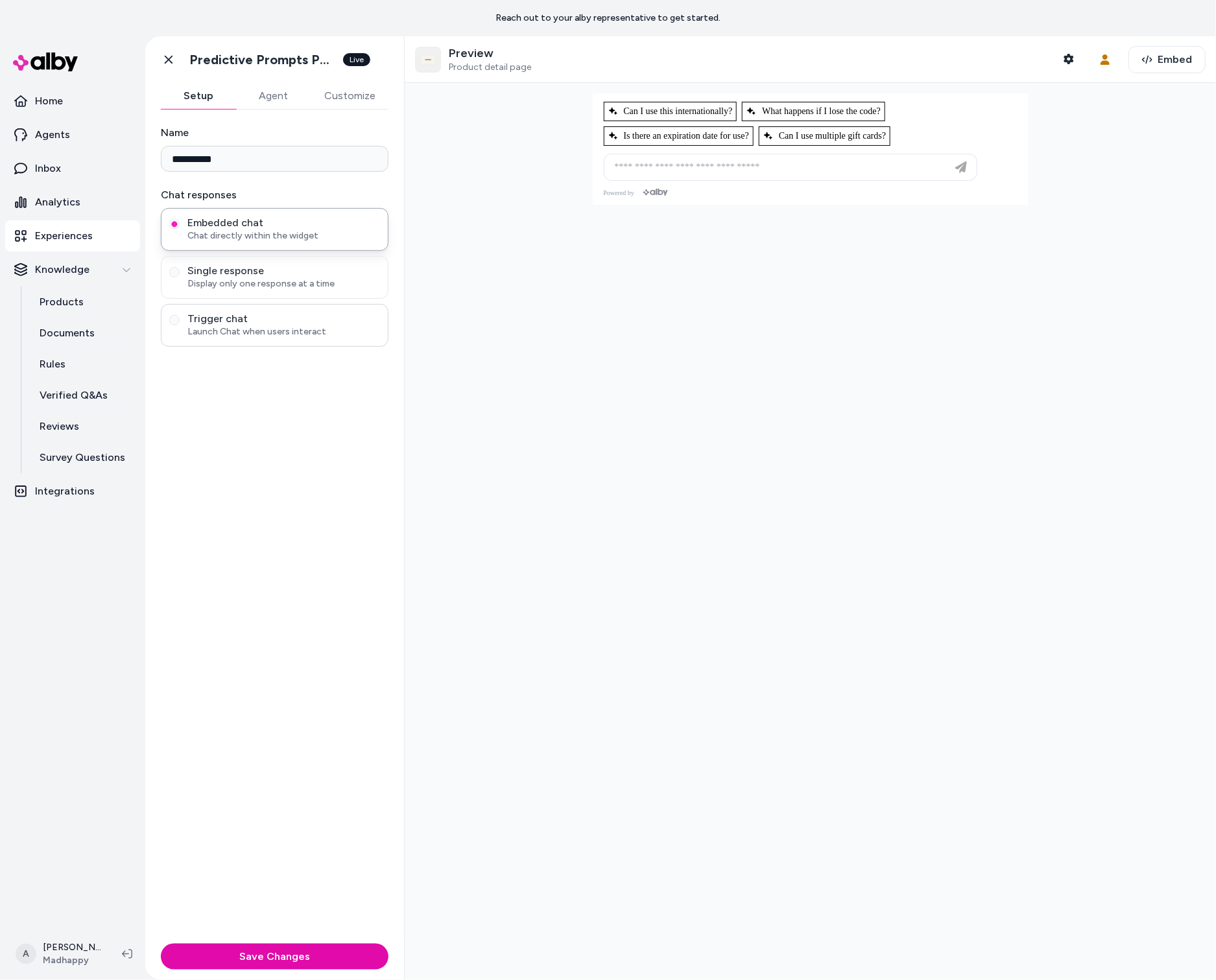
click at [278, 325] on span "Launch Chat when users interact" at bounding box center [283, 332] width 193 height 13
click at [180, 325] on button "Trigger chat Launch Chat when users interact" at bounding box center [174, 320] width 10 height 10
type button "trigger-chat"
click at [1072, 63] on icon "button" at bounding box center [1068, 58] width 10 height 10
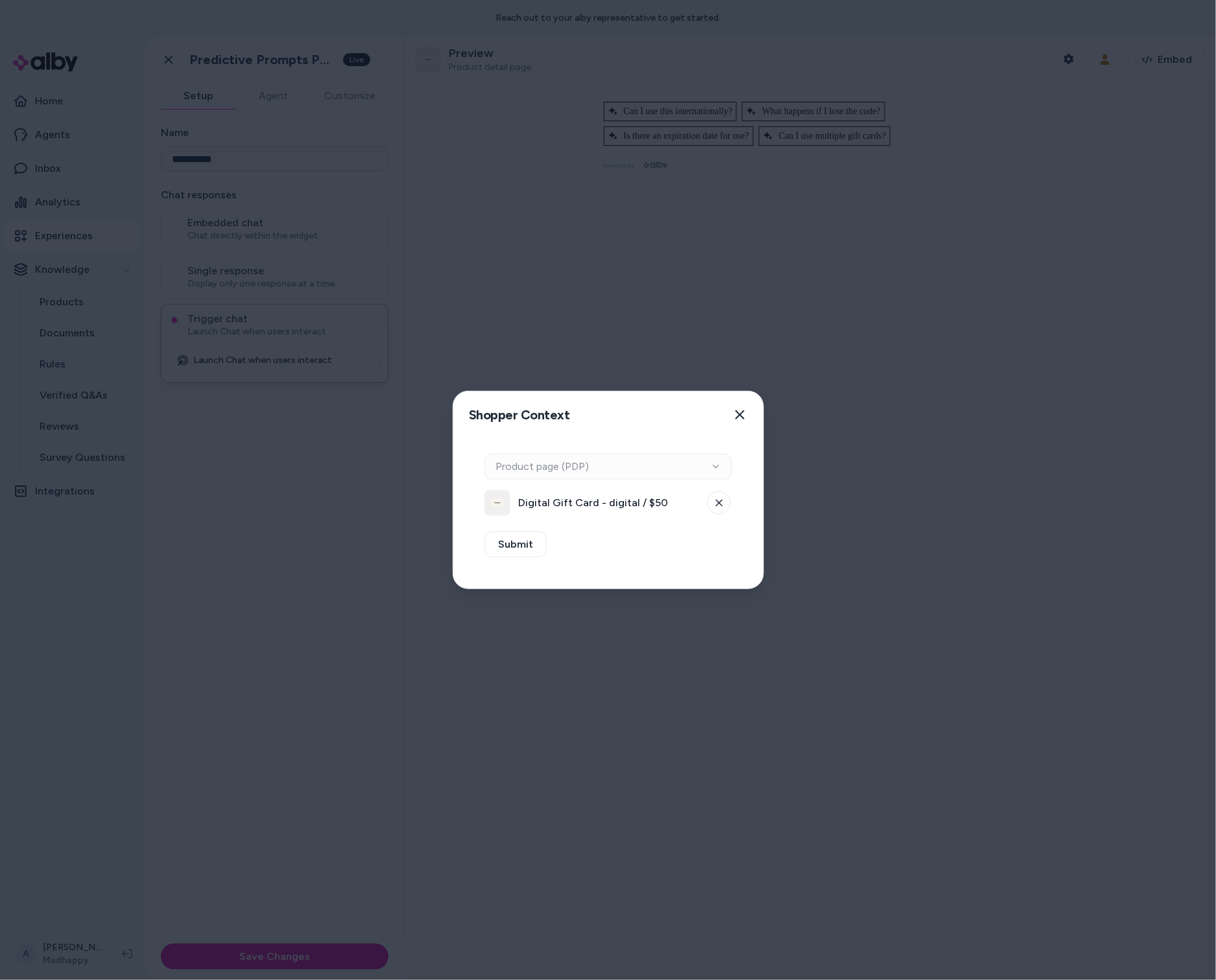
click at [711, 472] on div "Context Type Product page (PDP)" at bounding box center [608, 467] width 248 height 26
click at [715, 492] on button at bounding box center [719, 503] width 23 height 23
click at [689, 498] on button "Select a product" at bounding box center [608, 503] width 248 height 26
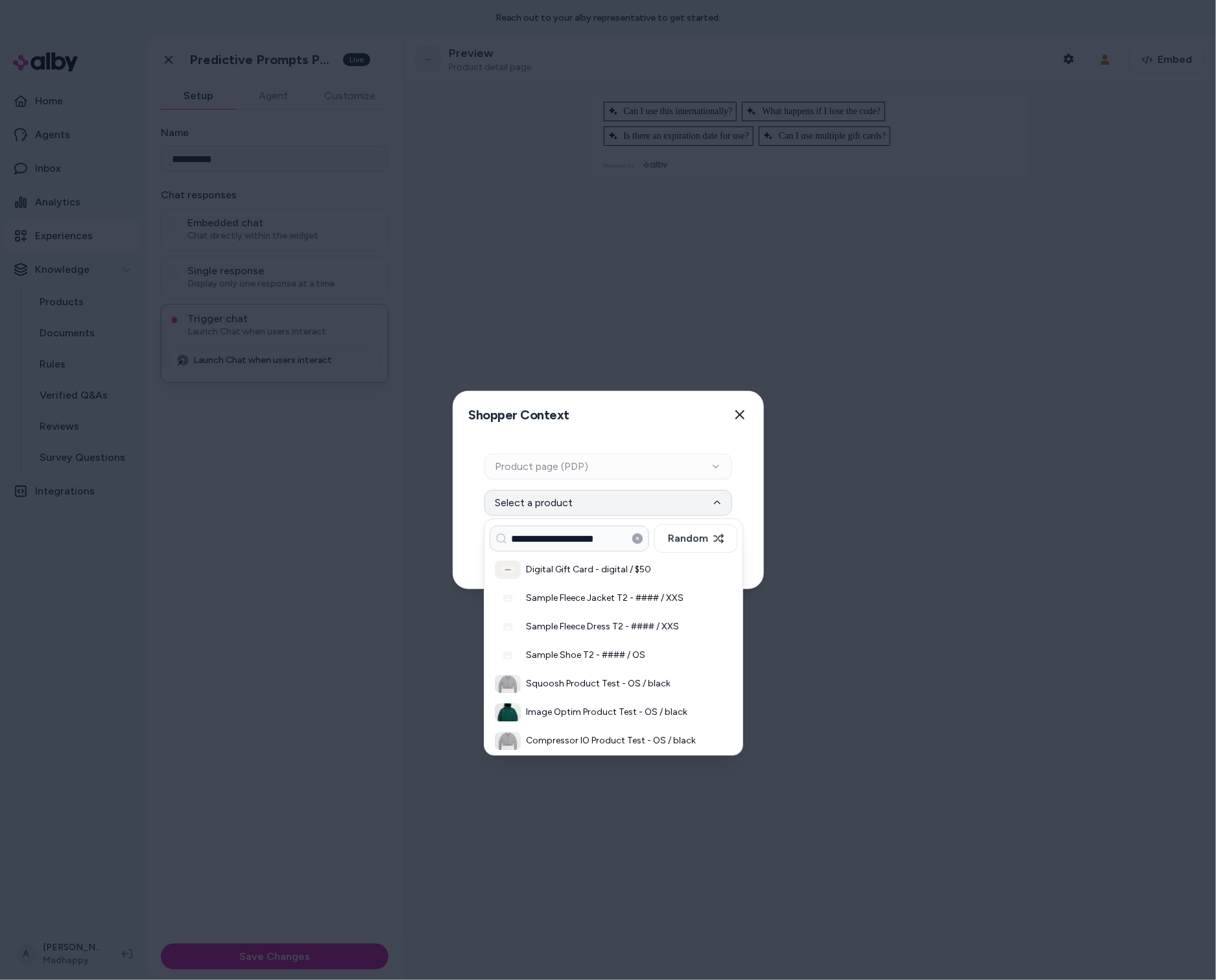
type input "**********"
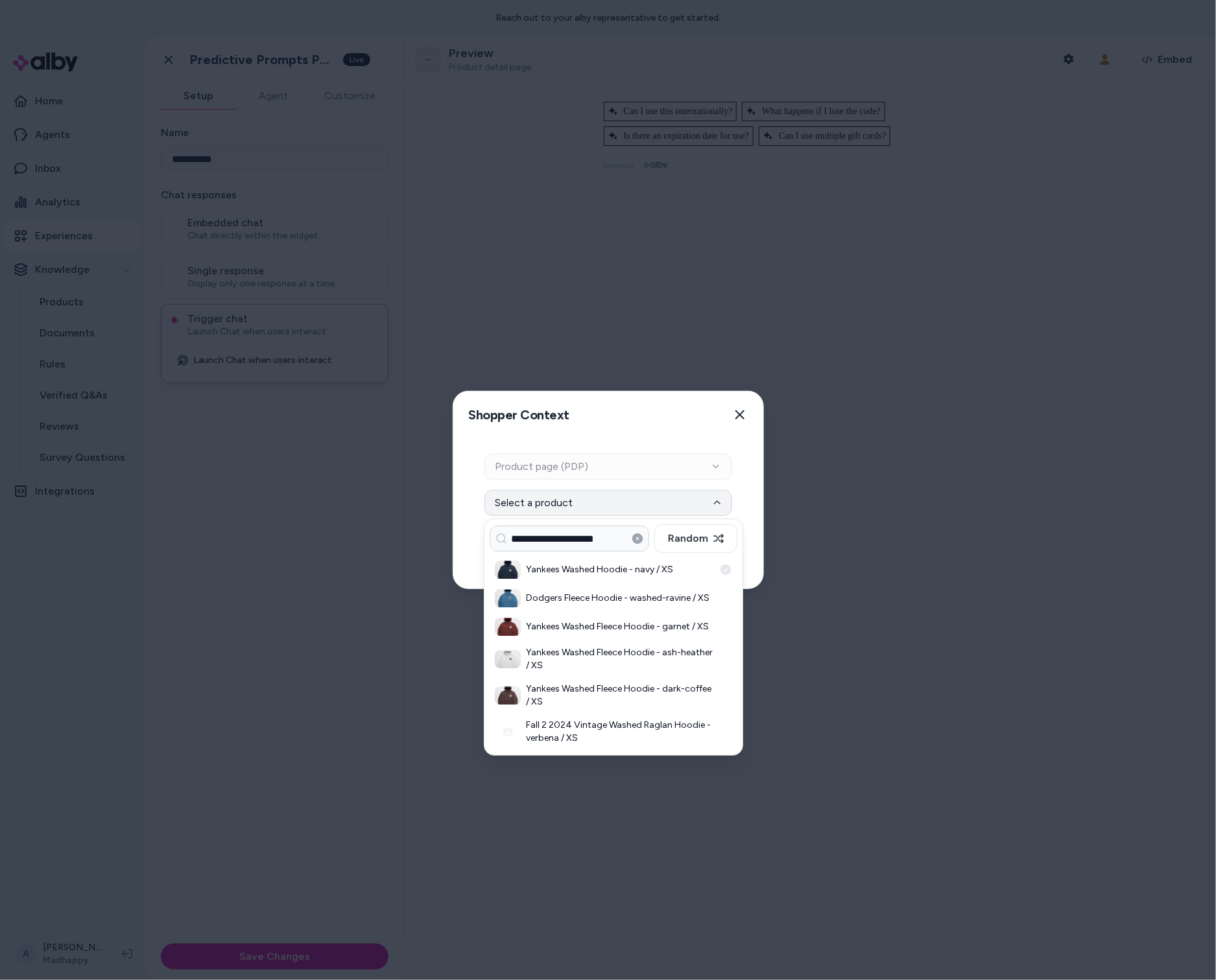
click at [575, 575] on h3 "Yankees Washed Hoodie - navy / XS" at bounding box center [620, 570] width 188 height 13
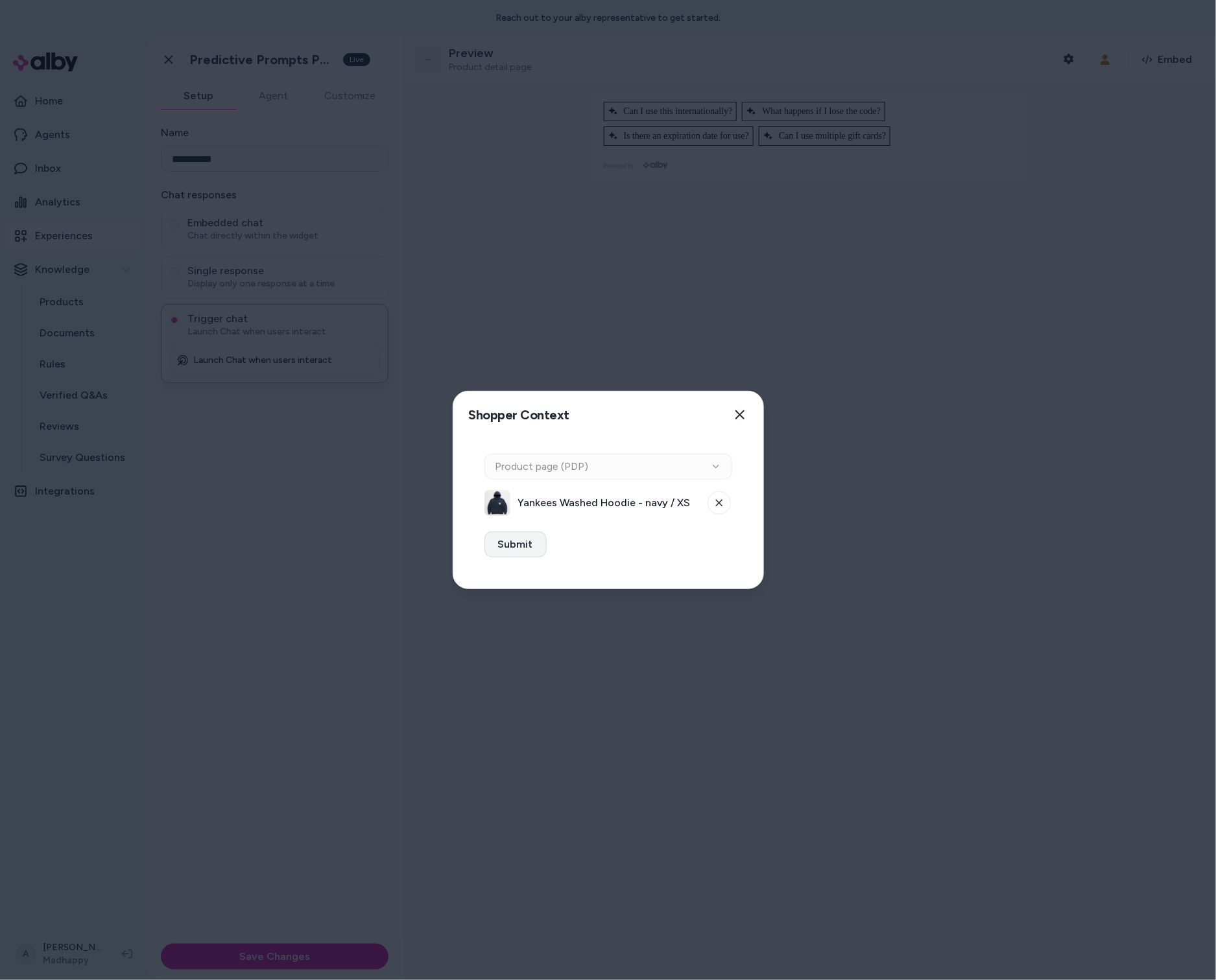
click at [527, 552] on button "Submit" at bounding box center [516, 544] width 63 height 26
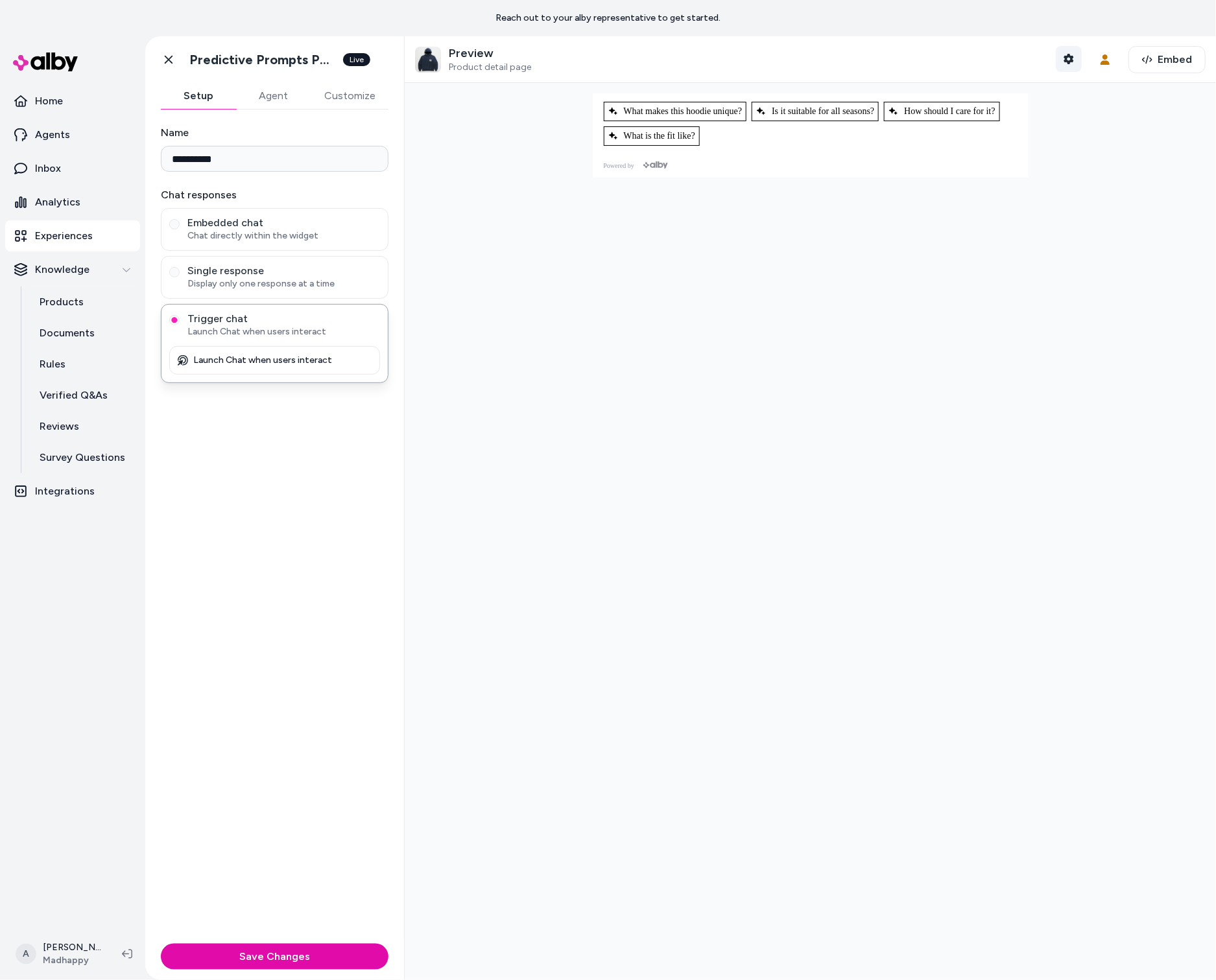
click at [1071, 56] on icon "button" at bounding box center [1068, 58] width 10 height 10
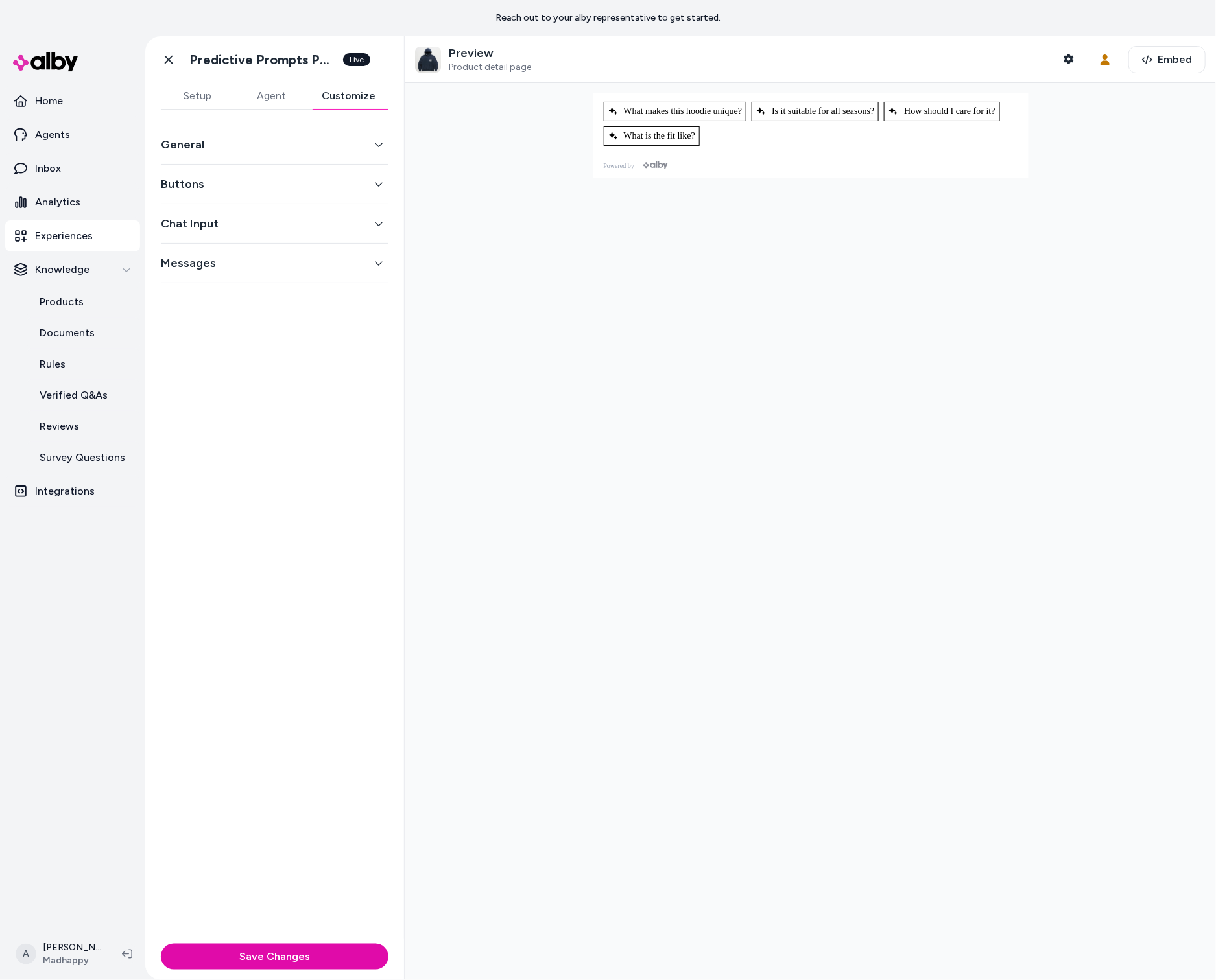
click at [343, 86] on button "Customize" at bounding box center [348, 96] width 80 height 26
click at [328, 139] on button "General" at bounding box center [275, 145] width 228 height 18
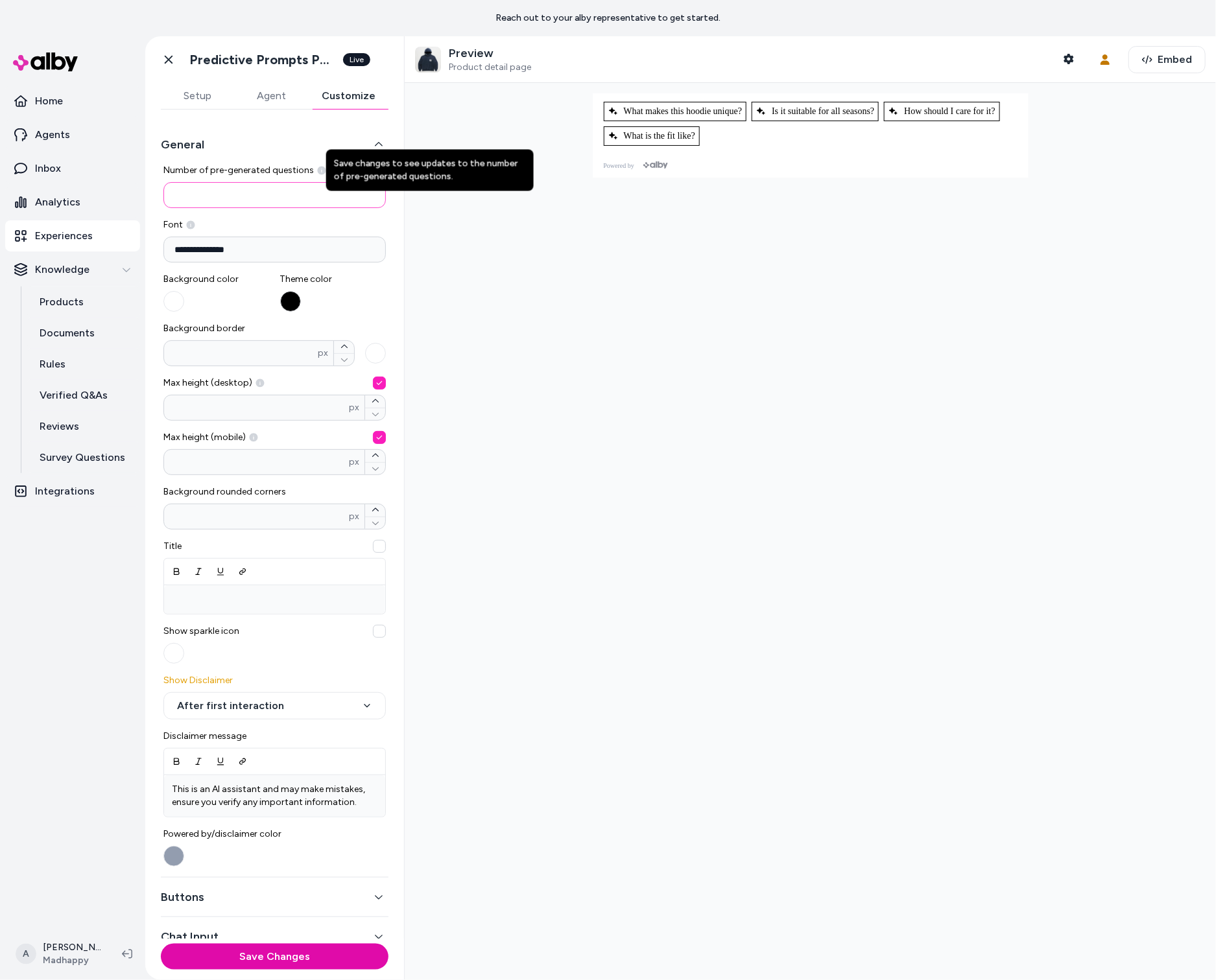
click at [321, 187] on input "*" at bounding box center [274, 195] width 222 height 26
type input "*"
click at [533, 289] on div at bounding box center [810, 531] width 812 height 897
click at [194, 93] on button "Setup" at bounding box center [198, 96] width 74 height 26
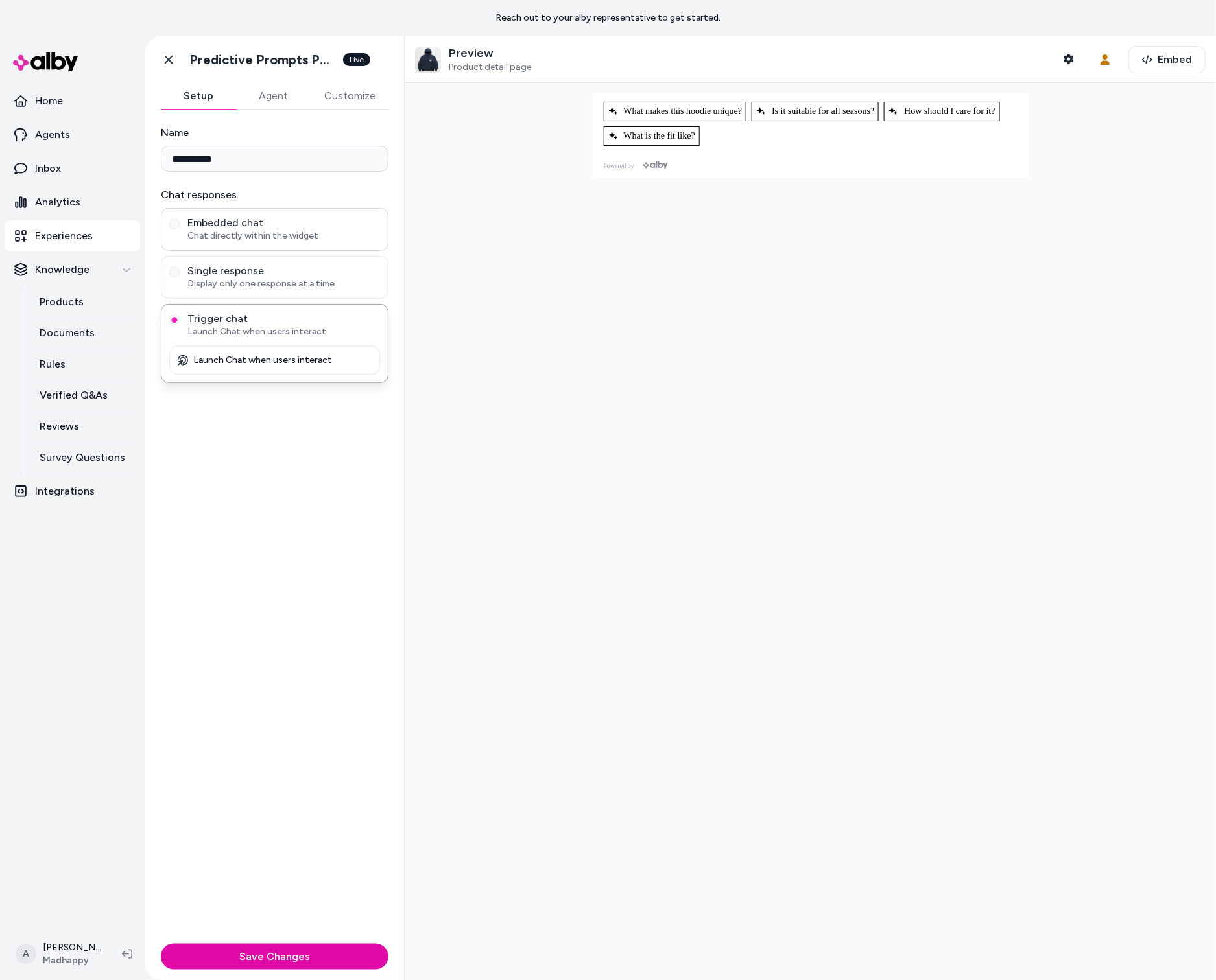
click at [299, 233] on span "Chat directly within the widget" at bounding box center [283, 236] width 193 height 13
click at [180, 229] on button "Embedded chat Chat directly within the widget" at bounding box center [174, 224] width 10 height 10
click at [300, 252] on div "Embedded chat Chat directly within the widget Single response Display only one …" at bounding box center [275, 277] width 228 height 139
click at [301, 300] on div "Embedded chat Chat directly within the widget Single response Display only one …" at bounding box center [275, 277] width 228 height 139
click at [321, 332] on span "Launch Chat when users interact" at bounding box center [283, 332] width 193 height 13
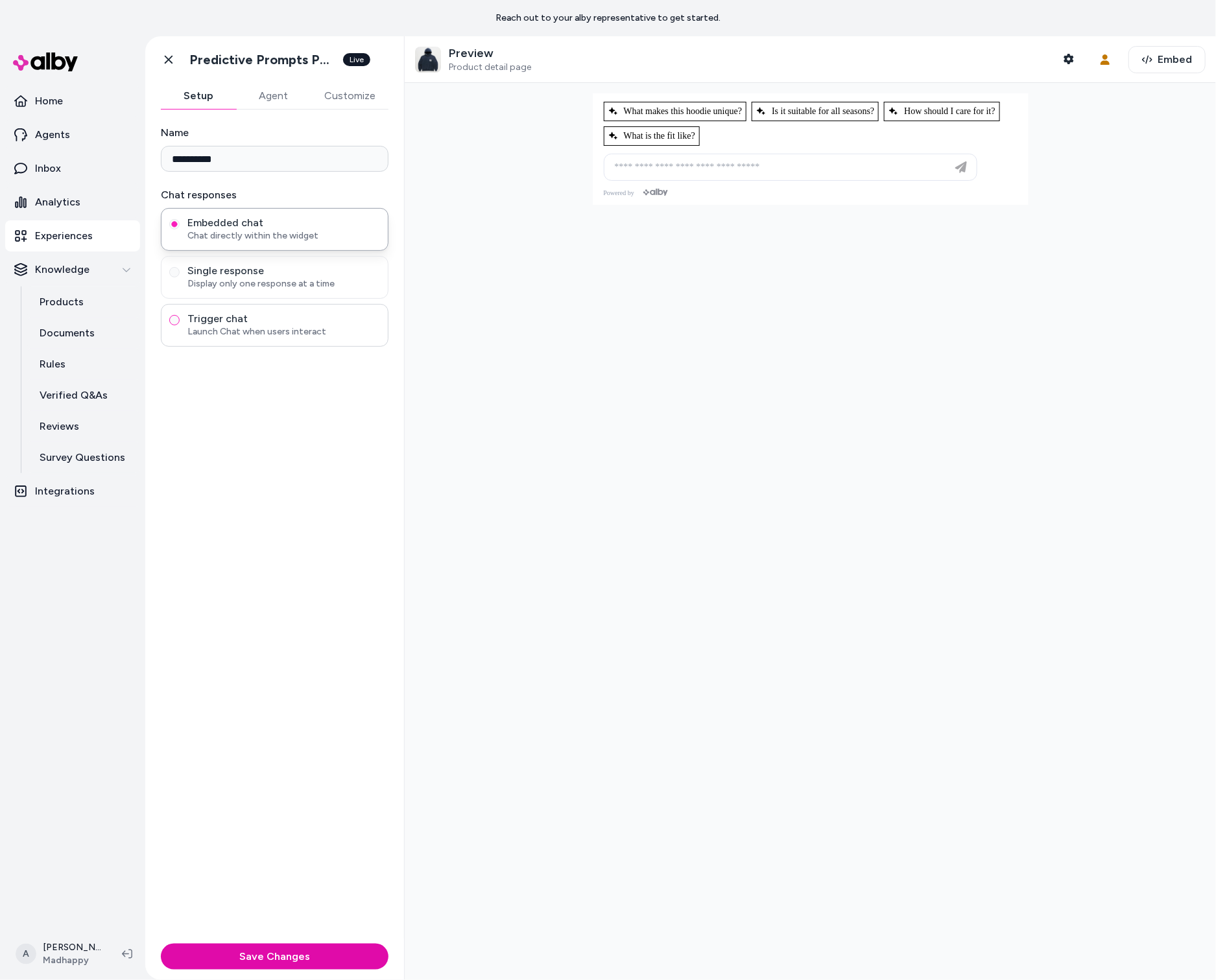
click at [180, 325] on button "Trigger chat Launch Chat when users interact" at bounding box center [174, 320] width 10 height 10
click at [351, 227] on span "Embedded chat" at bounding box center [283, 223] width 193 height 13
click at [180, 227] on button "Embedded chat Chat directly within the widget" at bounding box center [174, 224] width 10 height 10
click at [333, 274] on span "Single response" at bounding box center [283, 271] width 193 height 13
click at [180, 274] on button "Single response Display only one response at a time" at bounding box center [174, 272] width 10 height 10
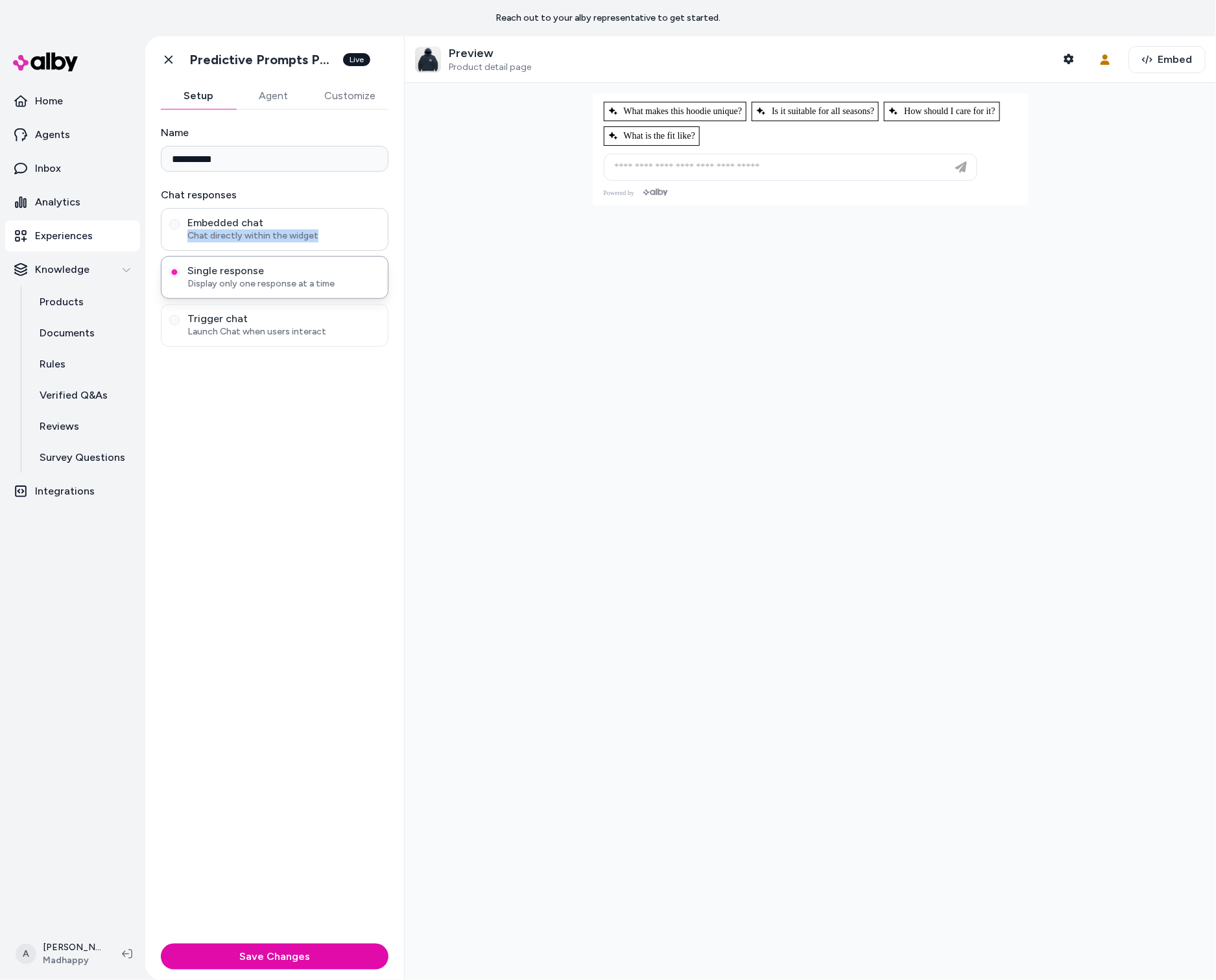
click at [326, 229] on span "Chat directly within the widget" at bounding box center [283, 236] width 193 height 13
click at [325, 216] on div "Embedded chat Chat directly within the widget" at bounding box center [275, 229] width 228 height 42
click at [287, 223] on span "Embedded chat" at bounding box center [283, 223] width 193 height 13
click at [180, 223] on button "Embedded chat Chat directly within the widget" at bounding box center [174, 224] width 10 height 10
click at [296, 328] on span "Launch Chat when users interact" at bounding box center [283, 332] width 193 height 13
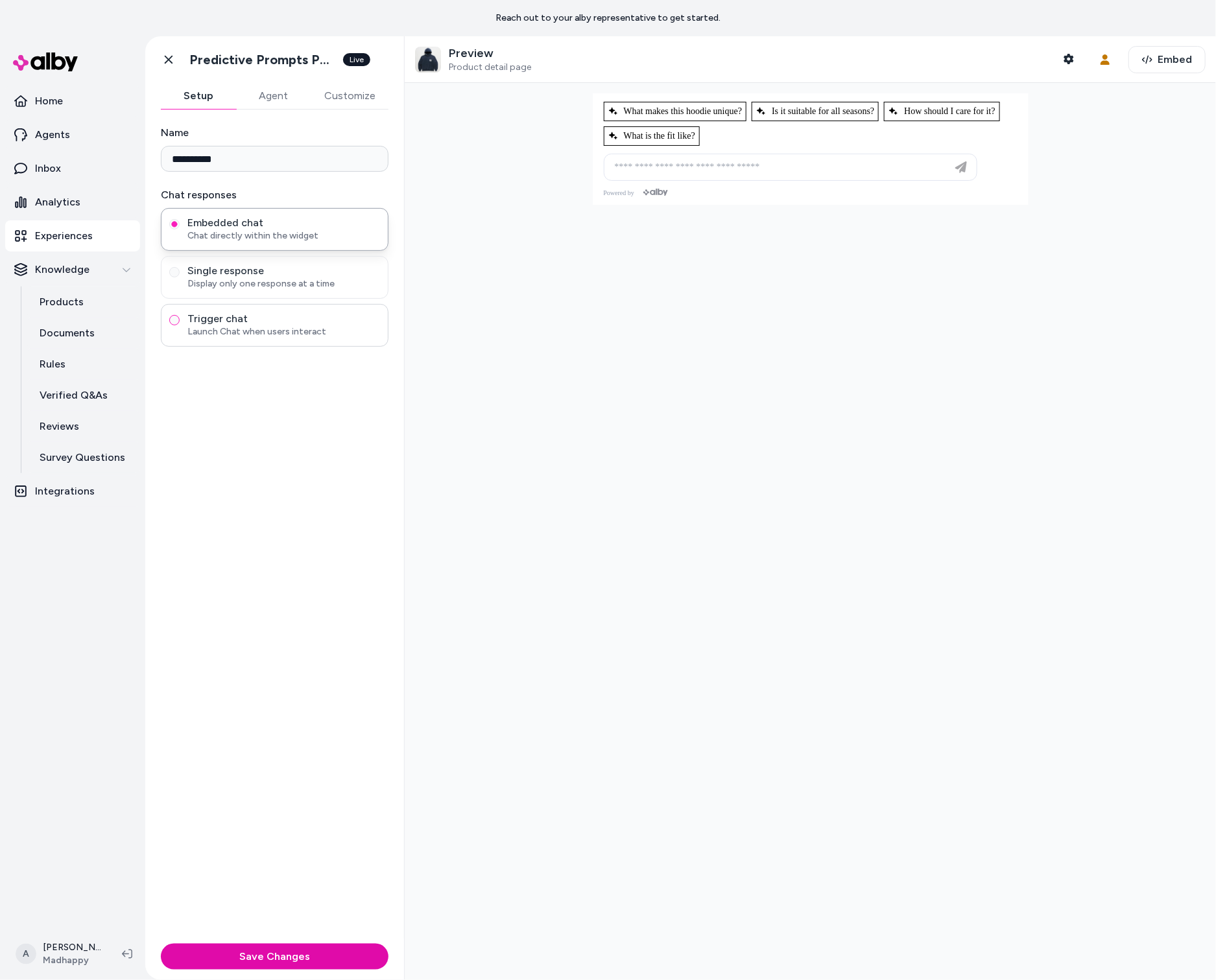
click at [180, 325] on button "Trigger chat Launch Chat when users interact" at bounding box center [174, 320] width 10 height 10
click at [277, 357] on p "Launch Chat when users interact" at bounding box center [263, 360] width 139 height 12
click at [682, 110] on span "What makes this hoodie unique?" at bounding box center [675, 111] width 134 height 10
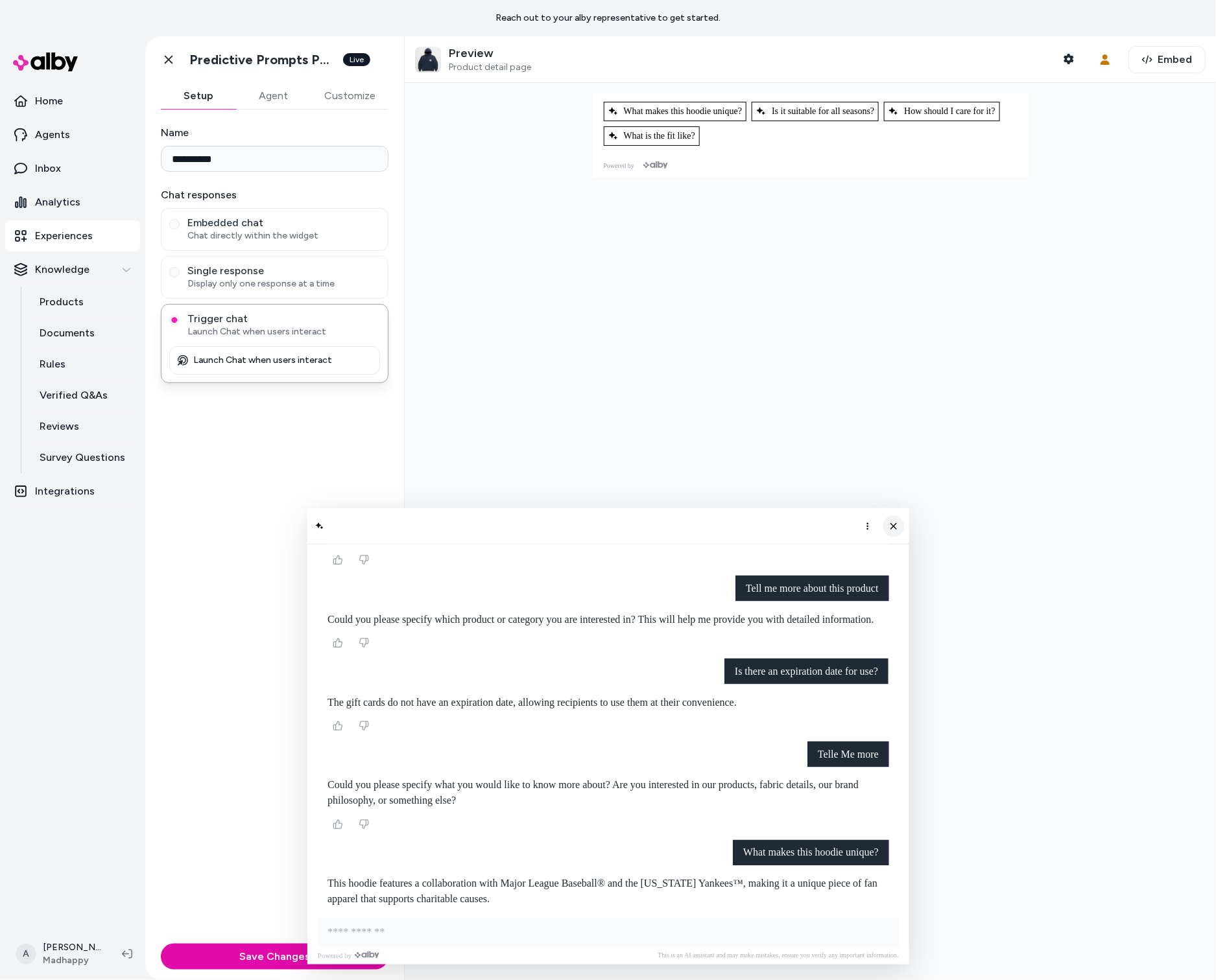
scroll to position [885, 0]
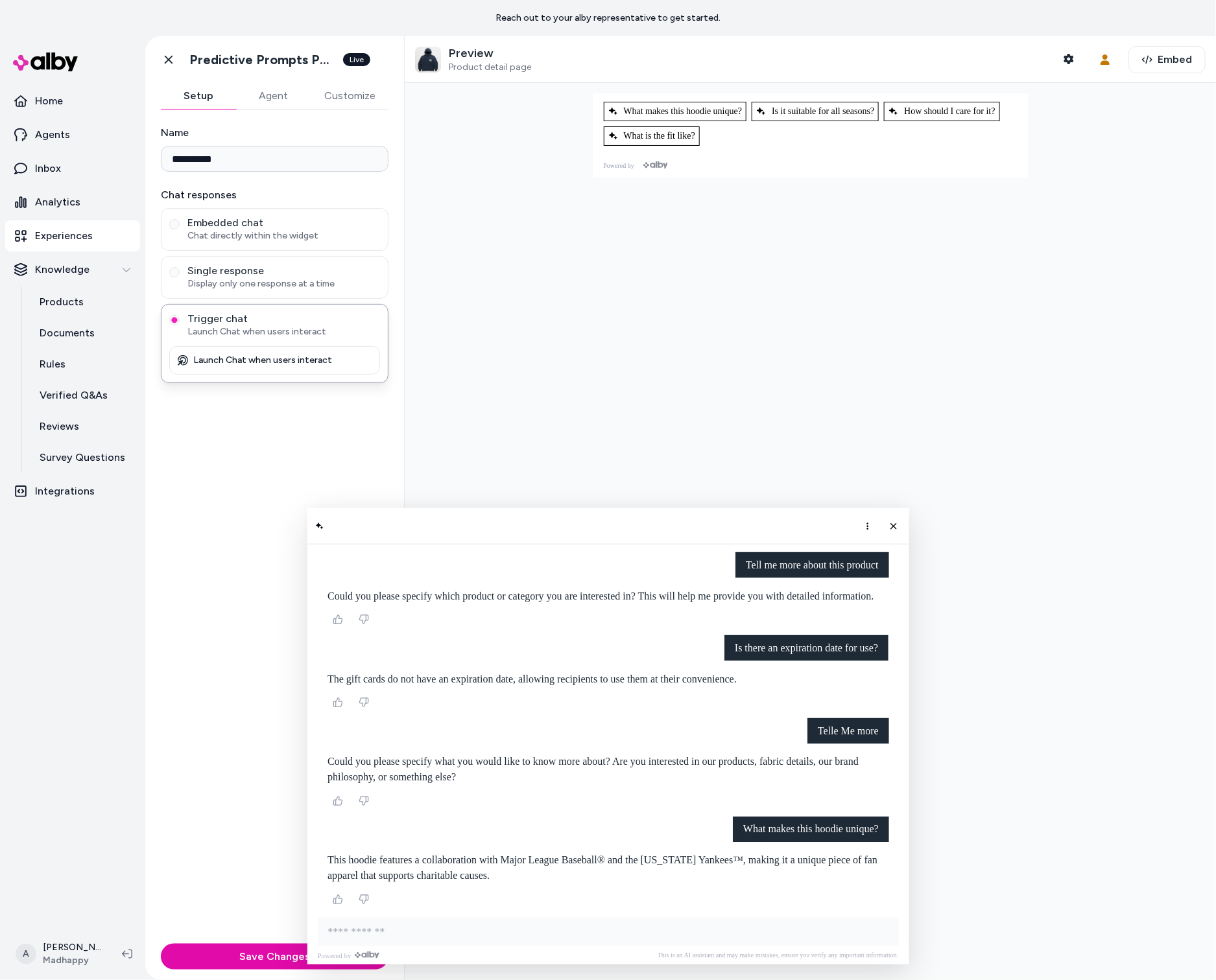
click at [867, 523] on icon "More options" at bounding box center [867, 526] width 2 height 7
click at [852, 554] on div "Clear conversation" at bounding box center [815, 553] width 102 height 10
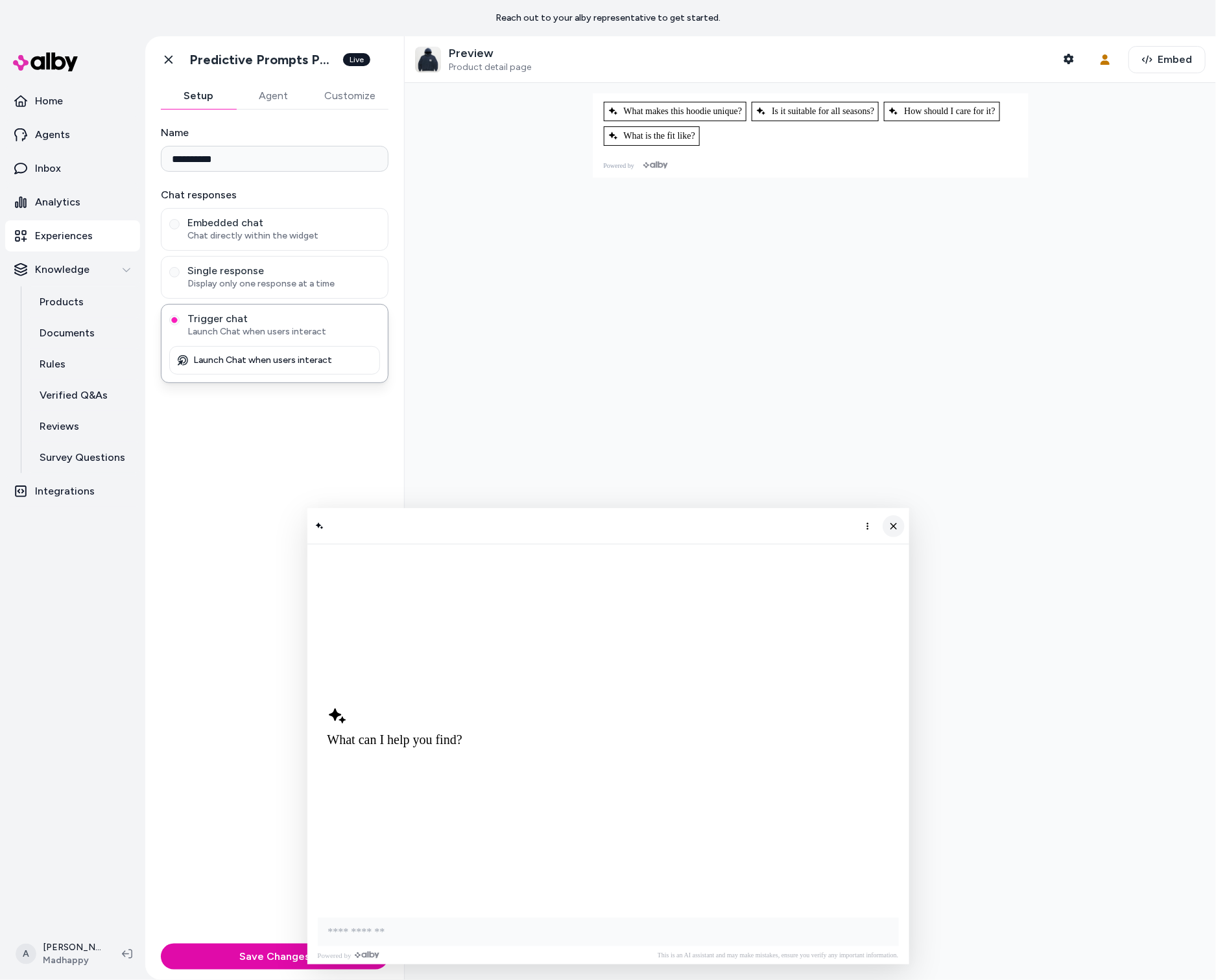
click at [896, 530] on icon "Close chat" at bounding box center [894, 526] width 11 height 11
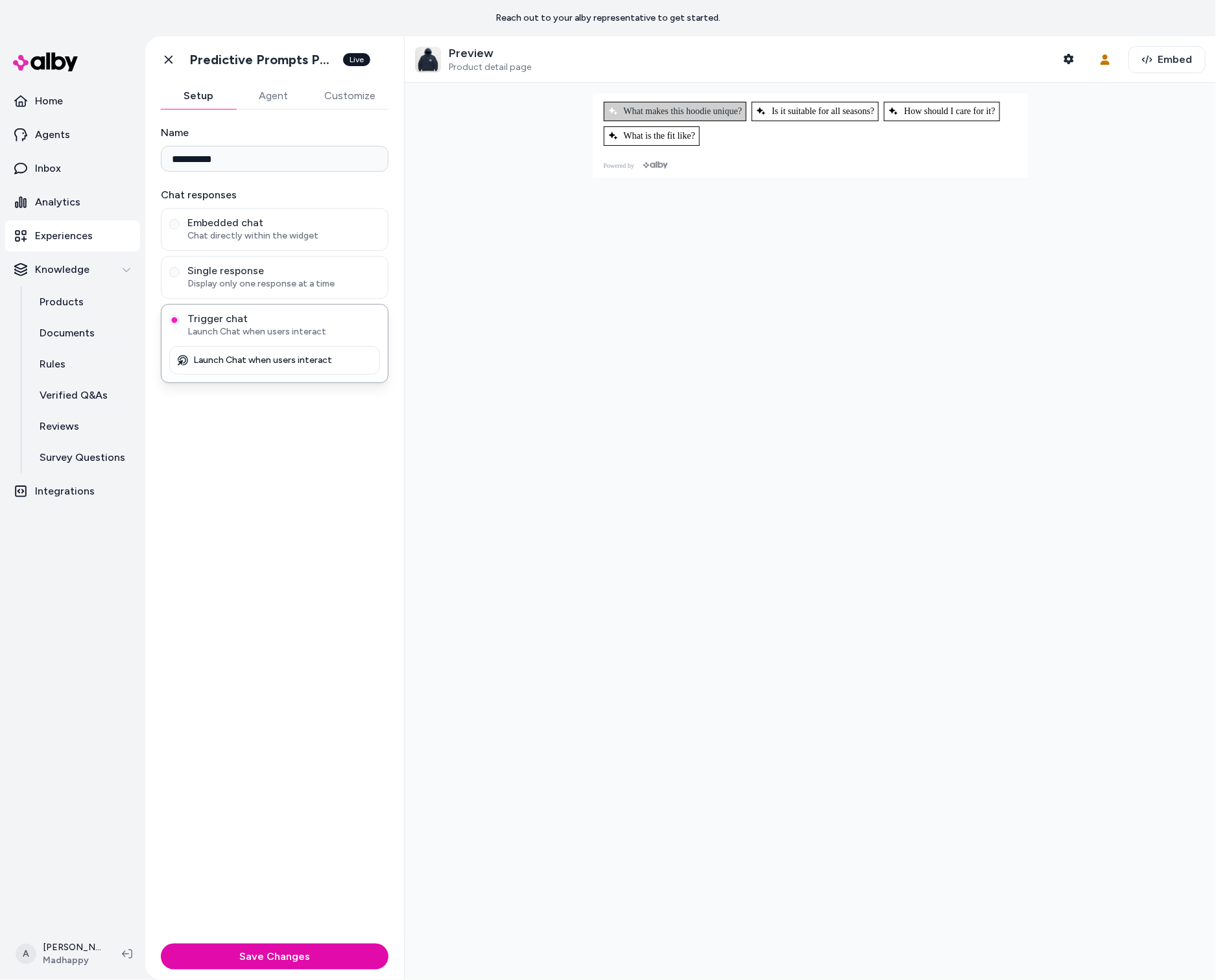
click at [707, 102] on button "What makes this hoodie unique?" at bounding box center [675, 111] width 144 height 19
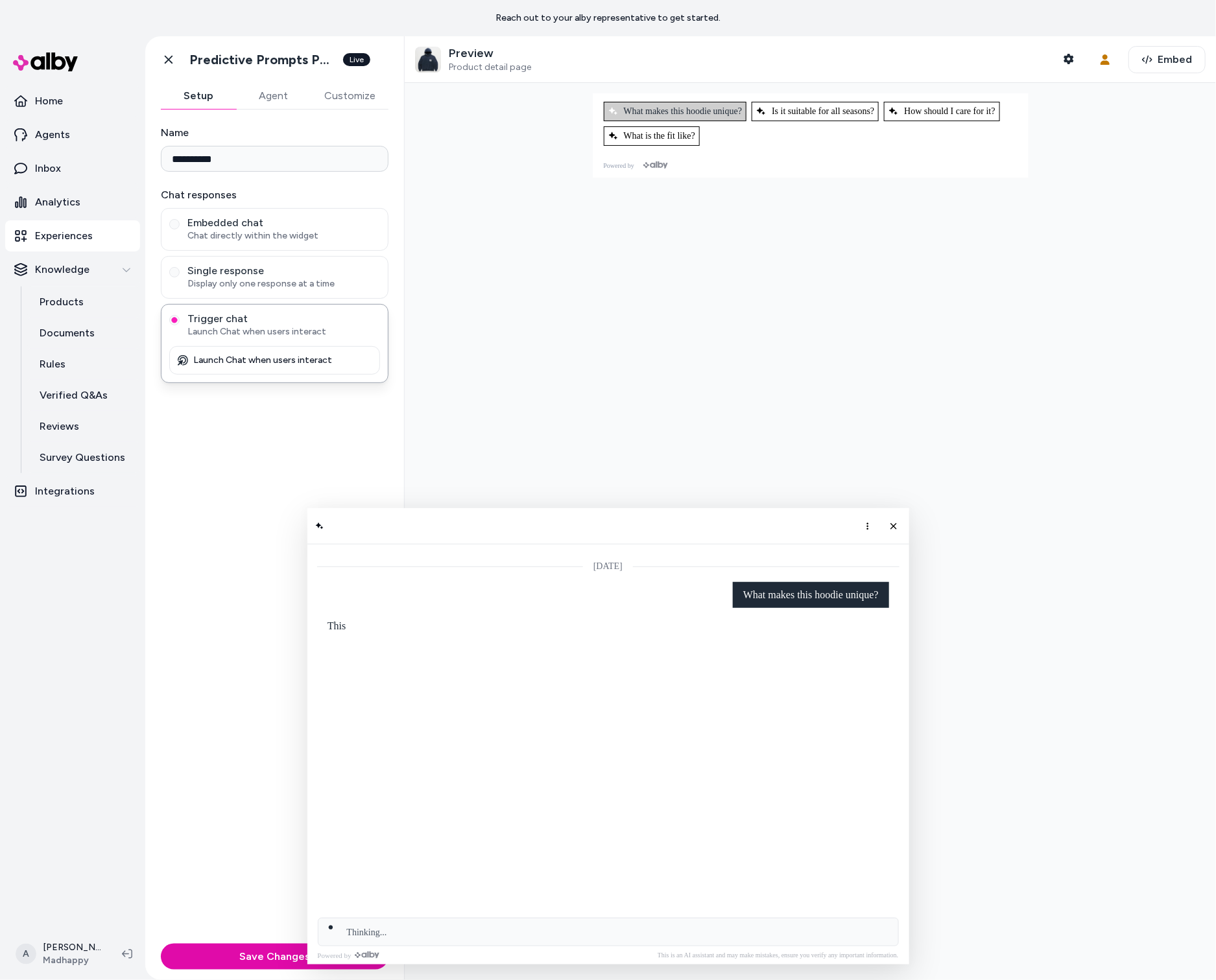
scroll to position [0, 0]
click at [649, 865] on div "Today" at bounding box center [608, 727] width 602 height 366
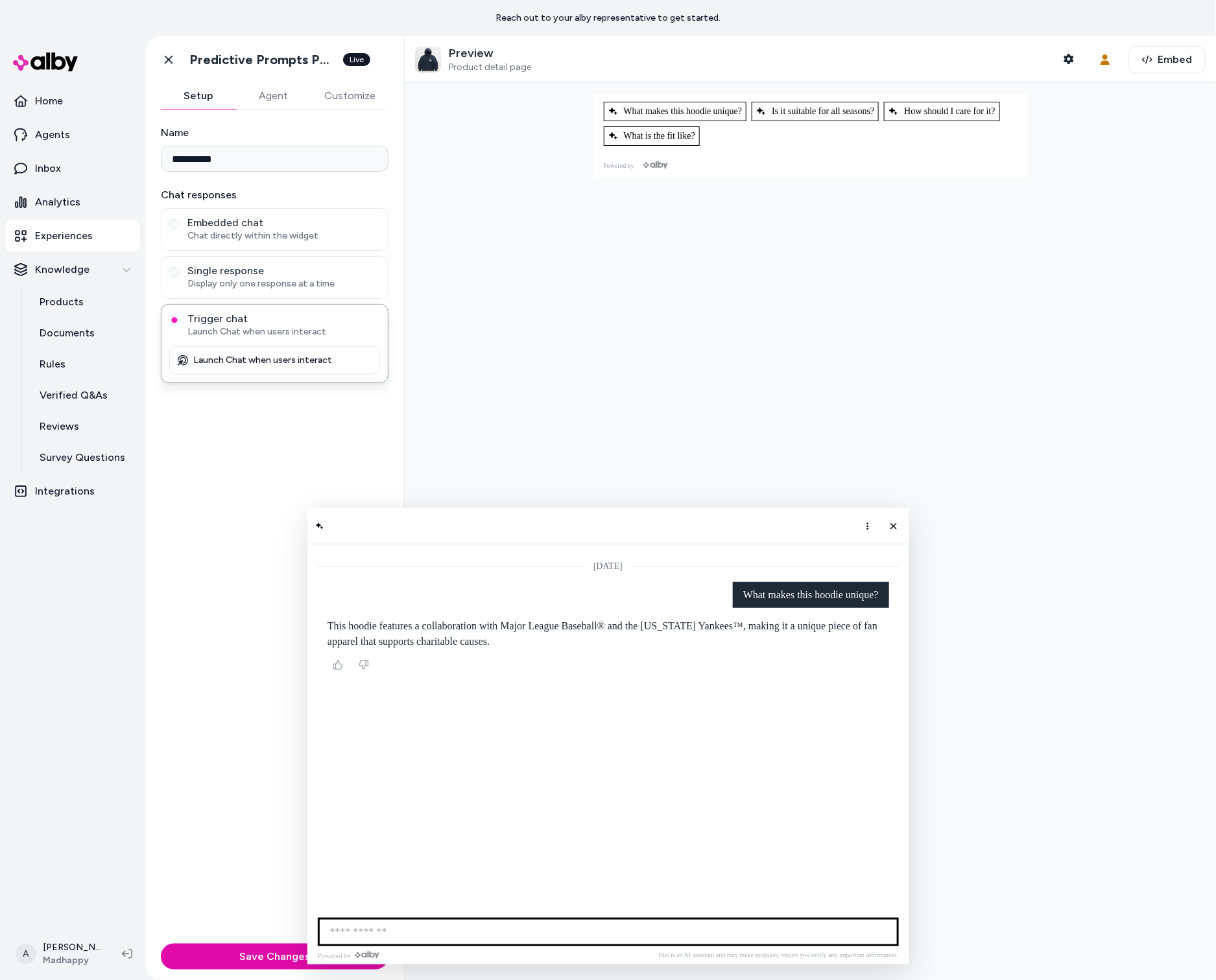
click at [594, 924] on input "AI Shopping Assistant" at bounding box center [608, 932] width 581 height 29
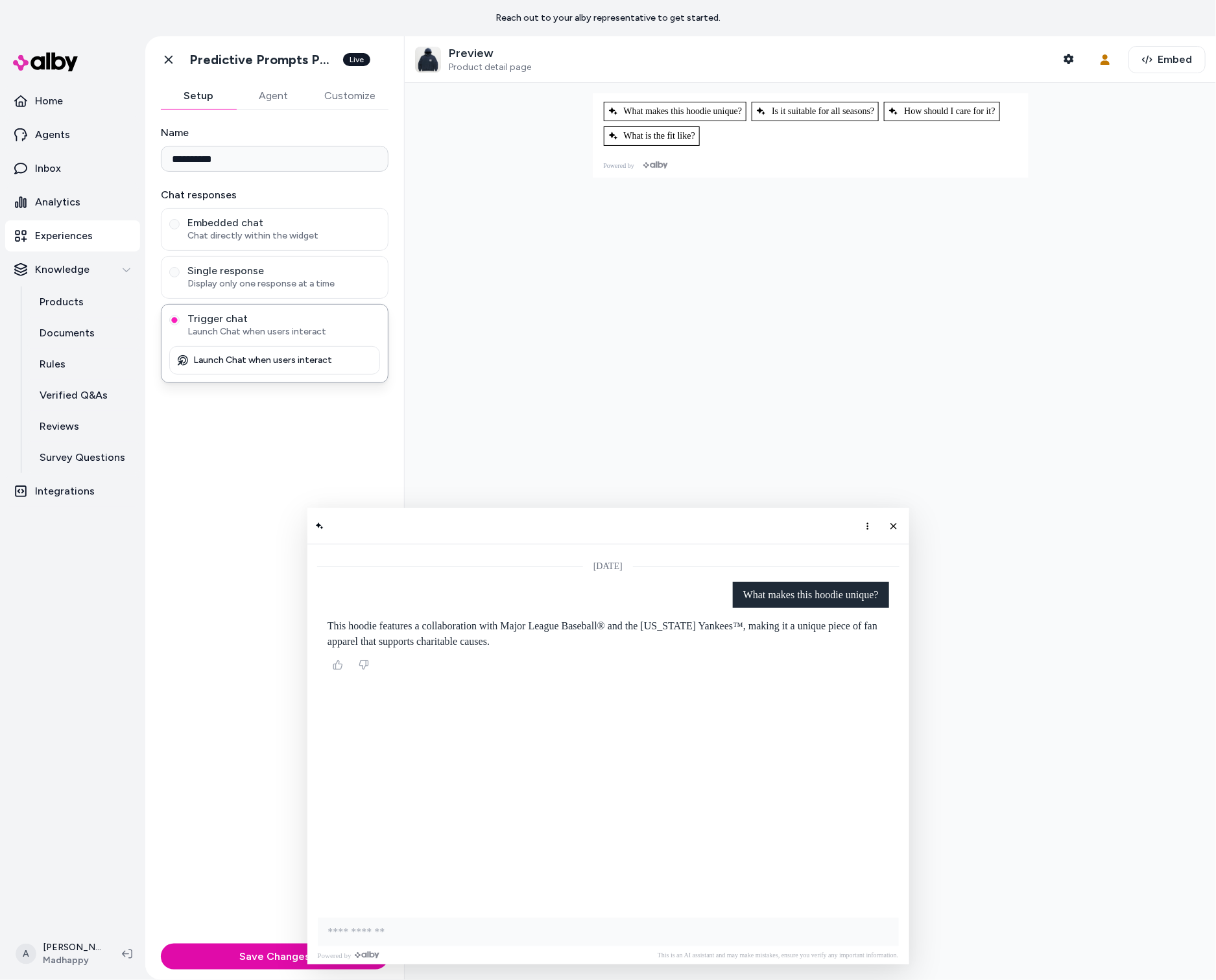
click at [802, 689] on div "Today" at bounding box center [608, 727] width 602 height 366
click at [877, 579] on div "Today" at bounding box center [608, 612] width 582 height 124
click at [897, 534] on button "Close chat" at bounding box center [894, 527] width 22 height 22
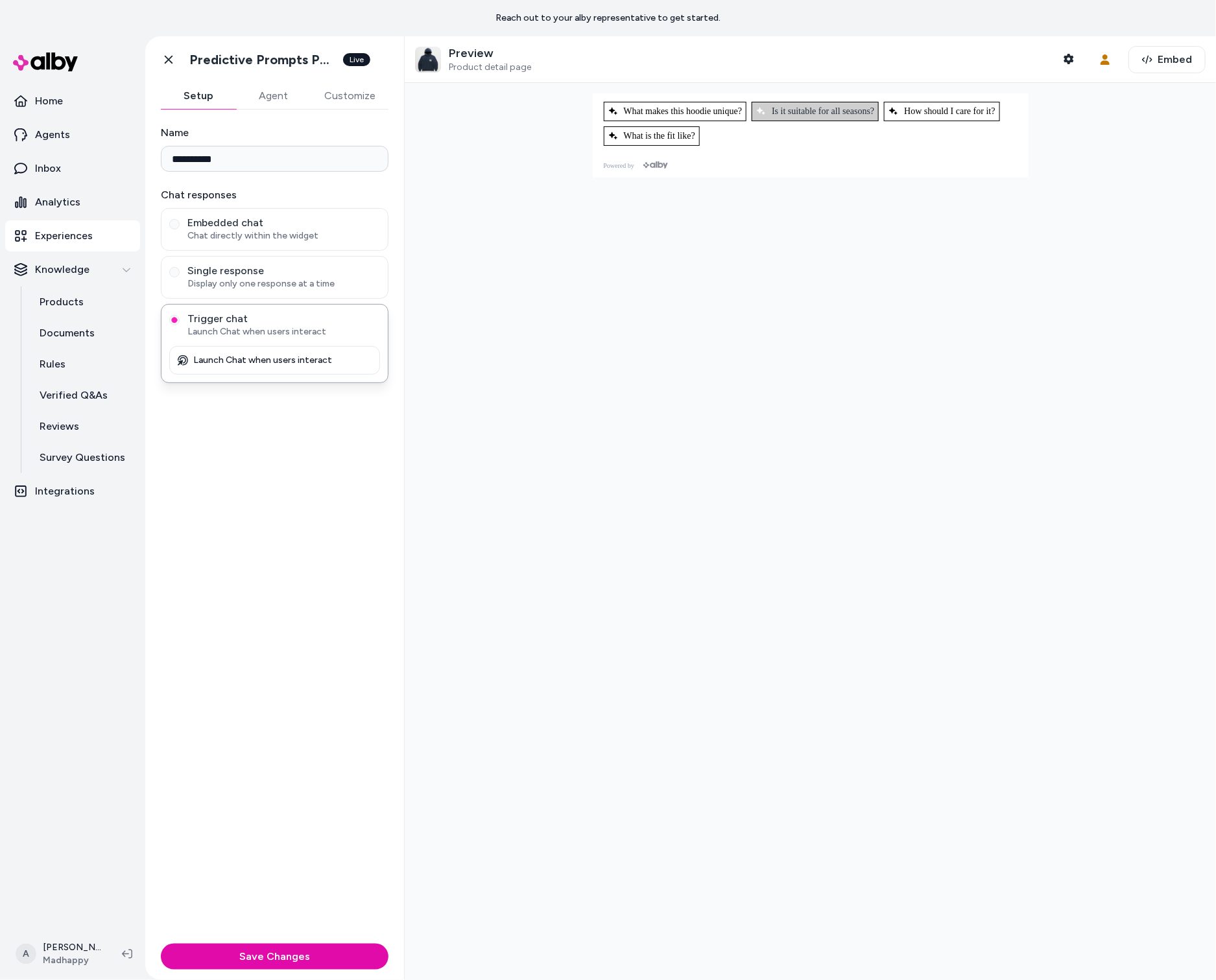
click at [820, 115] on span "Is it suitable for all seasons?" at bounding box center [815, 111] width 118 height 10
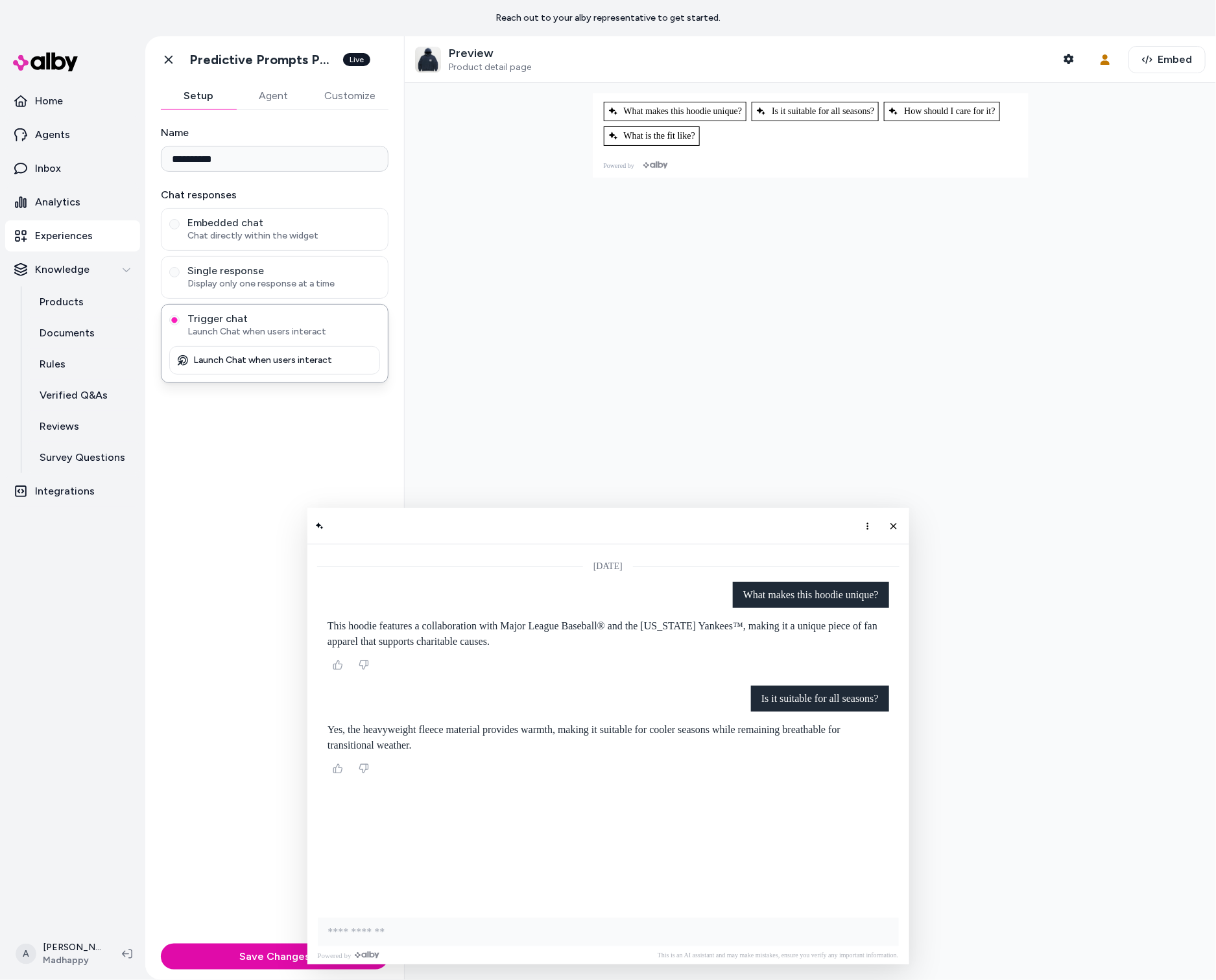
click at [636, 946] on div "Powered by This is an AI assistant and may make mistakes, ensure you verify any…" at bounding box center [608, 938] width 602 height 55
click at [896, 522] on icon "Close chat" at bounding box center [894, 526] width 11 height 11
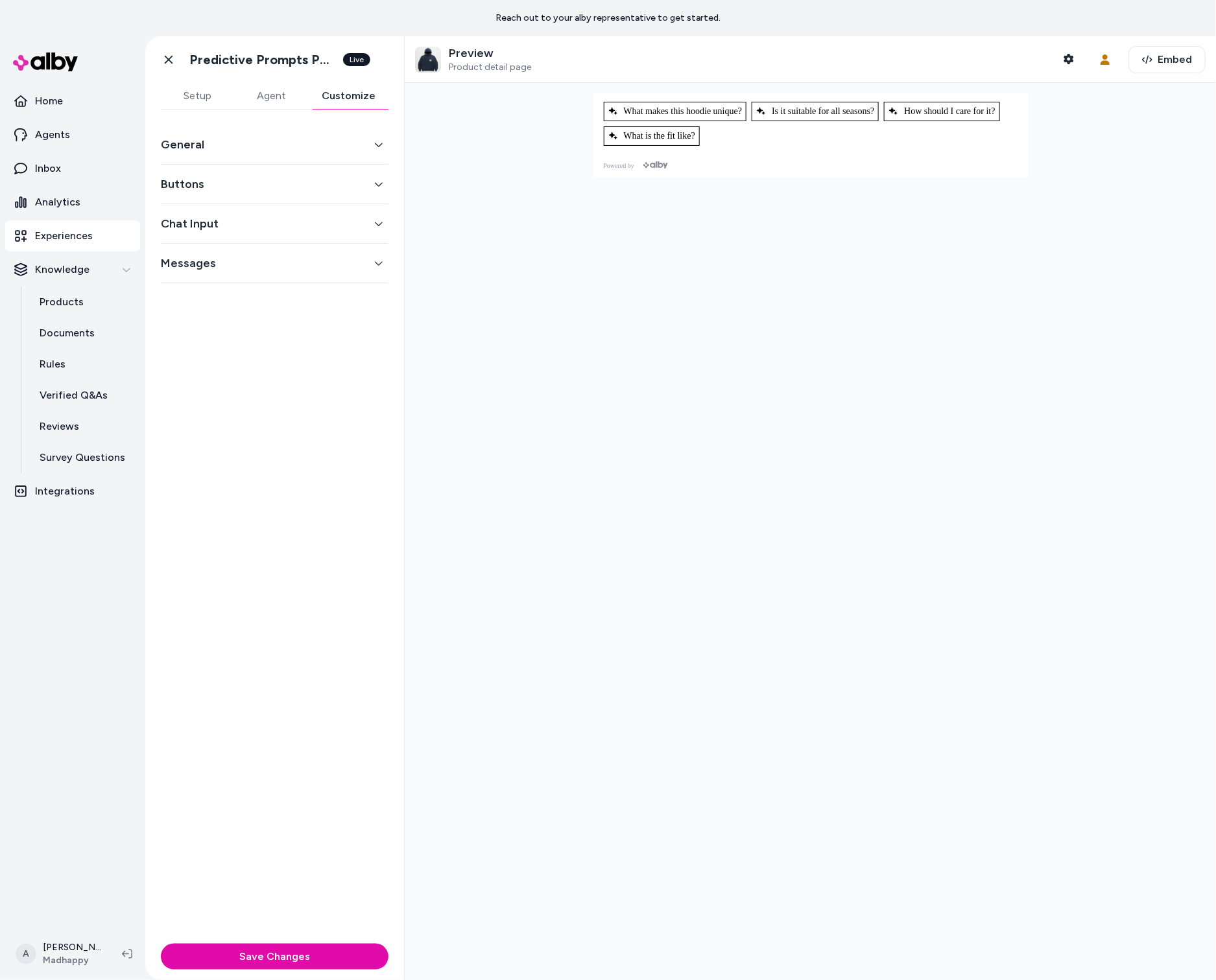
click at [357, 88] on button "Customize" at bounding box center [348, 96] width 80 height 26
click at [322, 137] on button "General" at bounding box center [275, 145] width 228 height 18
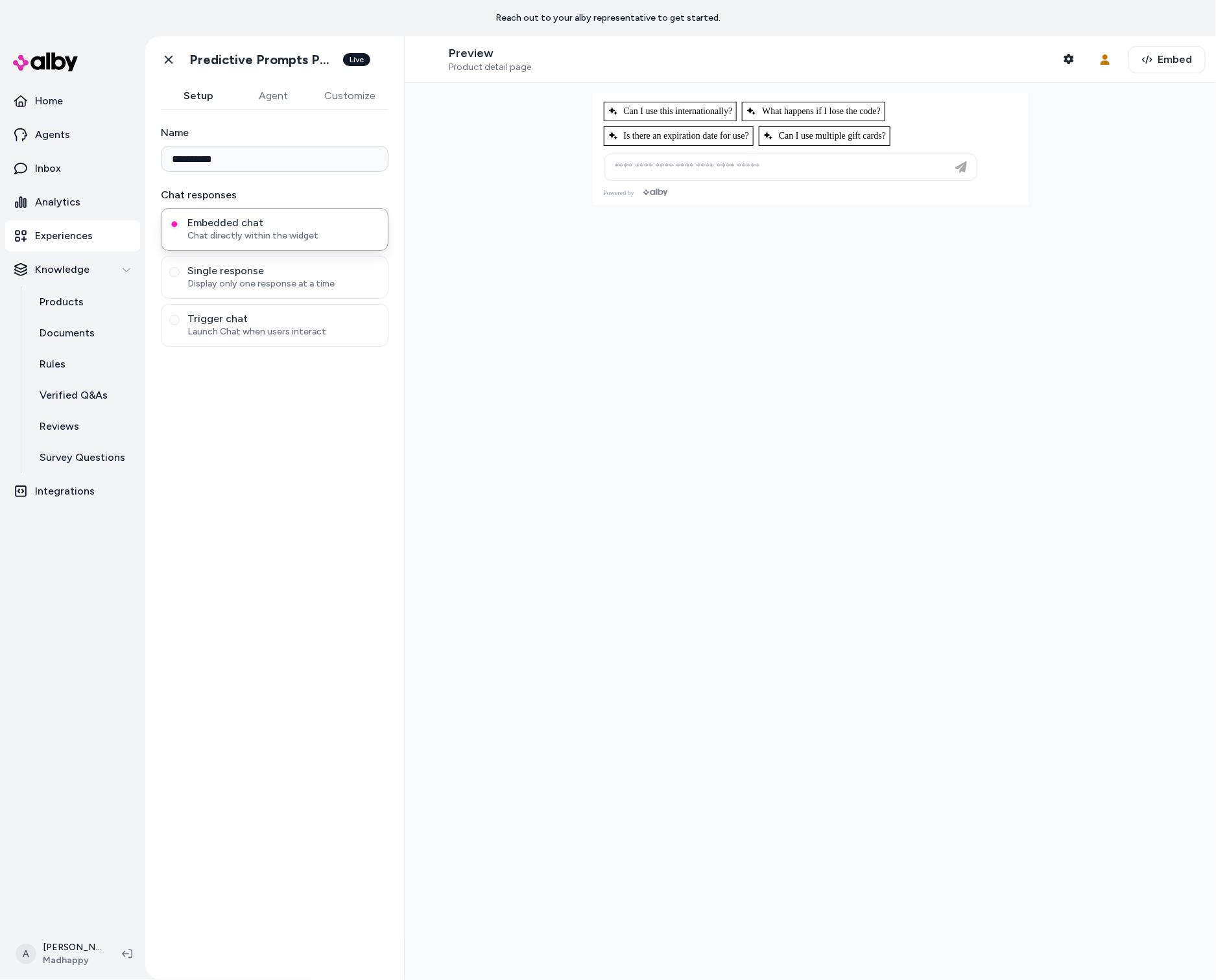
type input "**********"
click at [698, 432] on div at bounding box center [810, 531] width 812 height 897
click at [467, 502] on div at bounding box center [810, 531] width 812 height 897
